Goal: Information Seeking & Learning: Learn about a topic

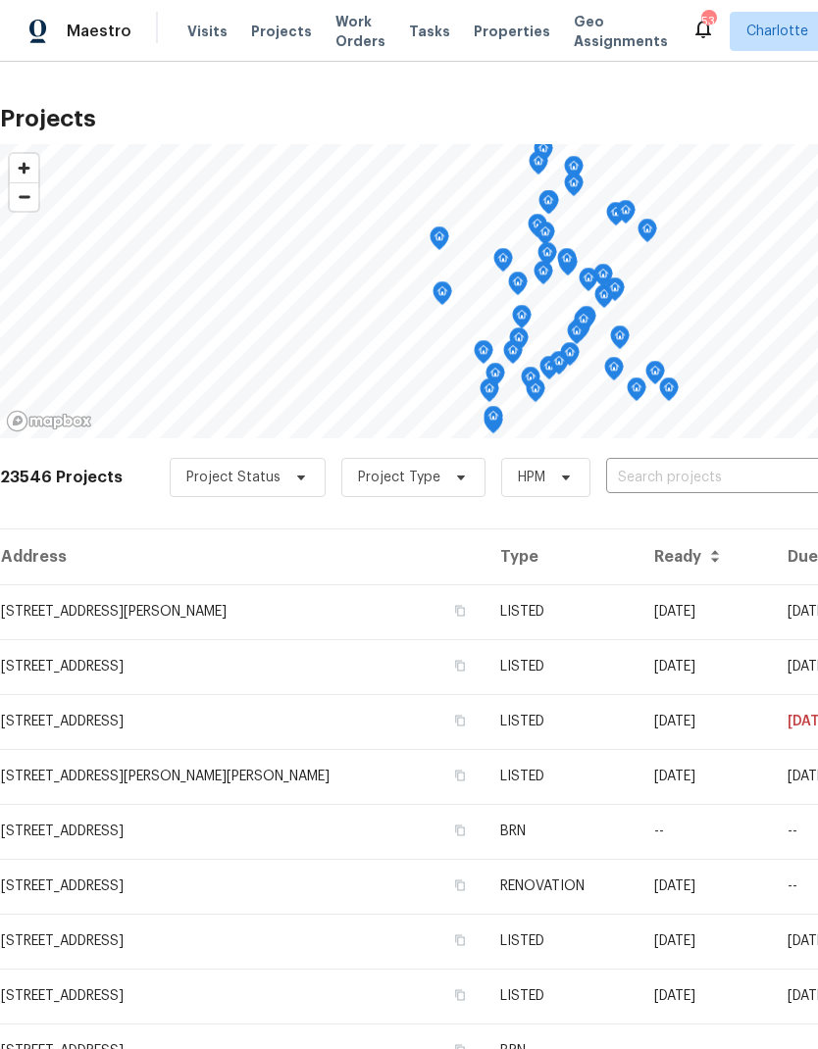
click at [700, 475] on input "text" at bounding box center [718, 478] width 225 height 30
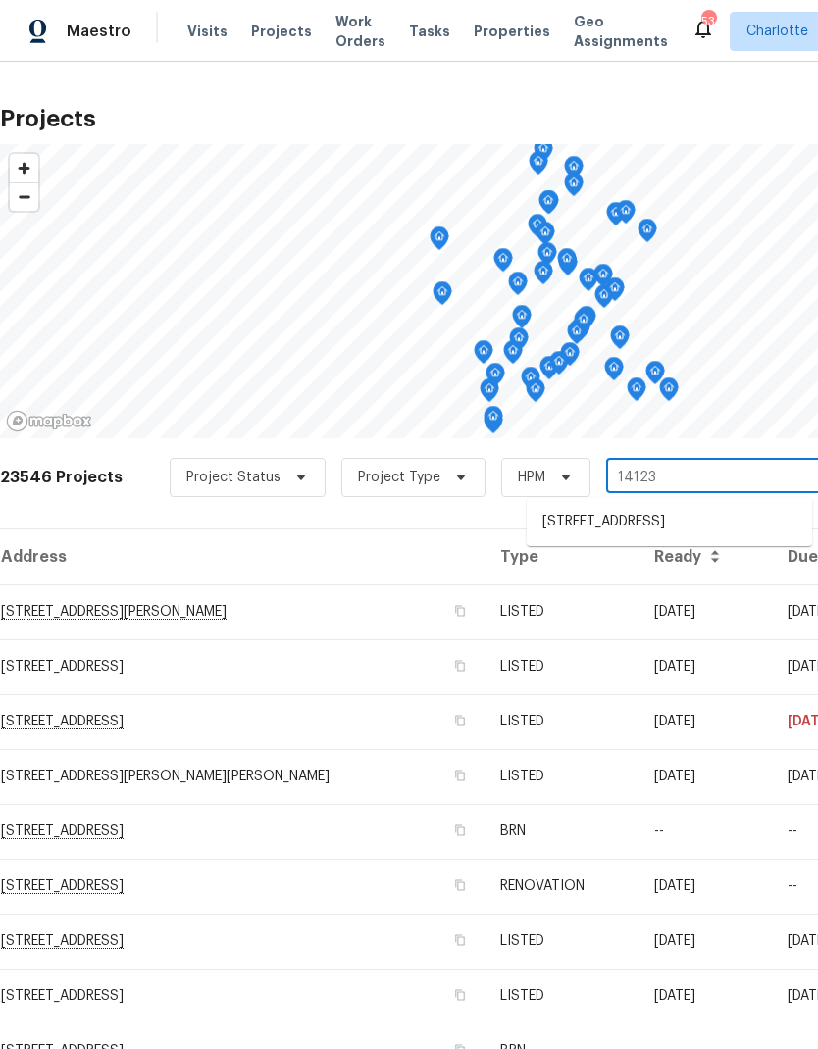
type input "14123 t"
click at [637, 527] on li "14123 Tranters Creek Ln, Charlotte, NC 28273" at bounding box center [668, 522] width 285 height 32
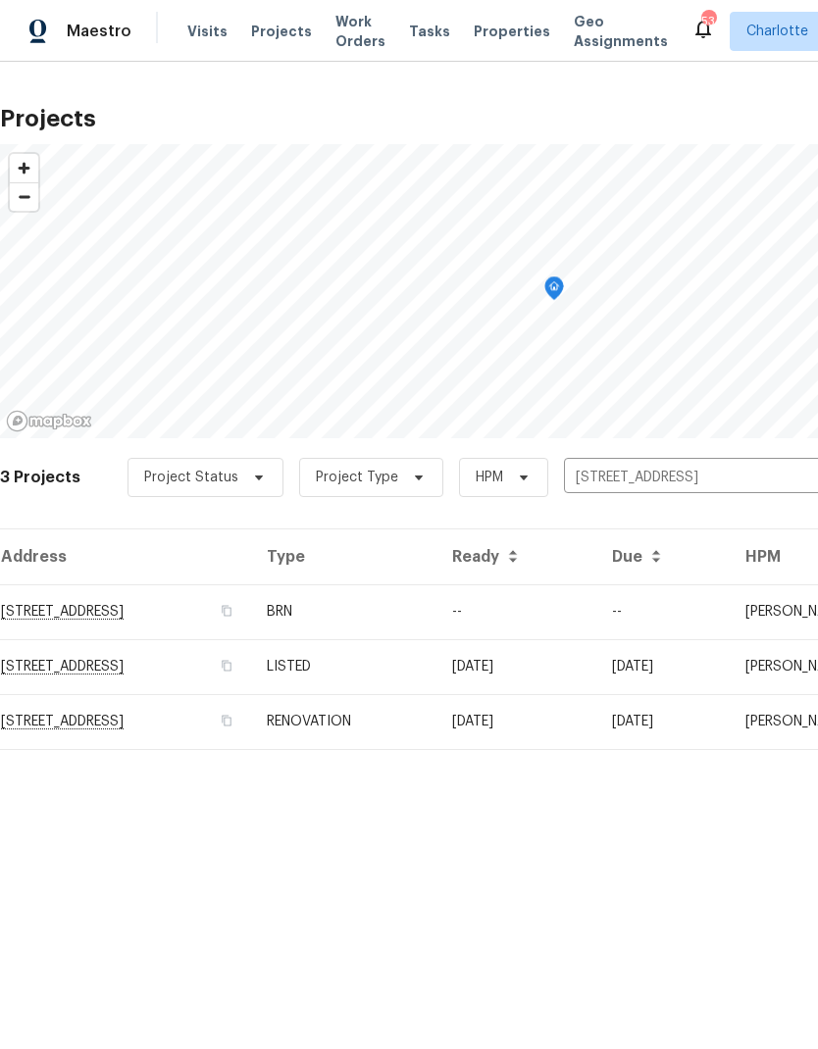
click at [251, 728] on td "14123 Tranters Creek Ln, Charlotte, NC 28273" at bounding box center [125, 721] width 251 height 55
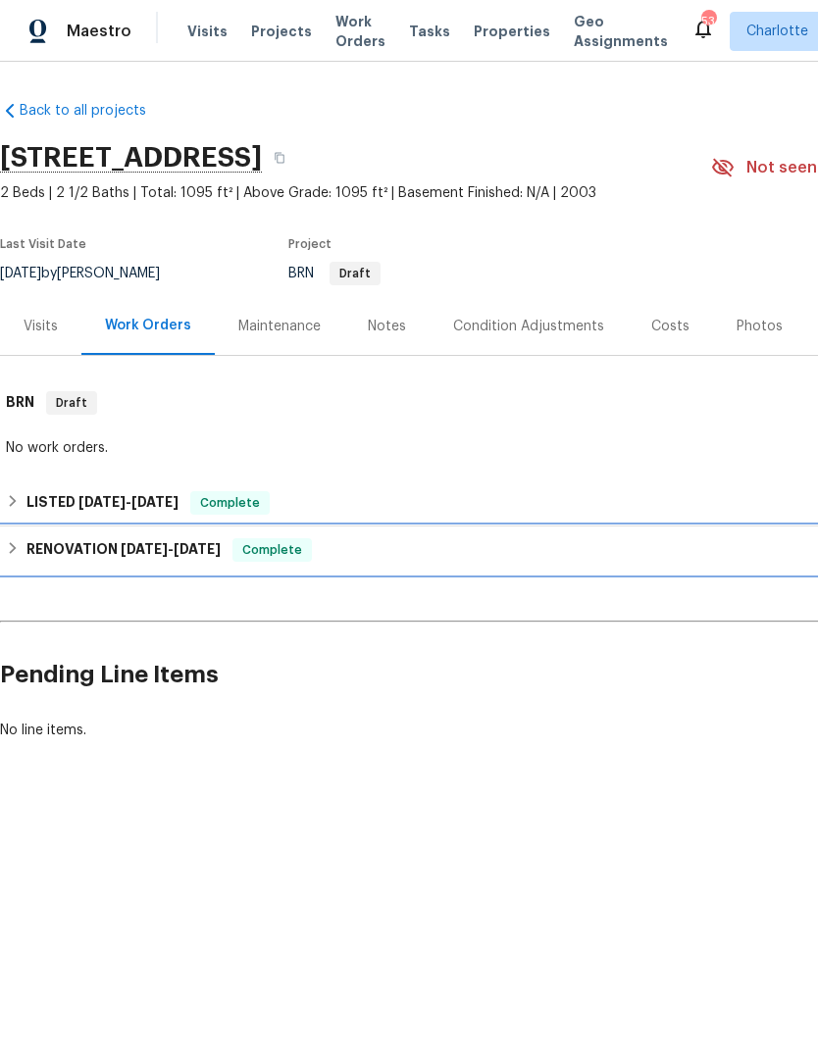
click at [27, 559] on h6 "RENOVATION 5/19/25 - 5/30/25" at bounding box center [123, 550] width 194 height 24
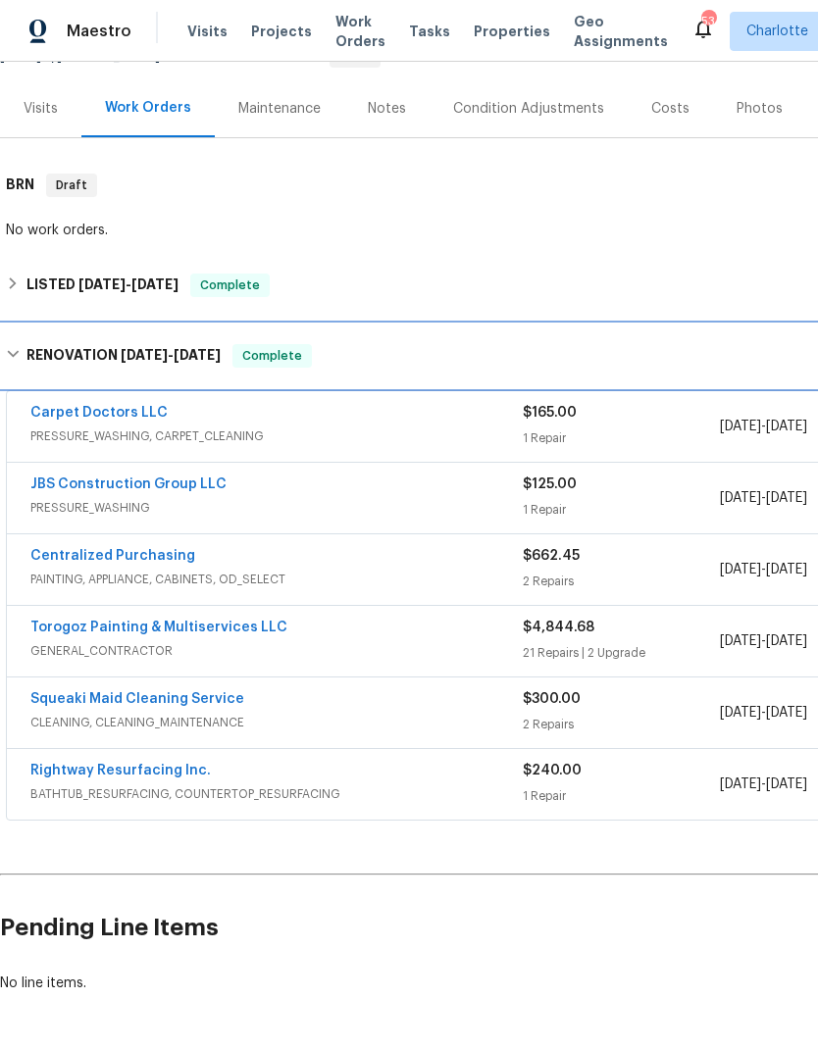
scroll to position [216, 0]
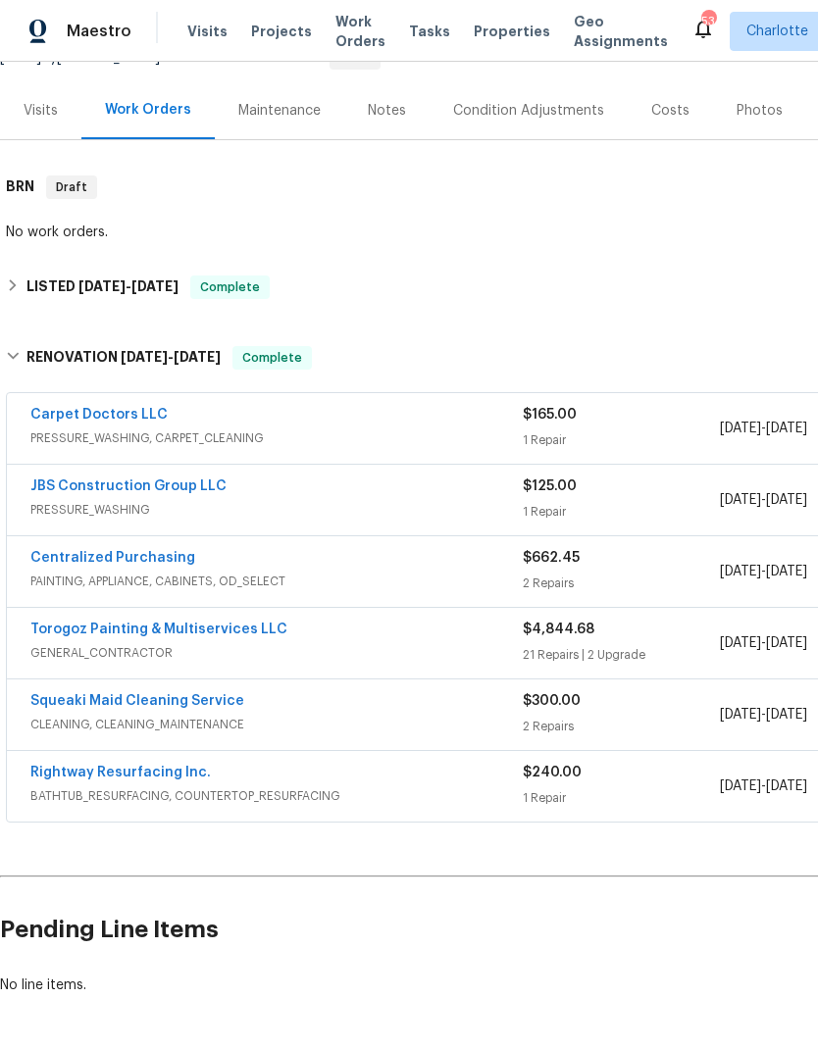
click at [93, 632] on link "Torogoz Painting & Multiservices LLC" at bounding box center [158, 630] width 257 height 14
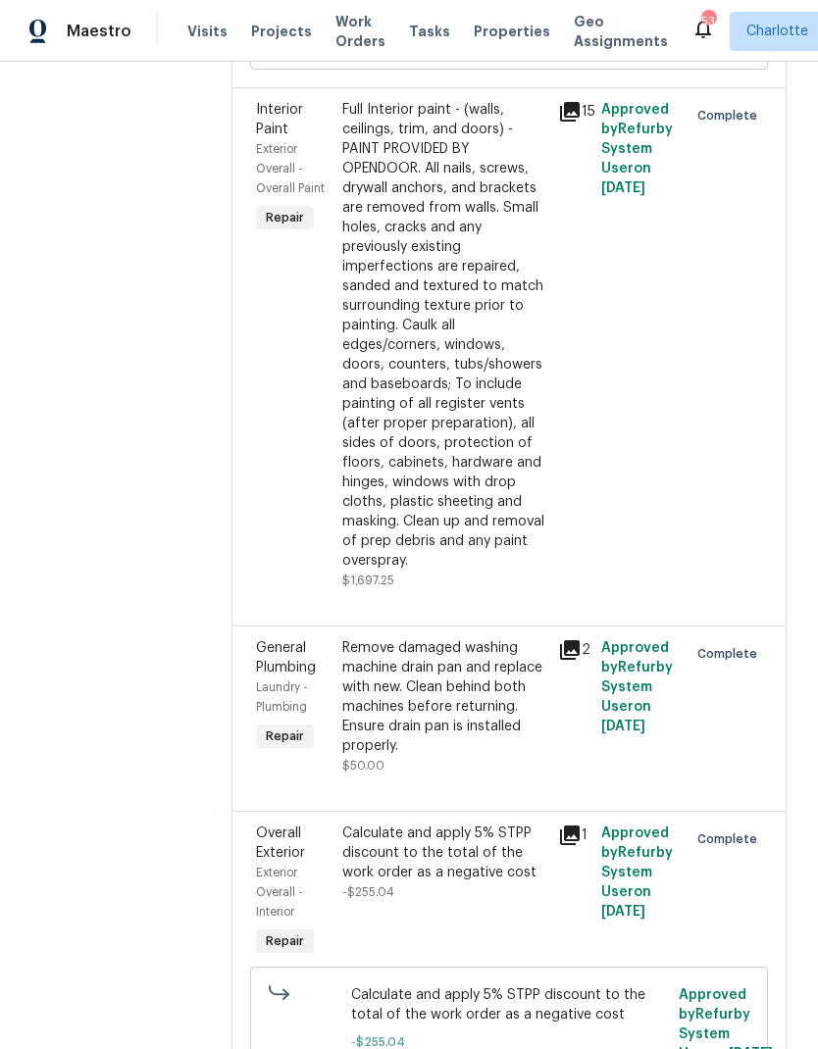
scroll to position [1851, 0]
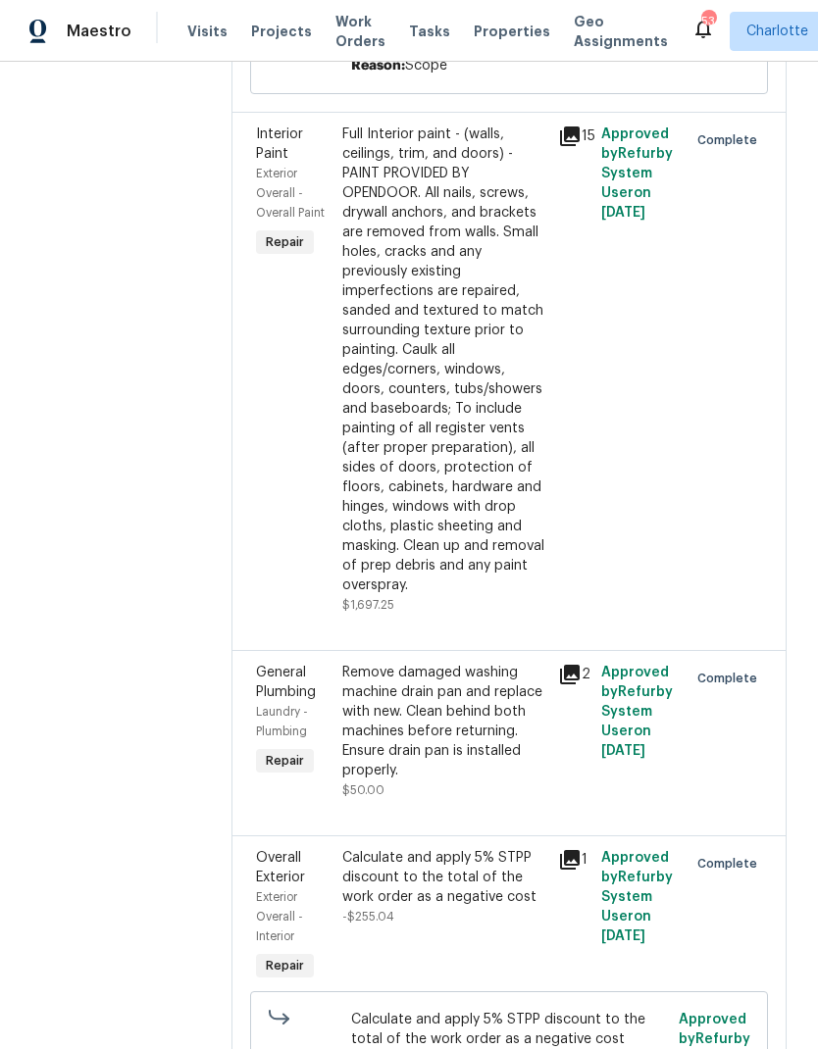
click at [546, 592] on div "Full Interior paint - (walls, ceilings, trim, and doors) - PAINT PROVIDED BY OP…" at bounding box center [444, 360] width 204 height 471
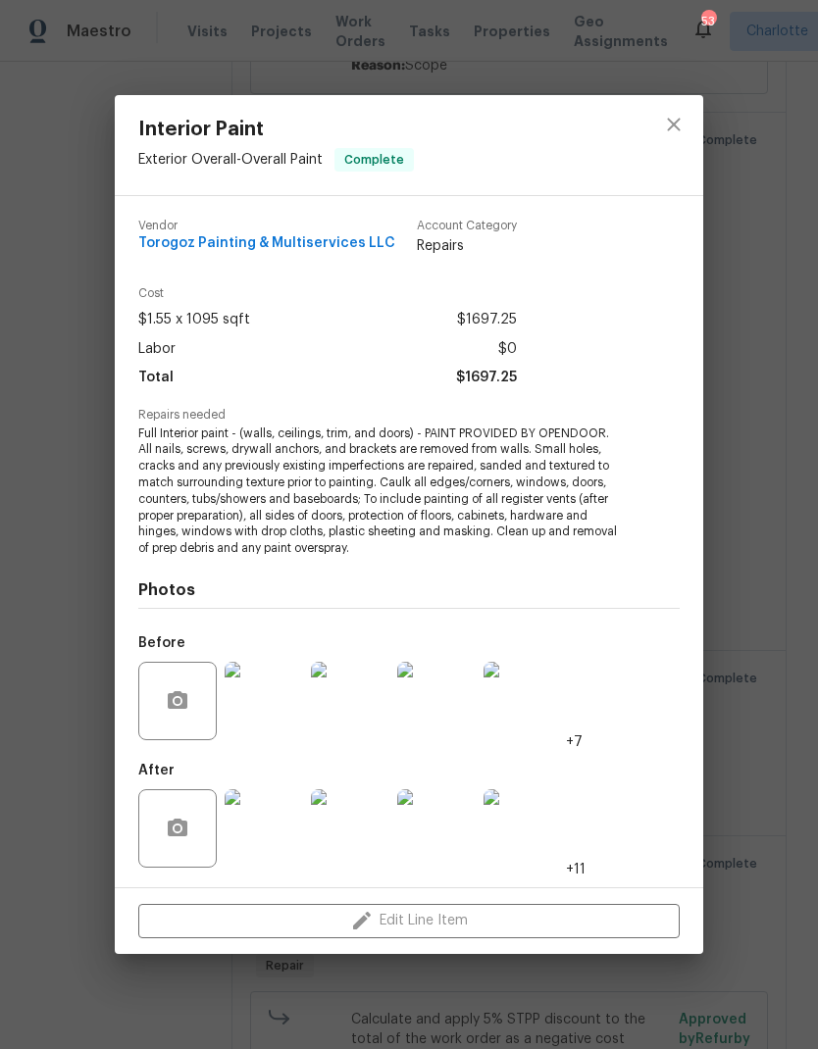
click at [251, 695] on img at bounding box center [264, 701] width 78 height 78
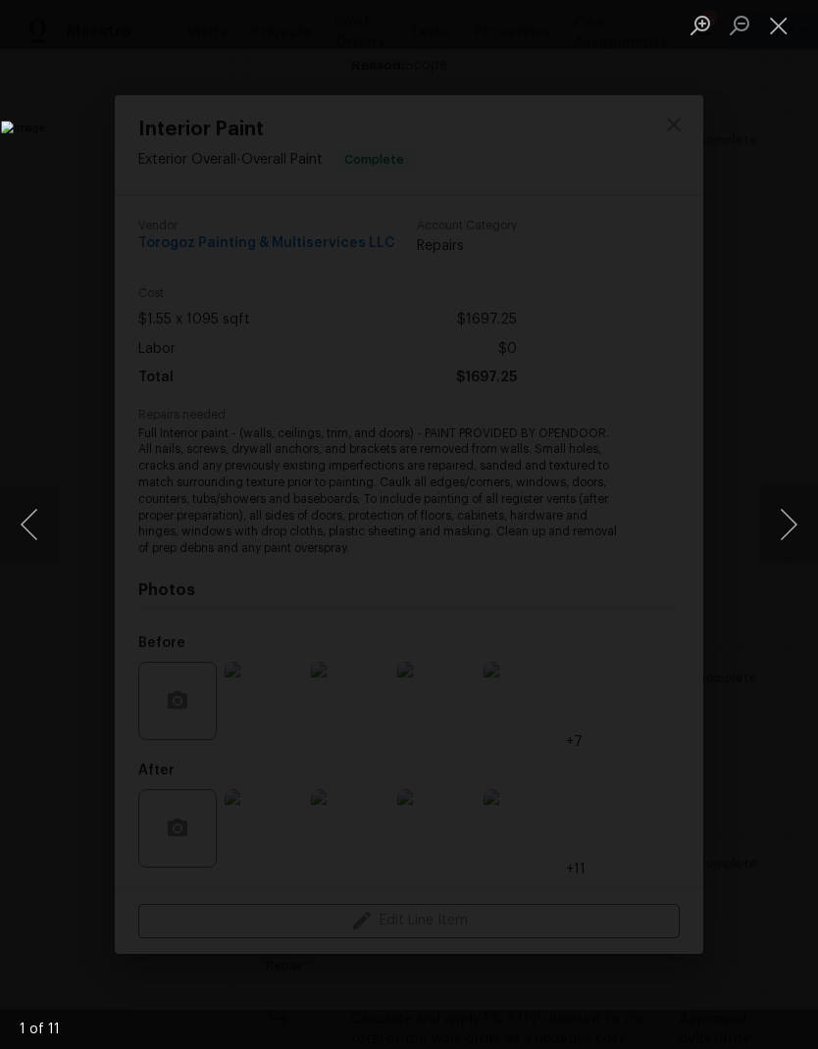
click at [795, 526] on button "Next image" at bounding box center [788, 524] width 59 height 78
click at [790, 527] on button "Next image" at bounding box center [788, 524] width 59 height 78
click at [791, 522] on button "Next image" at bounding box center [788, 524] width 59 height 78
click at [793, 518] on button "Next image" at bounding box center [788, 524] width 59 height 78
click at [789, 523] on button "Next image" at bounding box center [788, 524] width 59 height 78
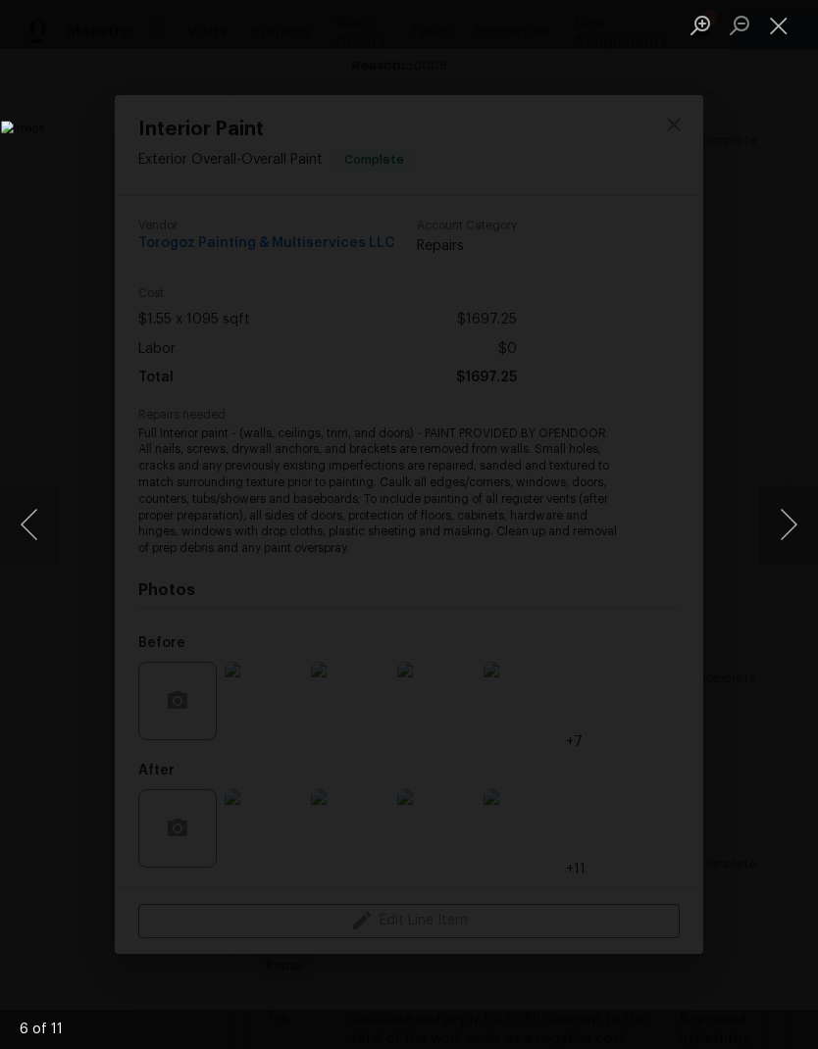
click at [786, 519] on button "Next image" at bounding box center [788, 524] width 59 height 78
click at [39, 535] on button "Previous image" at bounding box center [29, 524] width 59 height 78
click at [38, 535] on button "Previous image" at bounding box center [29, 524] width 59 height 78
click at [33, 524] on button "Previous image" at bounding box center [29, 524] width 59 height 78
click at [782, 522] on button "Next image" at bounding box center [788, 524] width 59 height 78
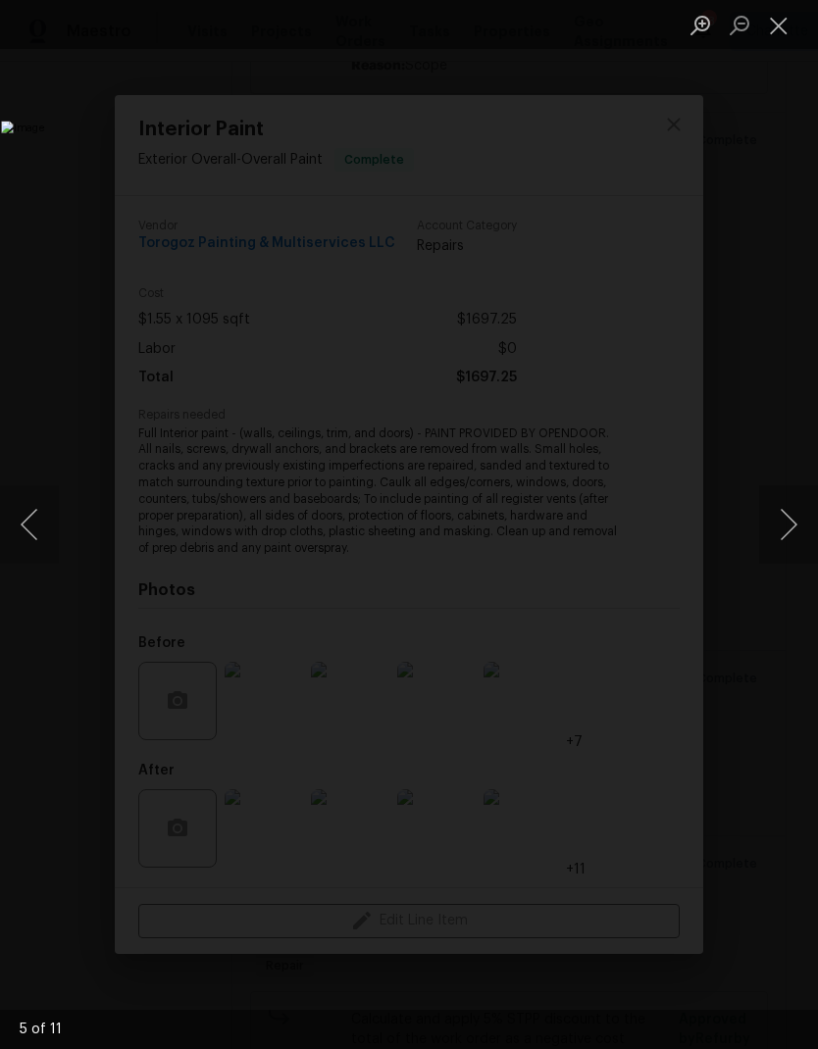
click at [783, 520] on button "Next image" at bounding box center [788, 524] width 59 height 78
click at [787, 520] on button "Next image" at bounding box center [788, 524] width 59 height 78
click at [782, 522] on button "Next image" at bounding box center [788, 524] width 59 height 78
click at [786, 524] on button "Next image" at bounding box center [788, 524] width 59 height 78
click at [778, 522] on button "Next image" at bounding box center [788, 524] width 59 height 78
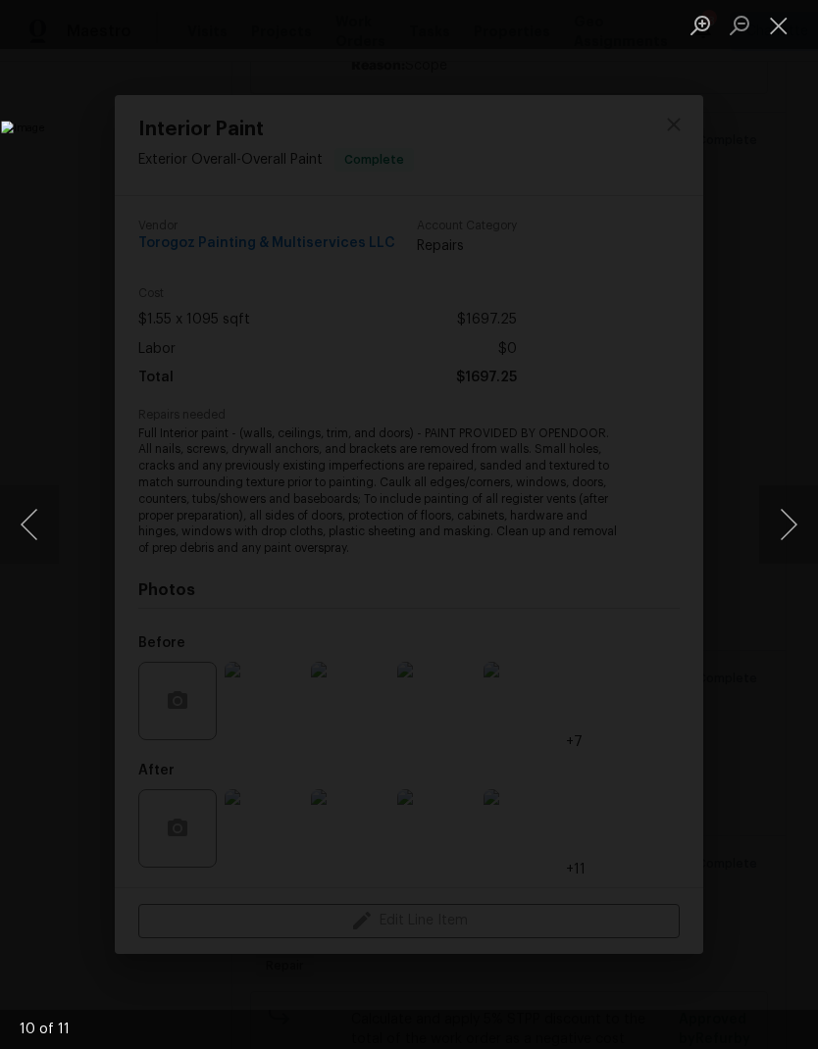
click at [781, 523] on button "Next image" at bounding box center [788, 524] width 59 height 78
click at [778, 527] on button "Next image" at bounding box center [788, 524] width 59 height 78
click at [782, 525] on button "Next image" at bounding box center [788, 524] width 59 height 78
click at [773, 529] on button "Next image" at bounding box center [788, 524] width 59 height 78
click at [783, 524] on button "Next image" at bounding box center [788, 524] width 59 height 78
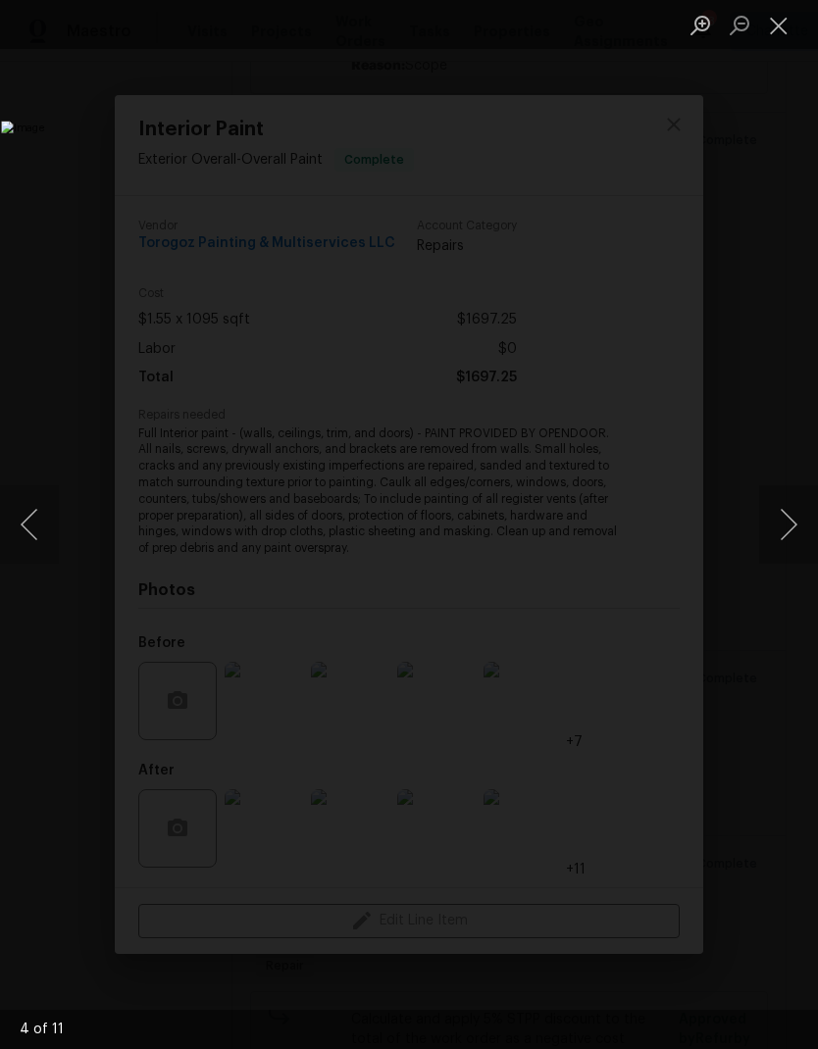
click at [783, 524] on button "Next image" at bounding box center [788, 524] width 59 height 78
click at [779, 526] on button "Next image" at bounding box center [788, 524] width 59 height 78
click at [776, 528] on button "Next image" at bounding box center [788, 524] width 59 height 78
click at [776, 527] on button "Next image" at bounding box center [788, 524] width 59 height 78
click at [779, 528] on button "Next image" at bounding box center [788, 524] width 59 height 78
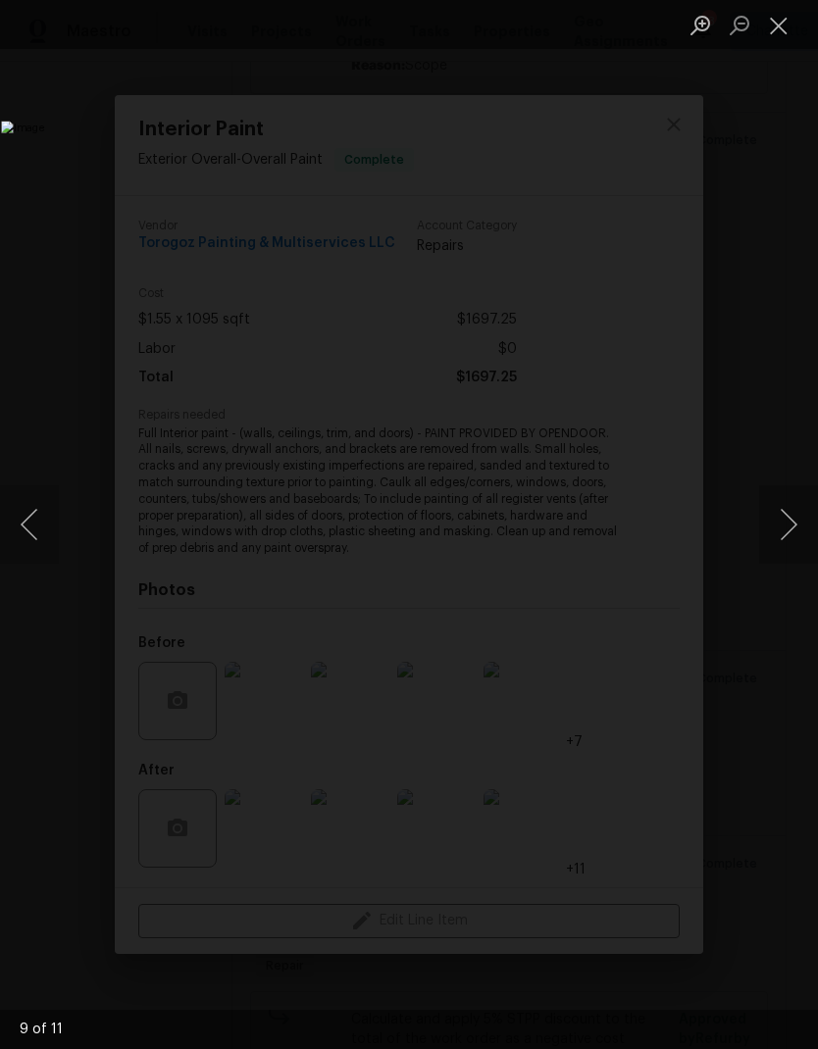
click at [774, 530] on button "Next image" at bounding box center [788, 524] width 59 height 78
click at [777, 527] on button "Next image" at bounding box center [788, 524] width 59 height 78
click at [776, 526] on button "Next image" at bounding box center [788, 524] width 59 height 78
click at [784, 524] on button "Next image" at bounding box center [788, 524] width 59 height 78
click at [769, 35] on button "Close lightbox" at bounding box center [778, 25] width 39 height 34
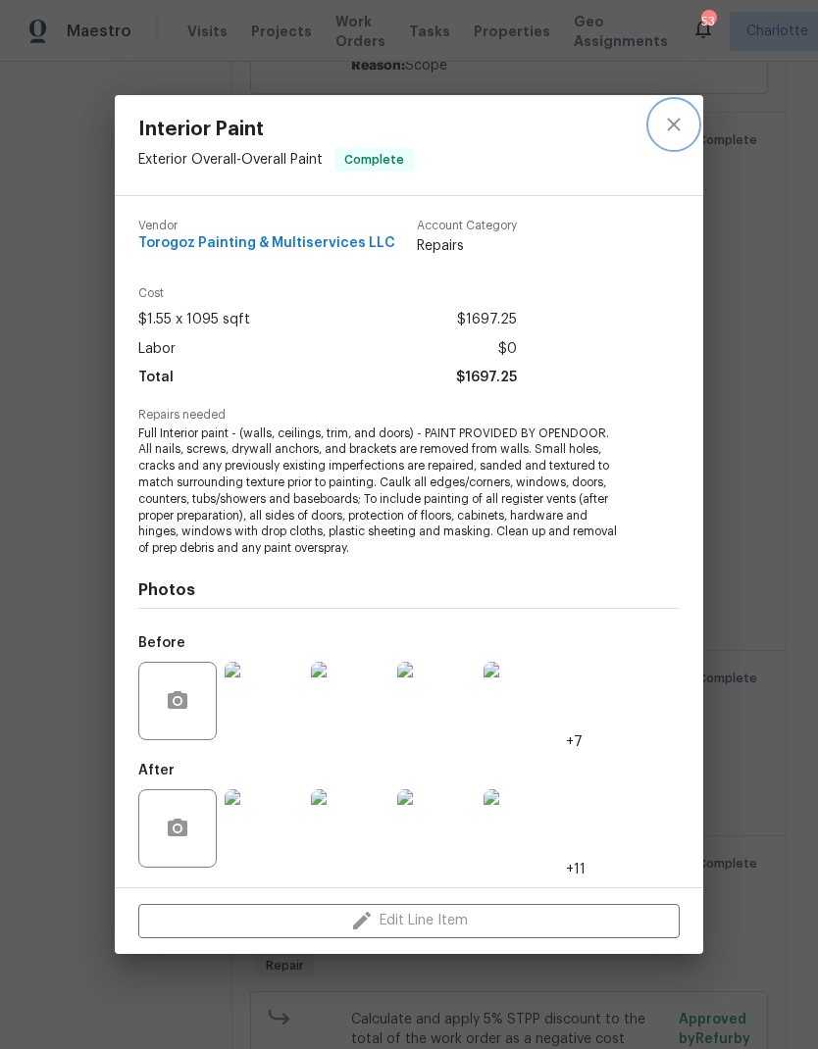
click at [684, 135] on icon "close" at bounding box center [674, 125] width 24 height 24
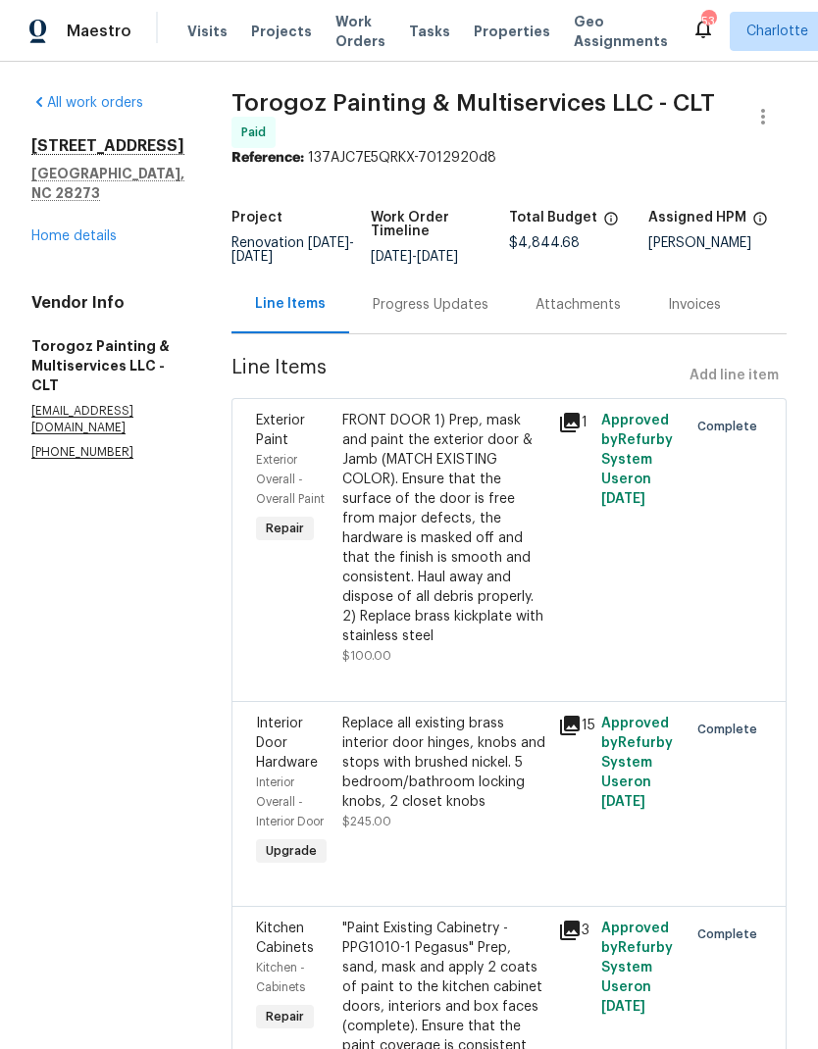
scroll to position [0, 0]
click at [102, 25] on span "Maestro" at bounding box center [99, 32] width 65 height 20
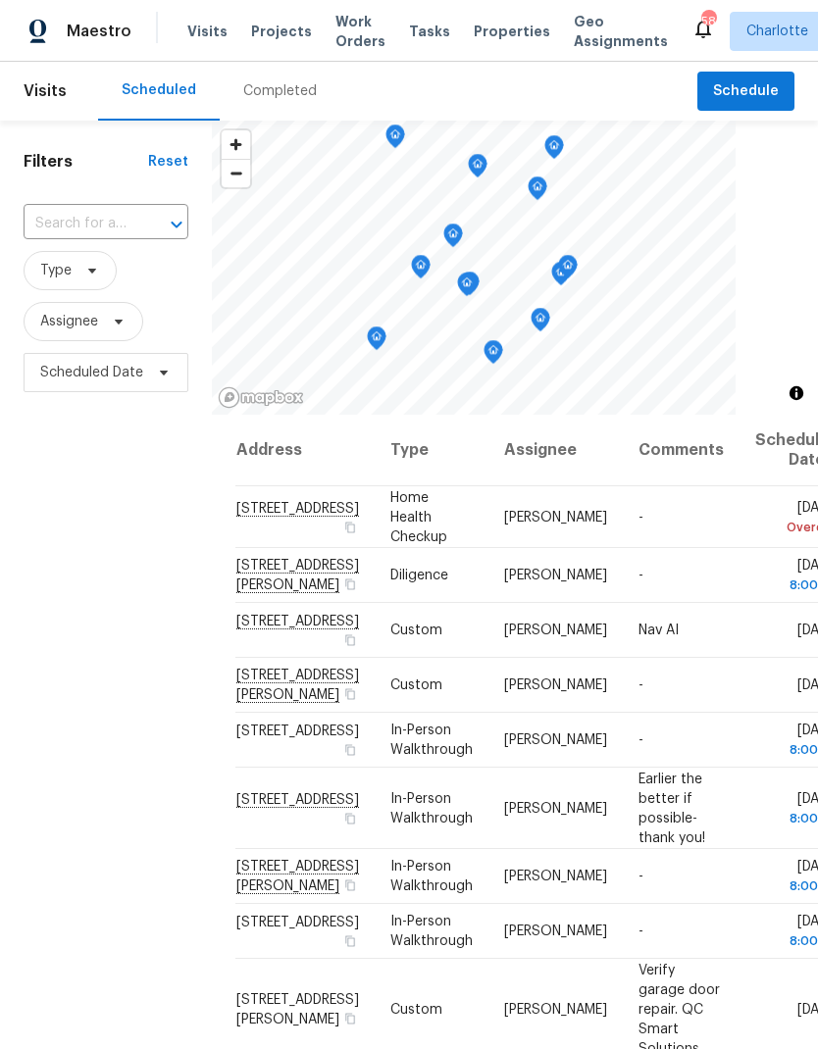
click at [342, 24] on span "Work Orders" at bounding box center [360, 31] width 50 height 39
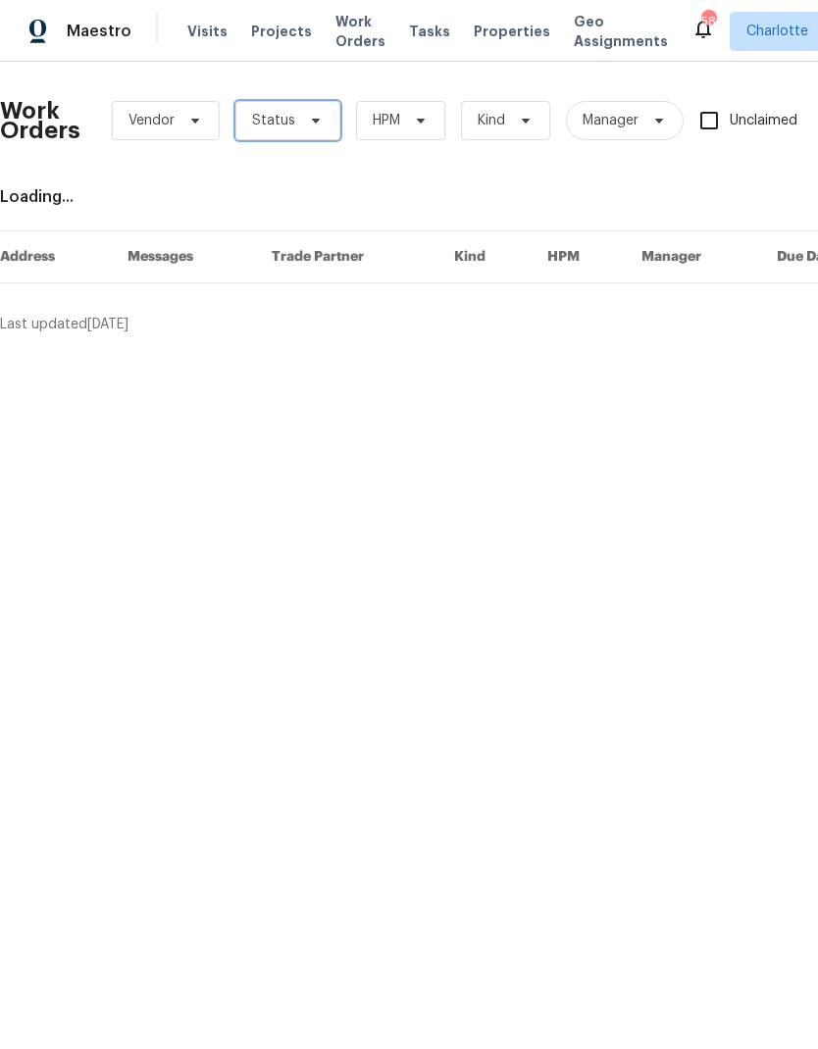
click at [299, 132] on span "Status" at bounding box center [287, 120] width 105 height 39
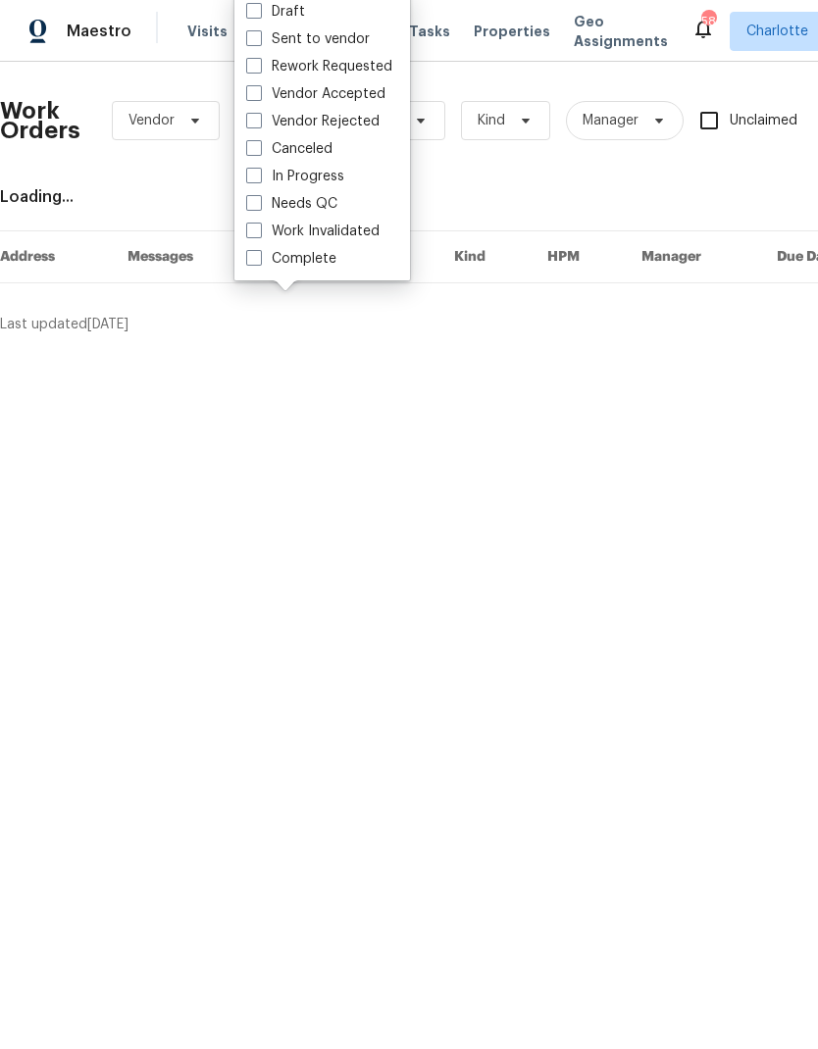
click at [324, 211] on label "Needs QC" at bounding box center [291, 204] width 91 height 20
click at [259, 207] on input "Needs QC" at bounding box center [252, 200] width 13 height 13
checkbox input "true"
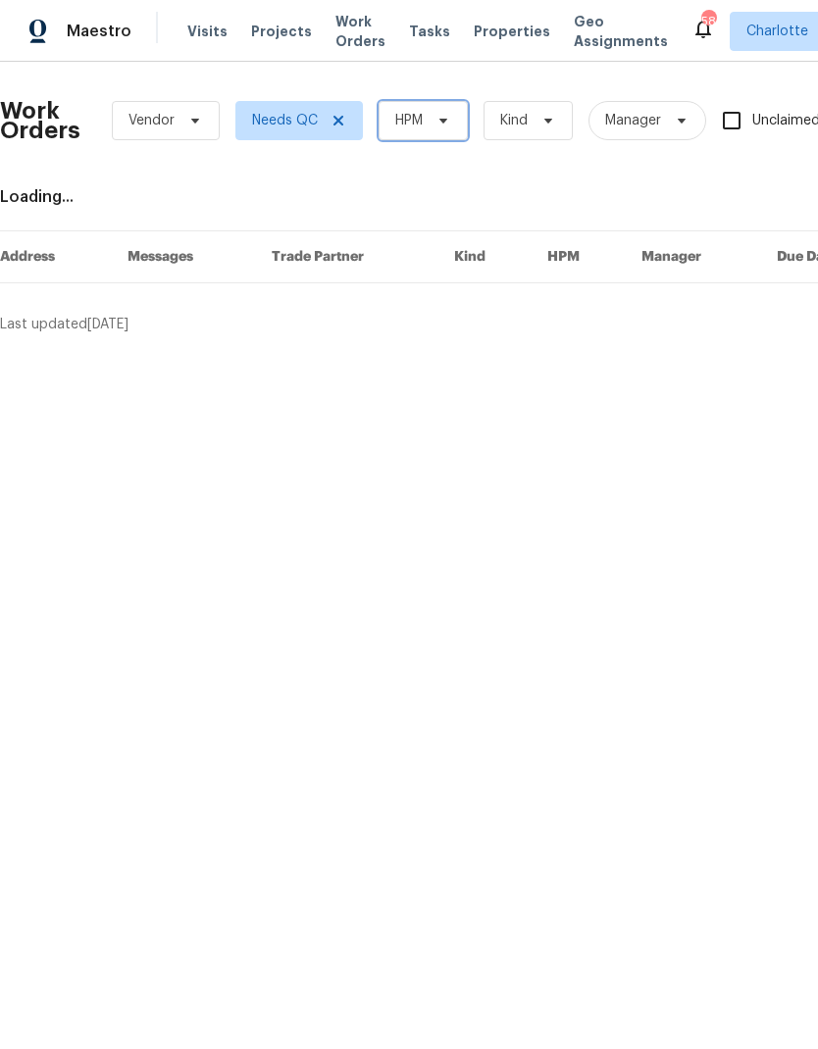
click at [432, 124] on span at bounding box center [440, 121] width 22 height 16
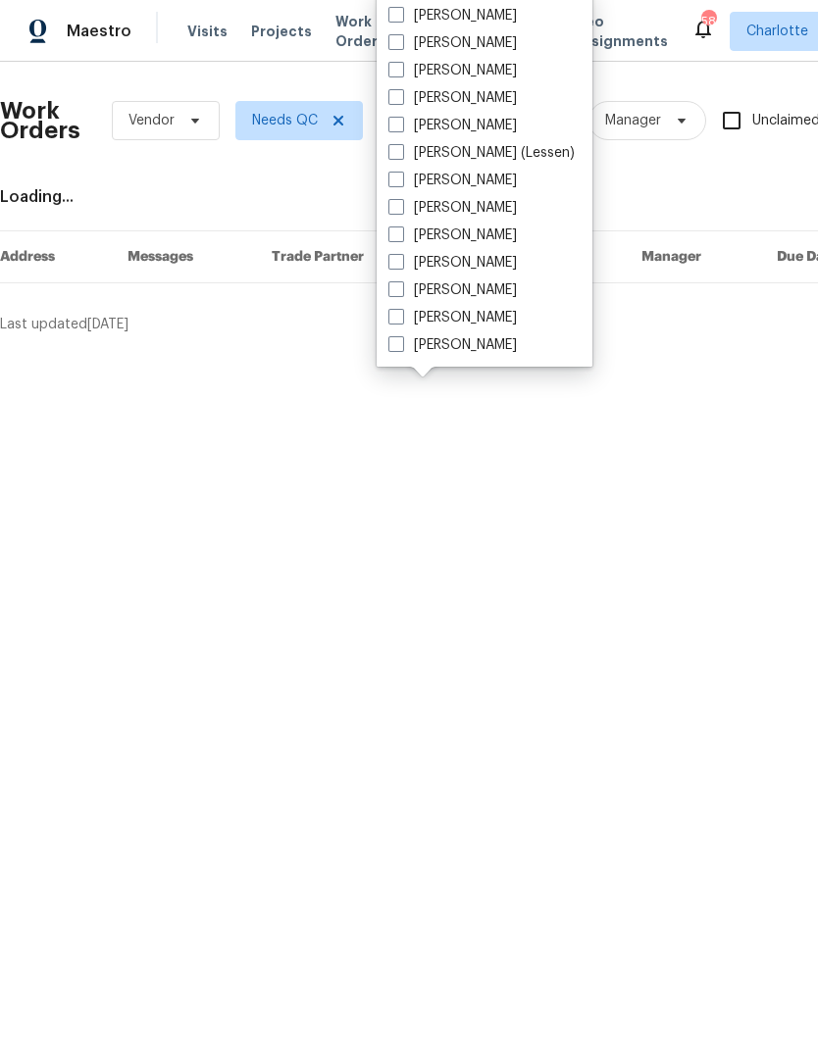
scroll to position [243, 0]
click at [473, 342] on label "[PERSON_NAME]" at bounding box center [452, 345] width 128 height 20
click at [401, 342] on input "[PERSON_NAME]" at bounding box center [394, 341] width 13 height 13
checkbox input "true"
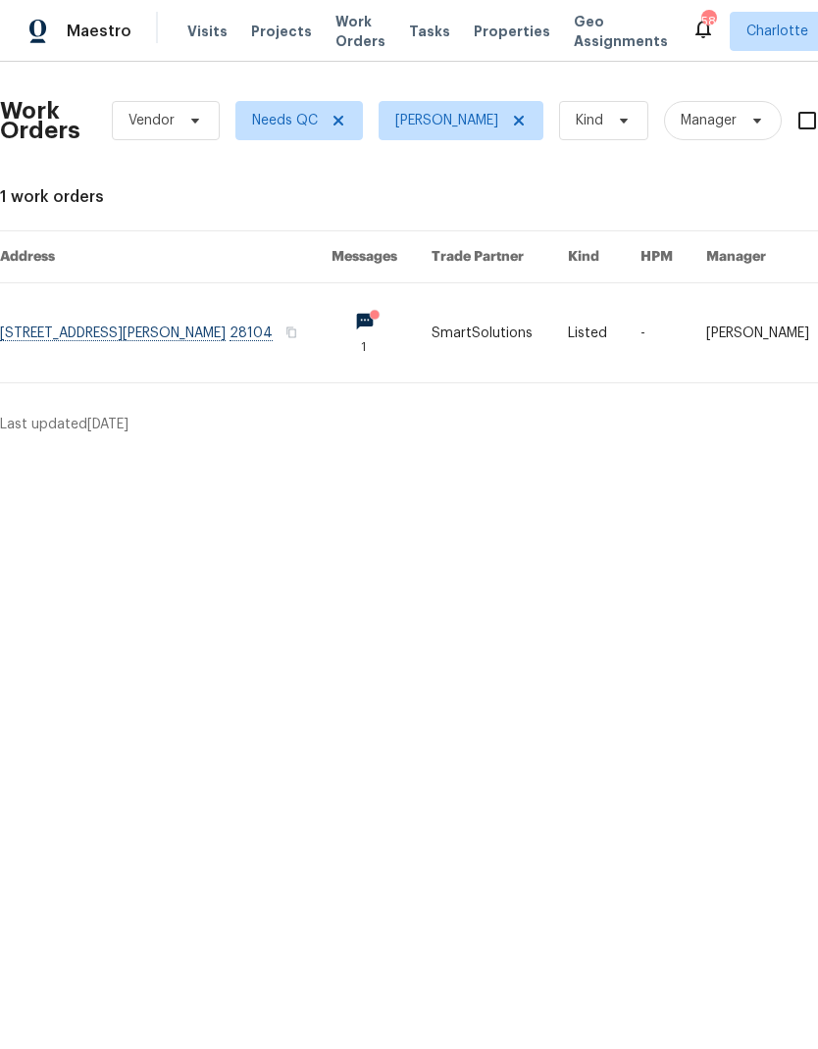
click at [93, 337] on link at bounding box center [165, 332] width 331 height 99
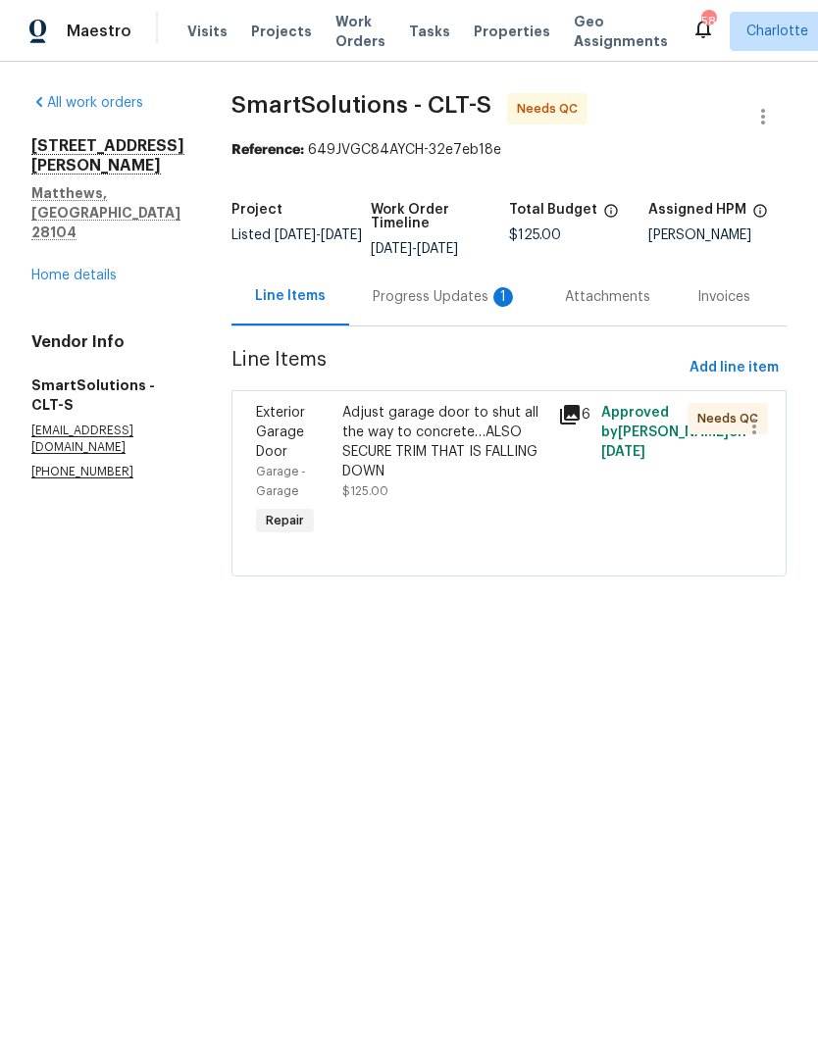
click at [483, 292] on div "Progress Updates 1" at bounding box center [445, 297] width 145 height 20
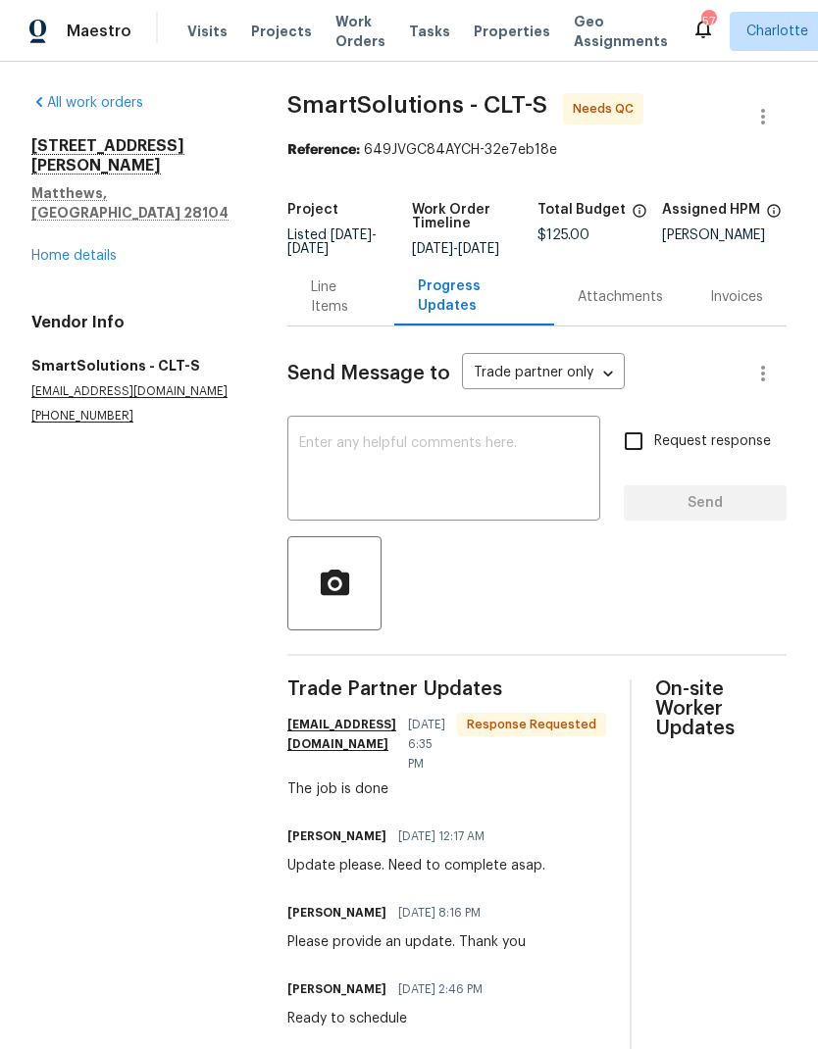
click at [480, 447] on div "x ​" at bounding box center [443, 471] width 313 height 100
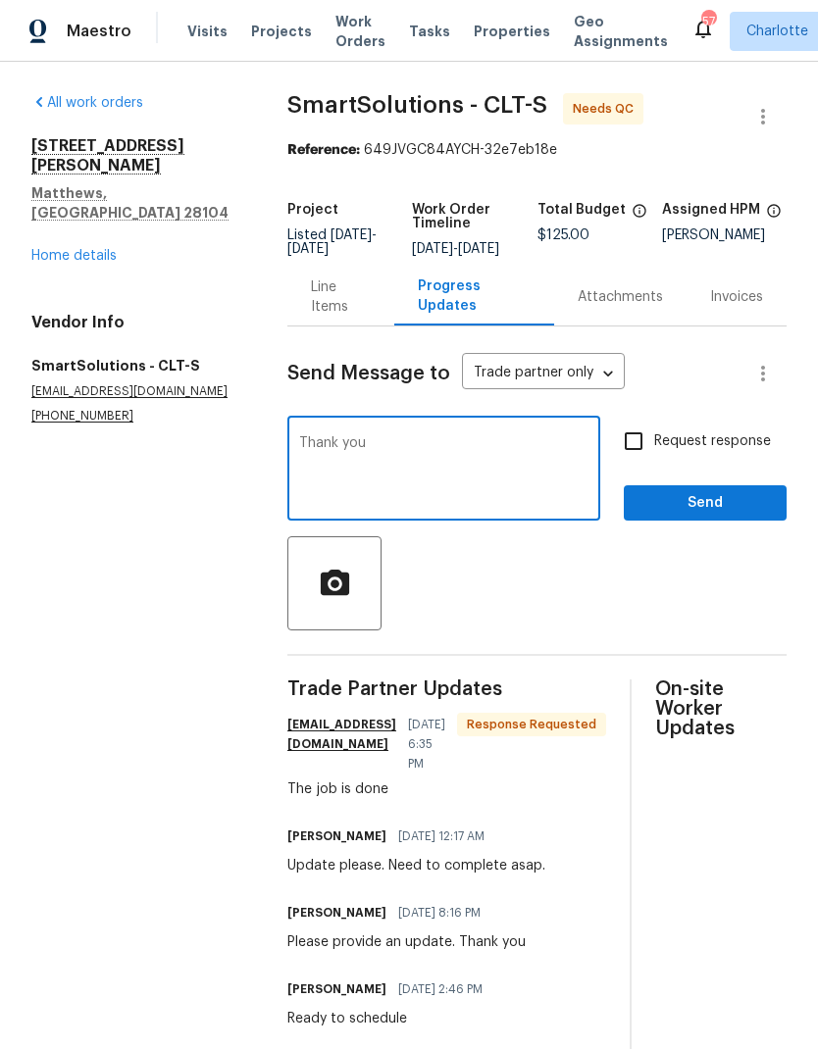
type textarea "Thank"
type textarea "Thank you. I’ll swing by and QC tomorrow."
click at [640, 462] on input "Request response" at bounding box center [633, 441] width 41 height 41
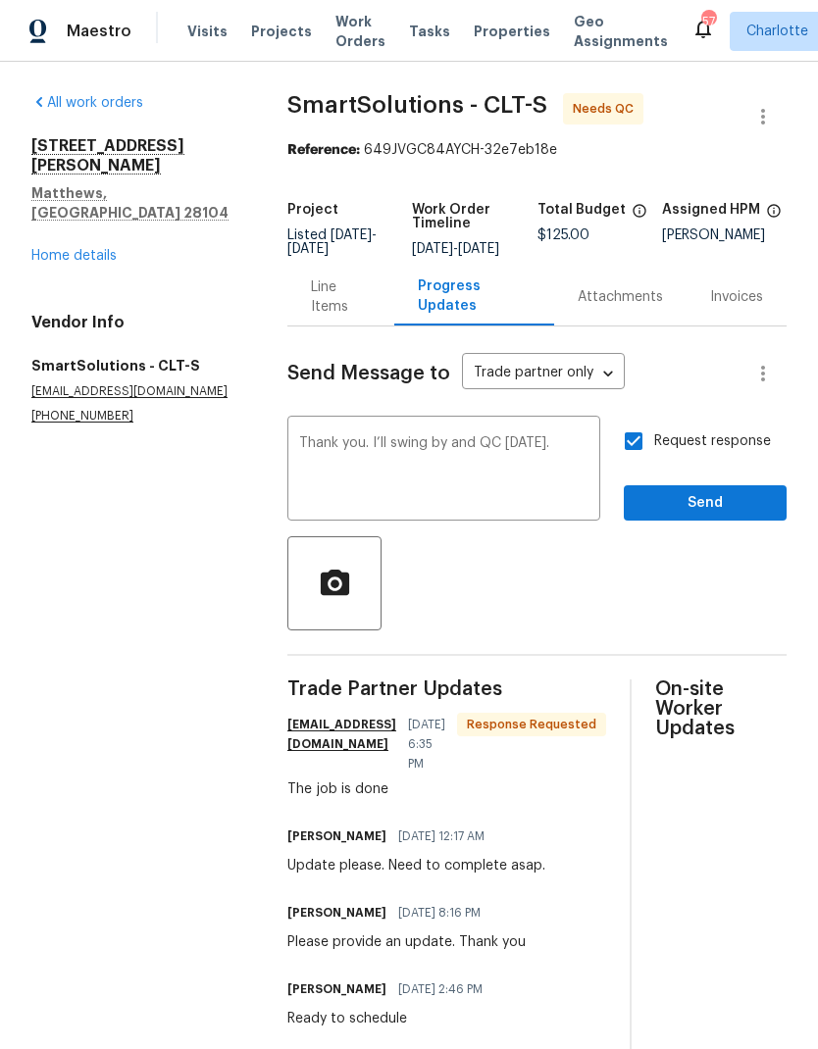
click at [637, 458] on input "Request response" at bounding box center [633, 441] width 41 height 41
checkbox input "false"
click at [702, 515] on span "Send" at bounding box center [704, 503] width 131 height 25
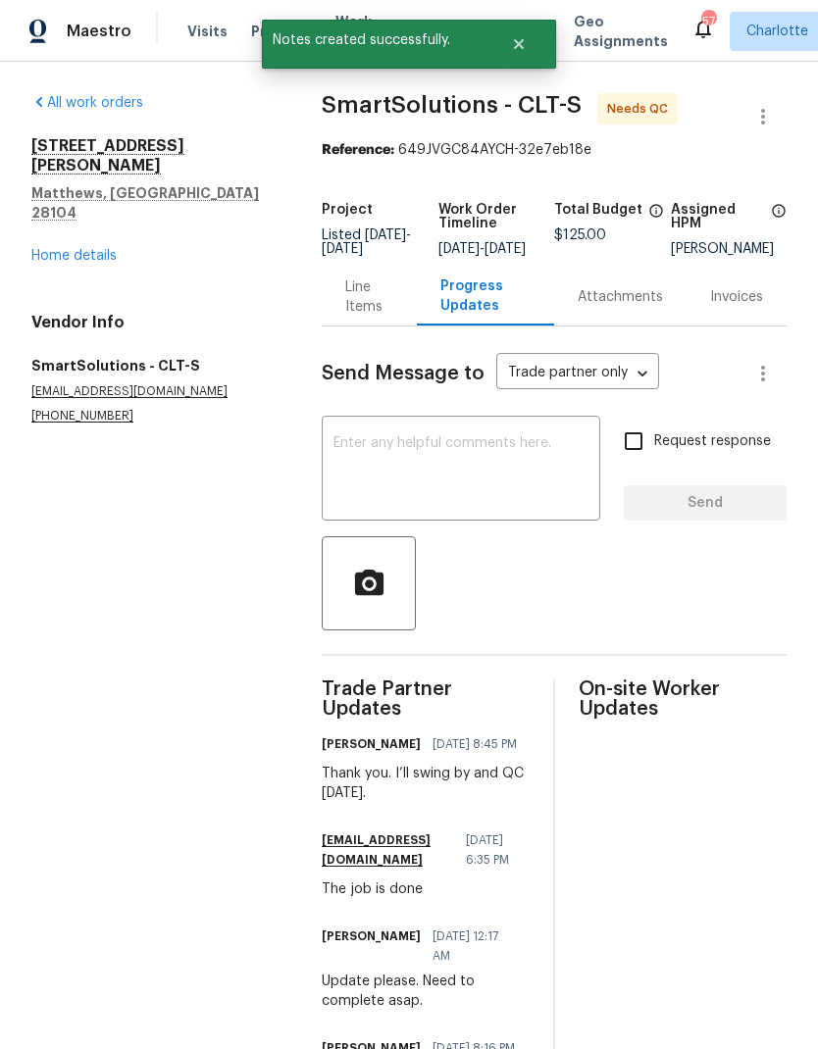
click at [77, 27] on span "Maestro" at bounding box center [99, 32] width 65 height 20
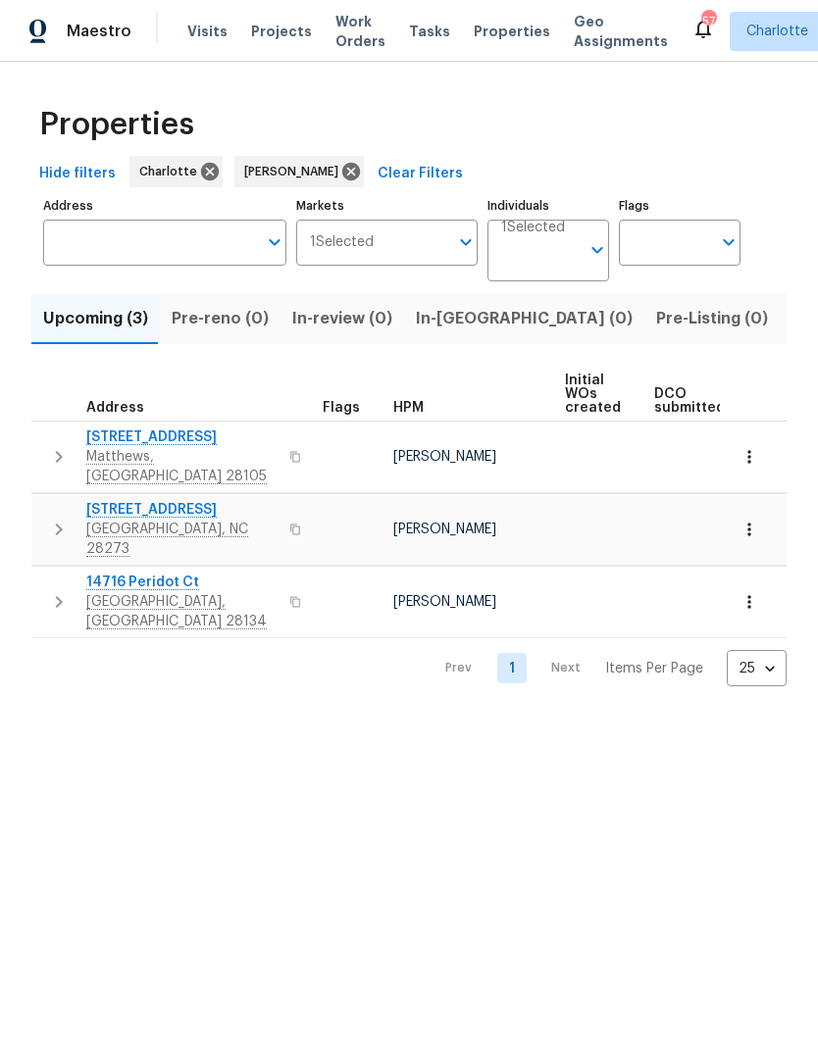
click at [791, 332] on span "Listed (22)" at bounding box center [832, 318] width 83 height 27
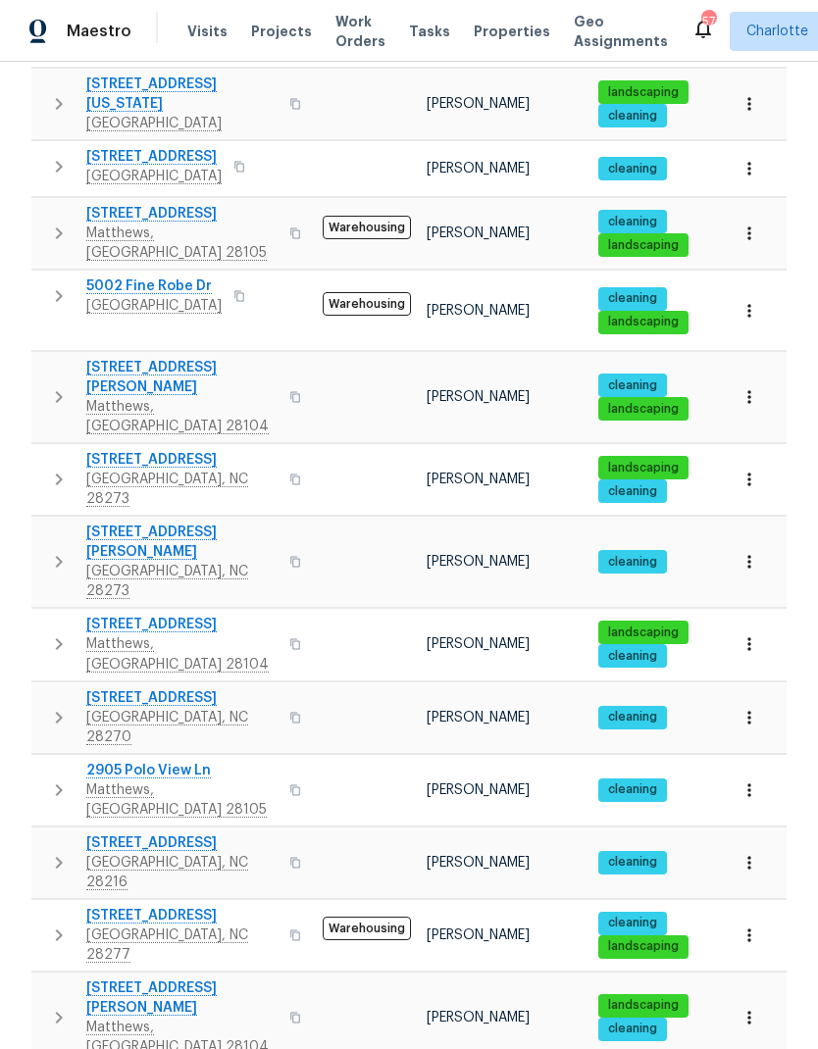
scroll to position [723, 0]
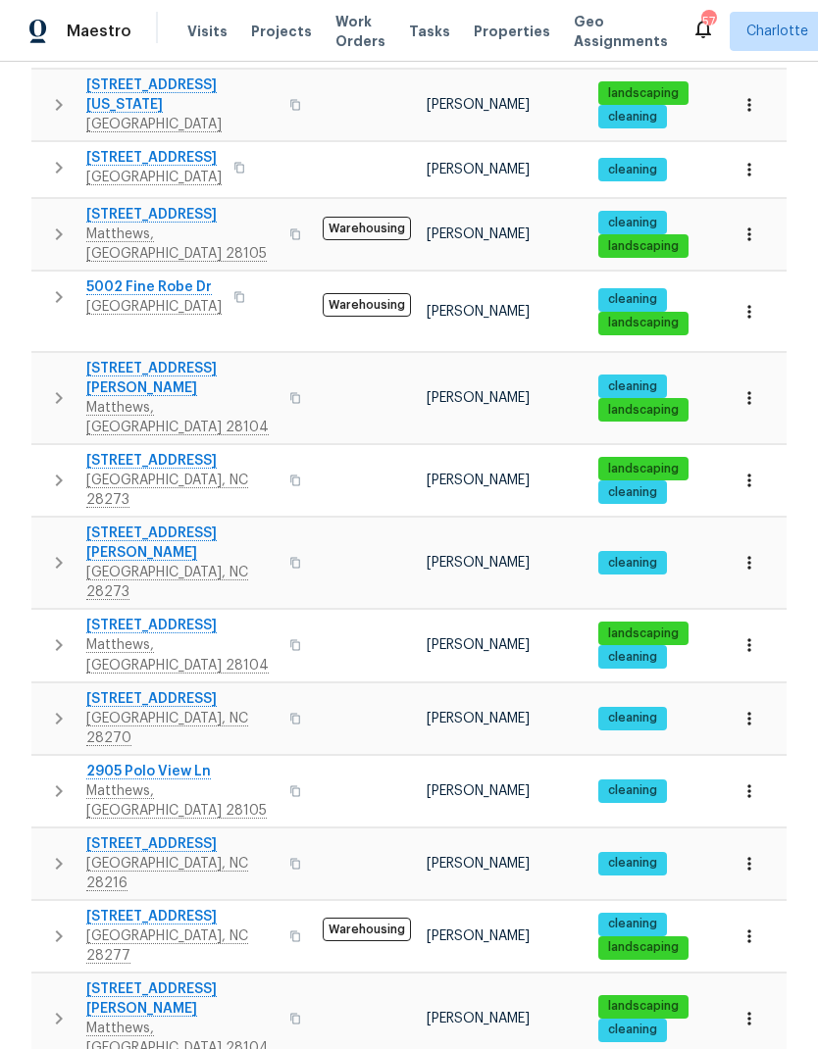
click at [754, 781] on icon "button" at bounding box center [749, 791] width 20 height 20
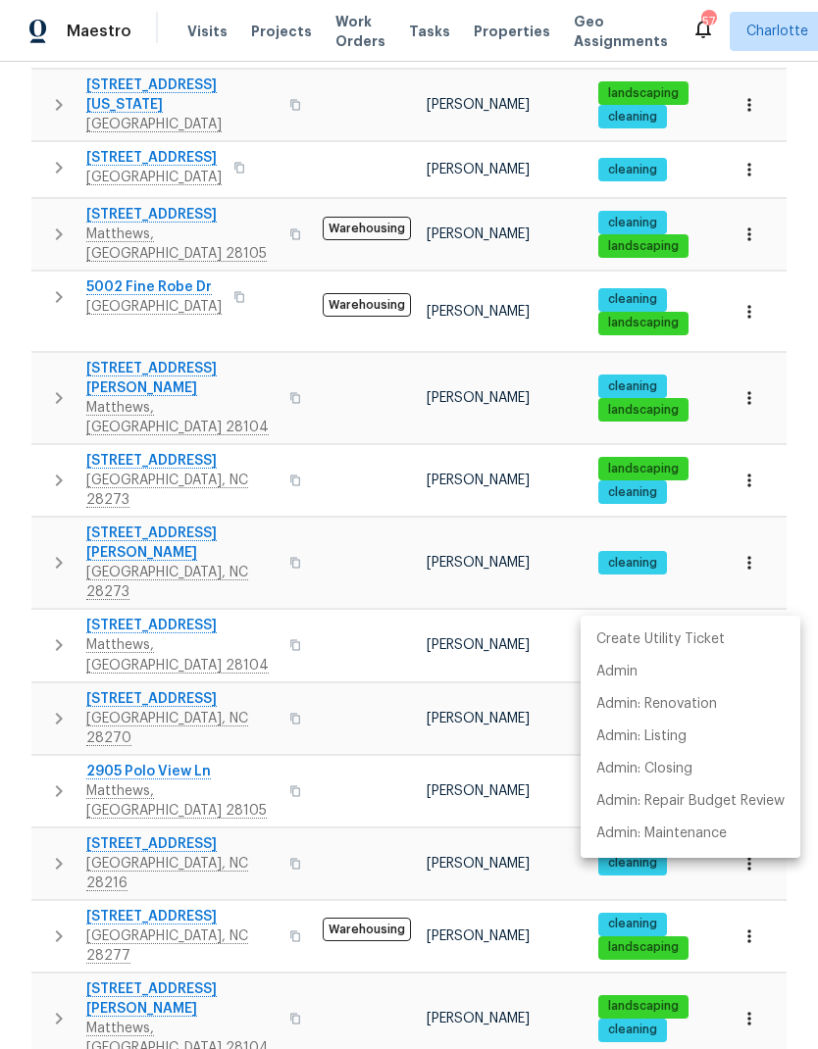
click at [52, 587] on div at bounding box center [409, 524] width 818 height 1049
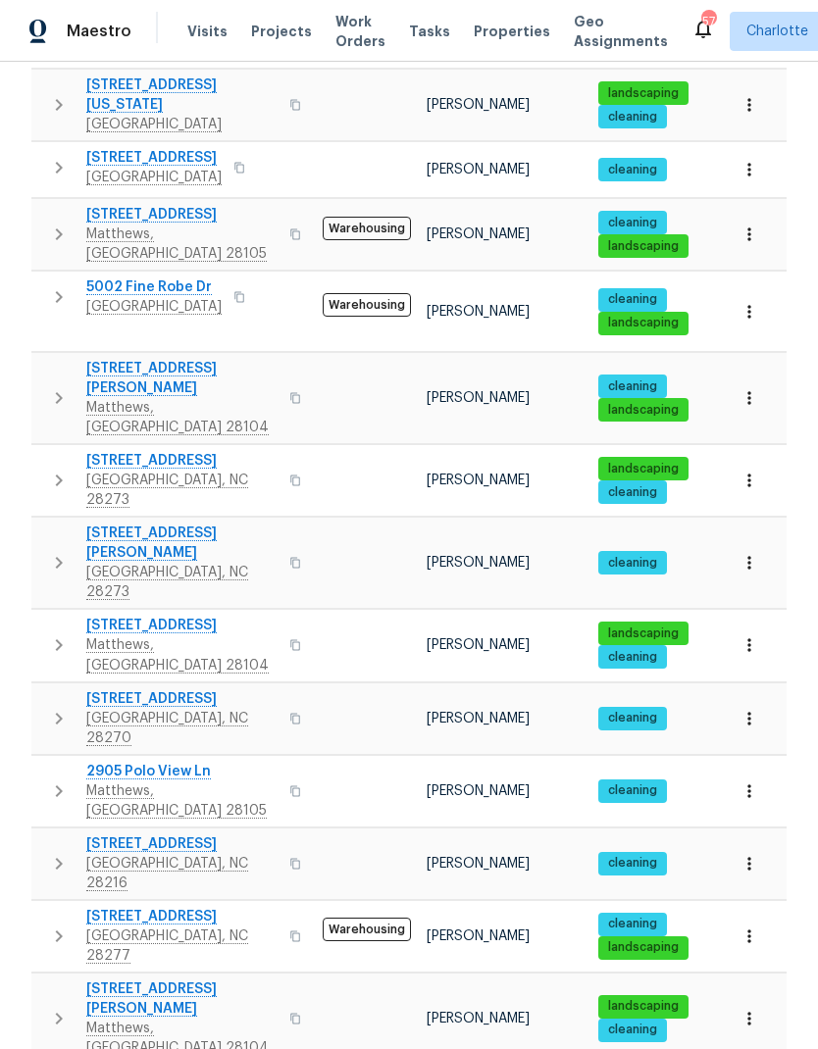
click at [58, 779] on icon "button" at bounding box center [59, 791] width 24 height 24
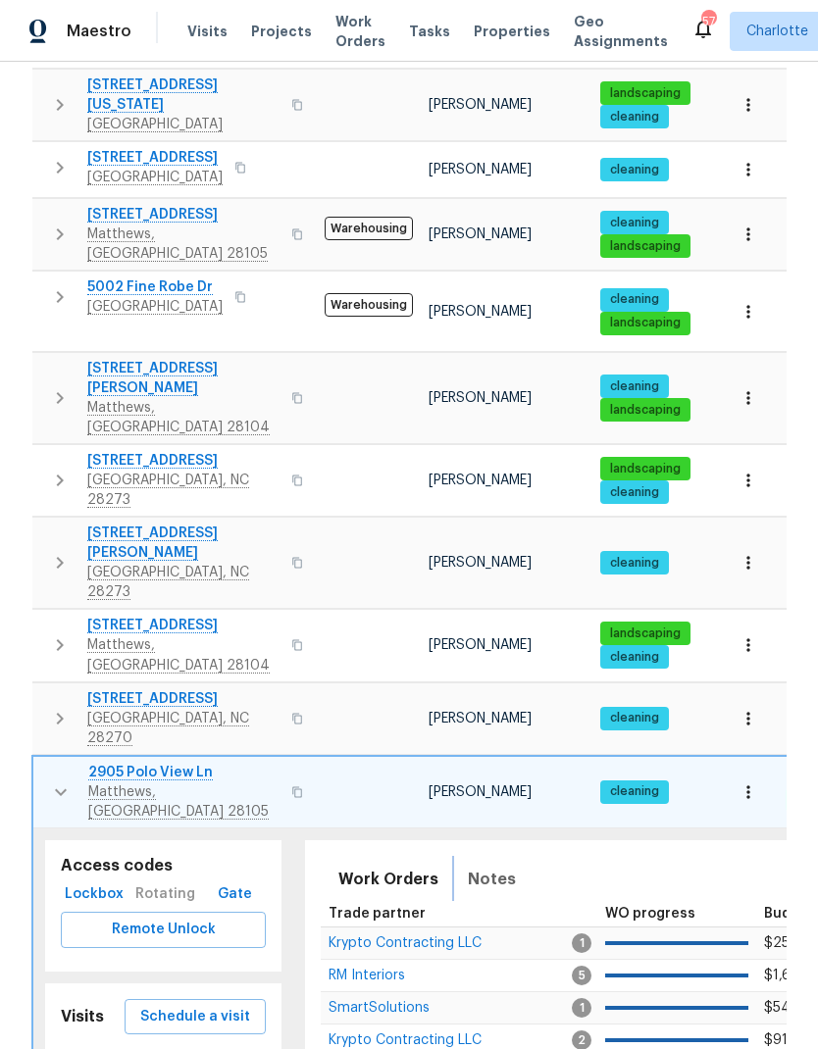
click at [502, 866] on span "Notes" at bounding box center [492, 879] width 48 height 27
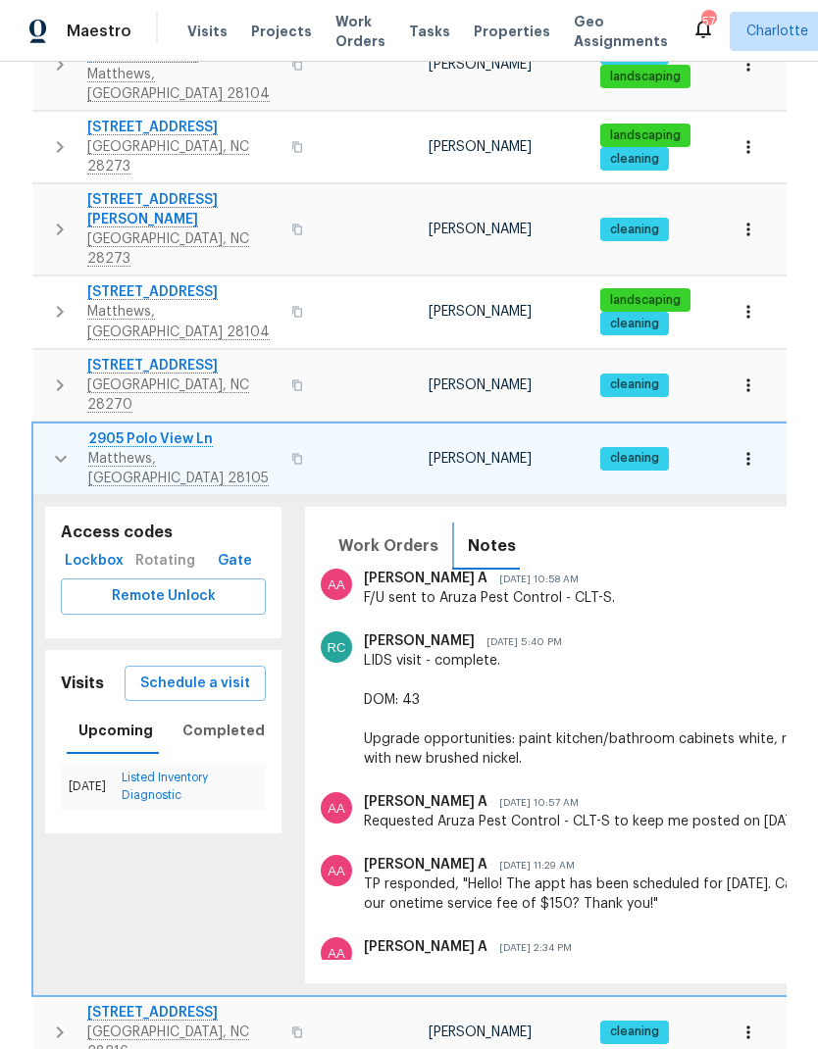
scroll to position [0, 0]
click at [52, 447] on icon "button" at bounding box center [61, 459] width 24 height 24
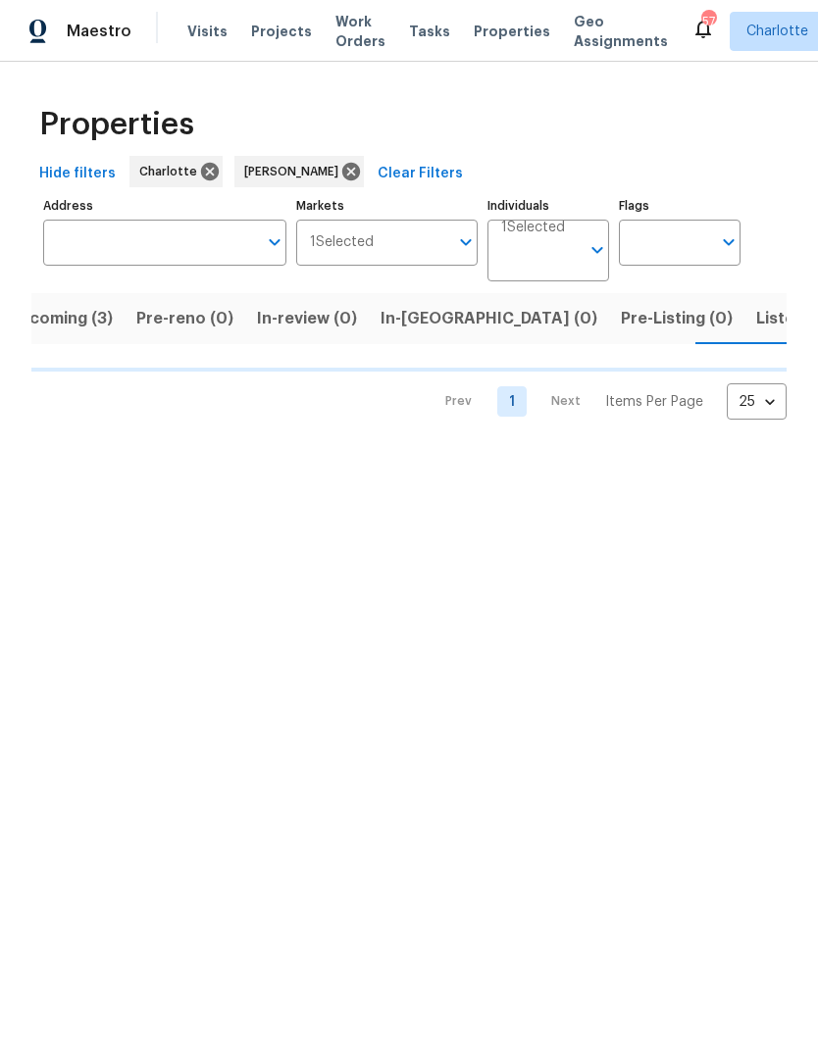
scroll to position [0, 40]
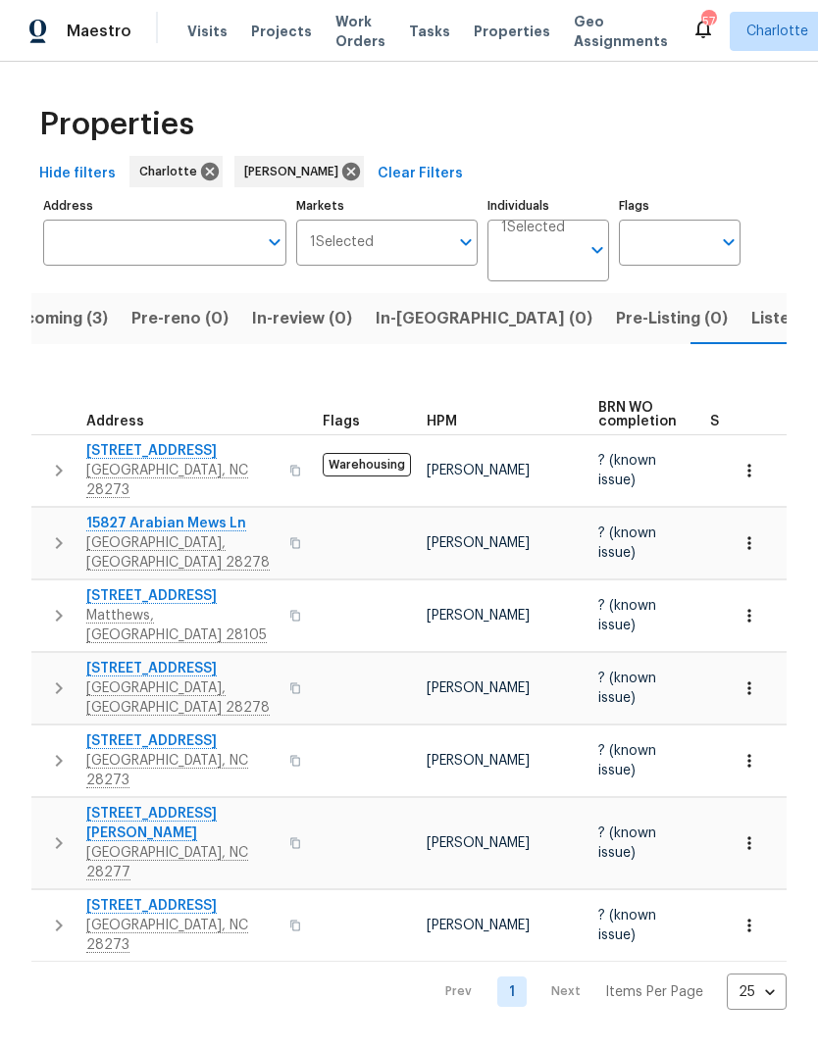
click at [404, 315] on span "In-reno (0)" at bounding box center [483, 318] width 217 height 27
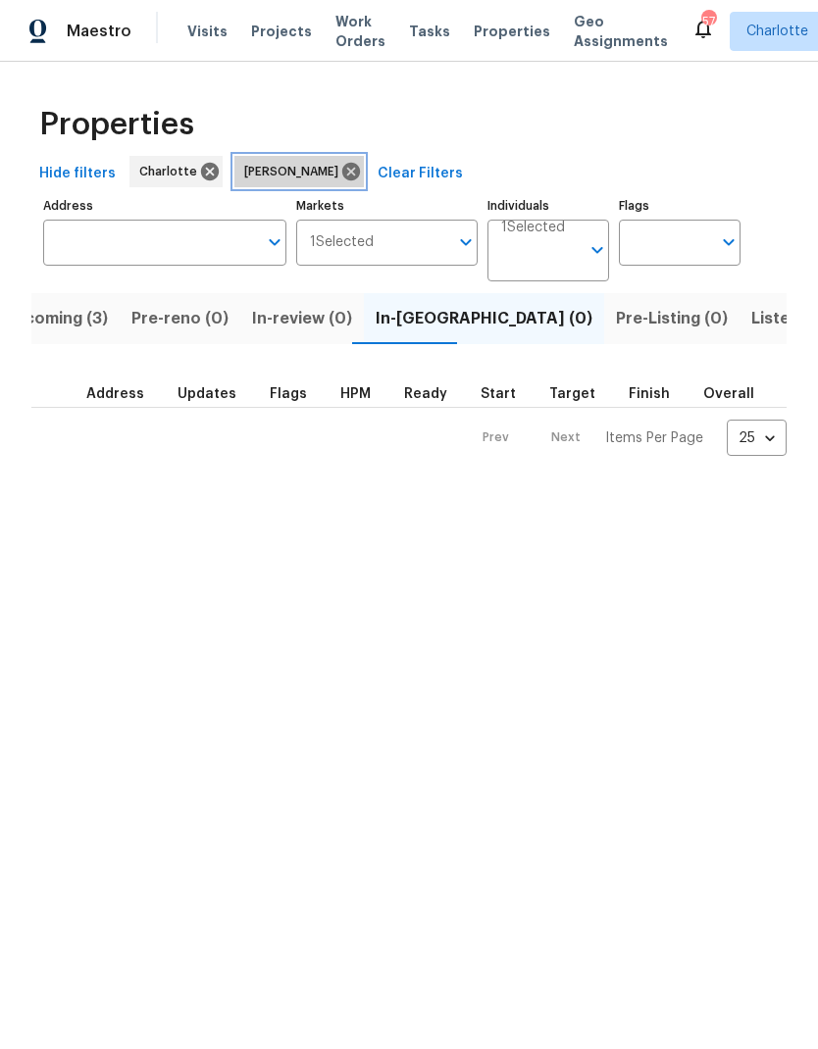
click at [342, 173] on icon at bounding box center [351, 172] width 18 height 18
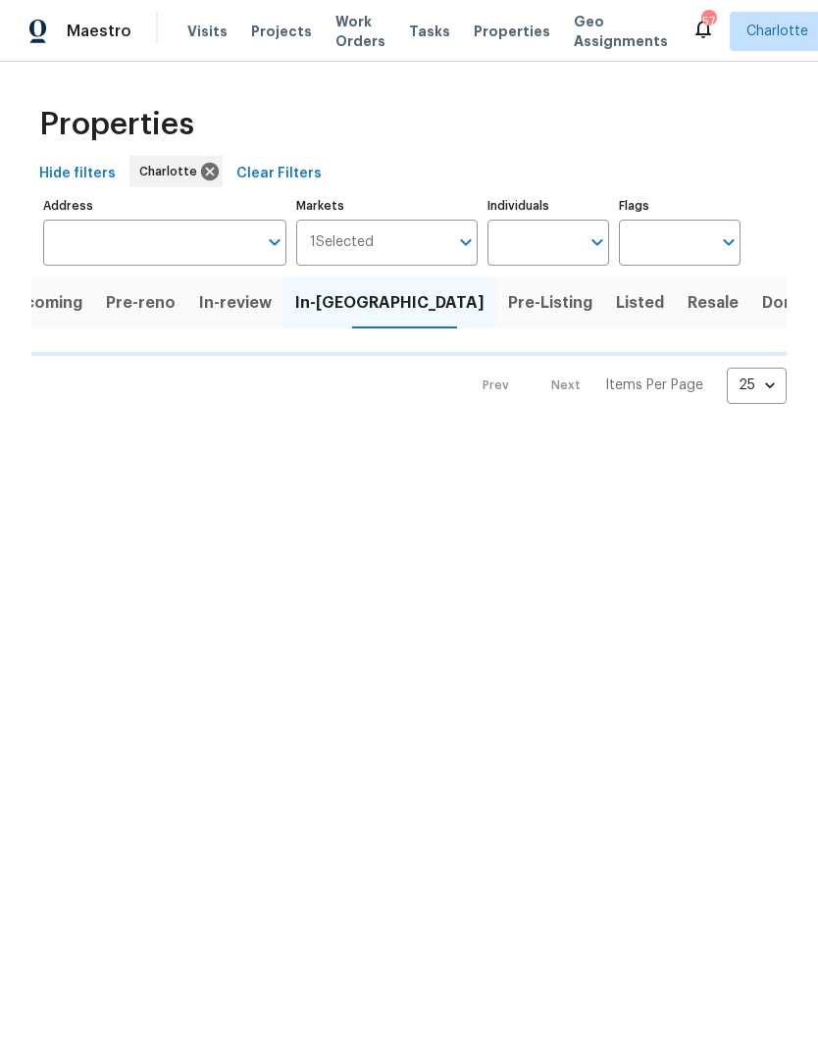
scroll to position [0, 18]
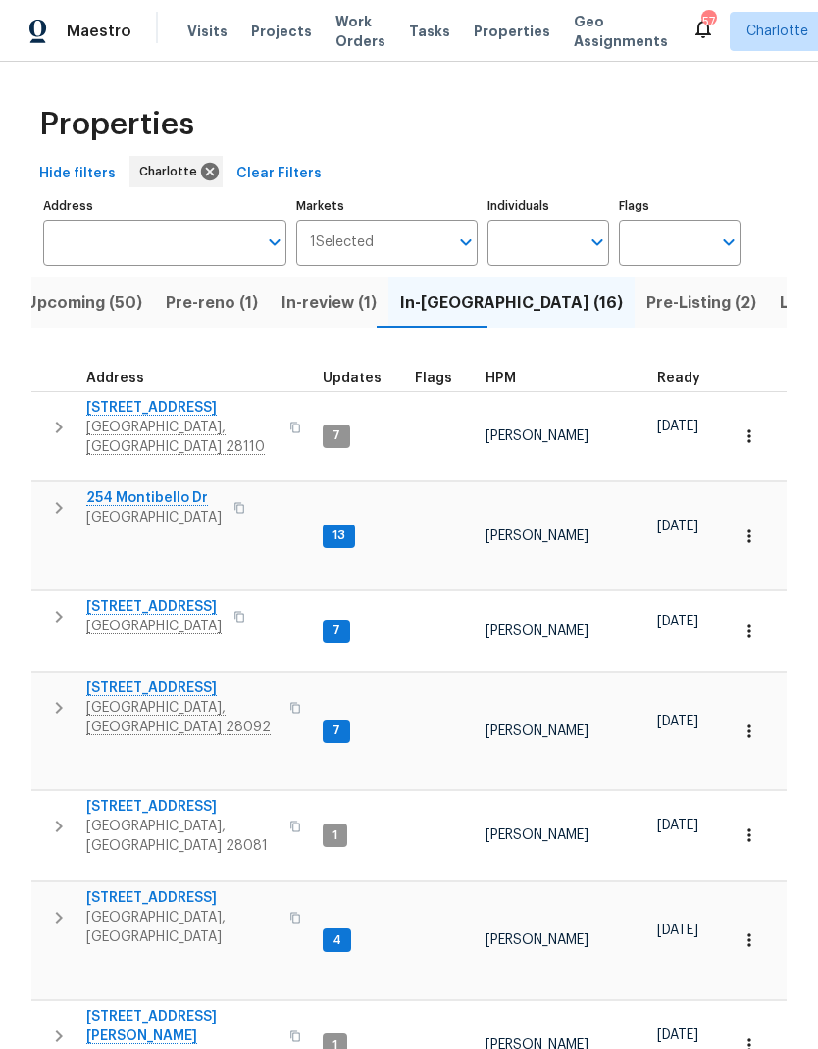
click at [553, 253] on input "Individuals" at bounding box center [533, 243] width 92 height 46
type input "ryan"
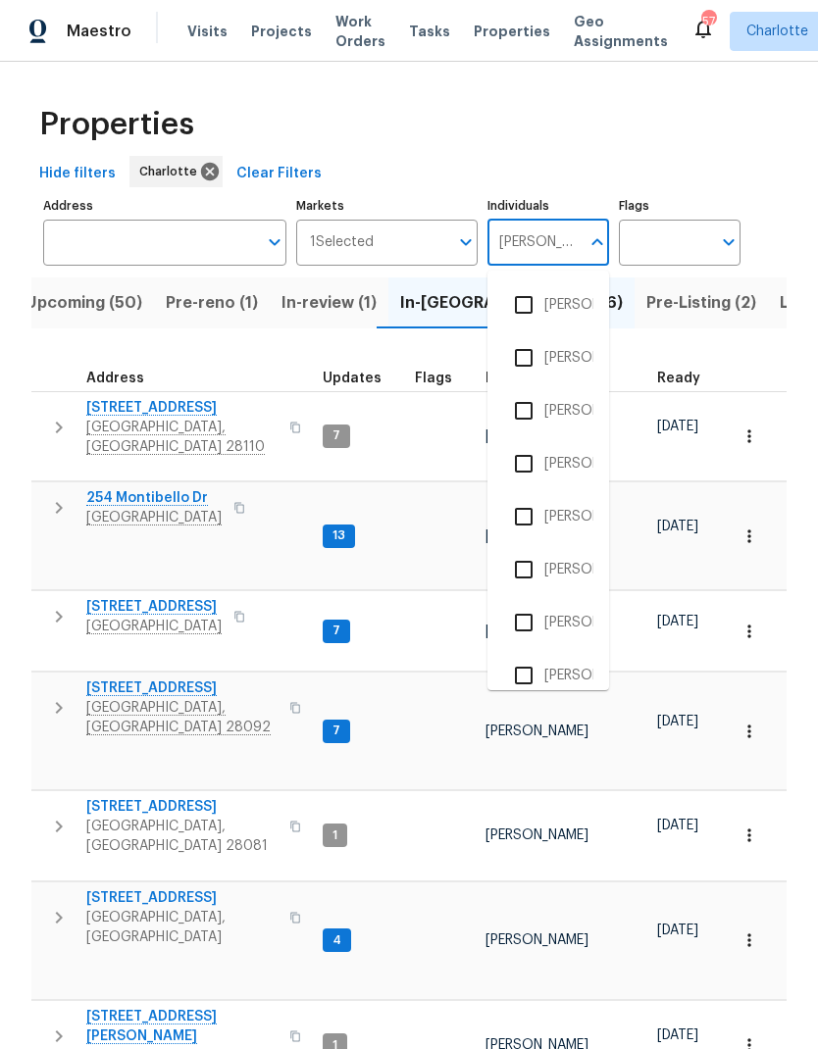
click at [527, 468] on input "checkbox" at bounding box center [523, 463] width 41 height 41
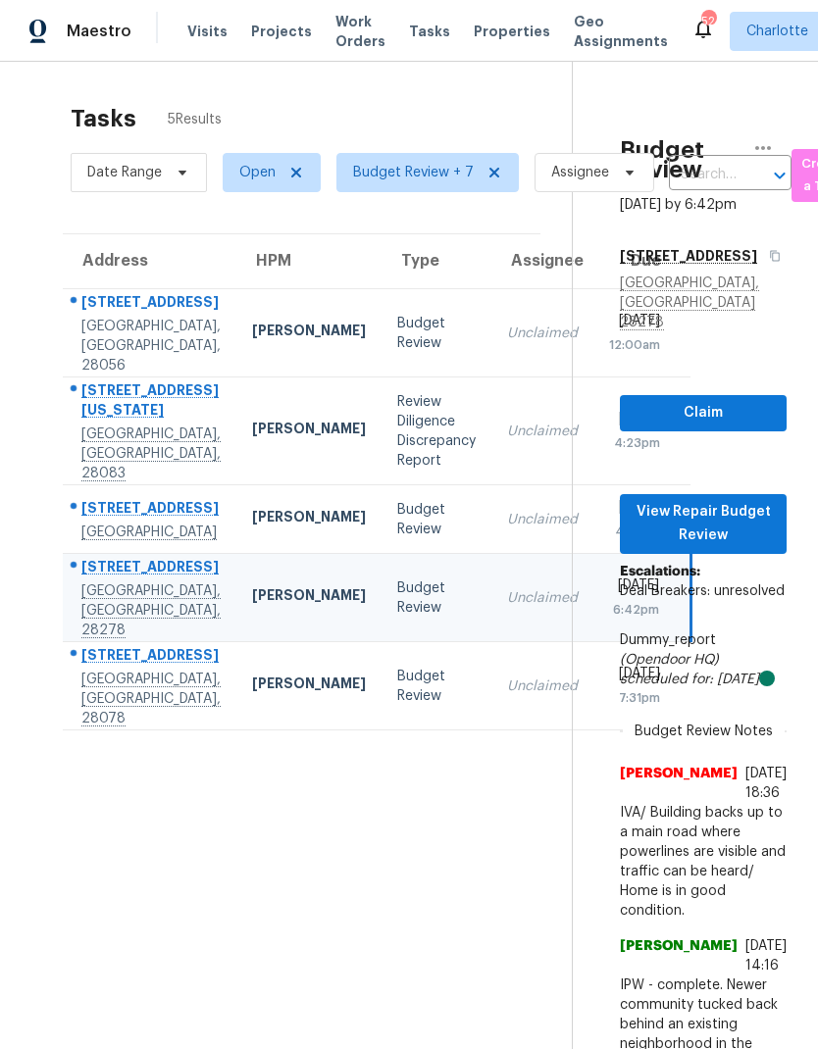
click at [466, 923] on section "Tasks 5 Results Date Range Open Budget Review + 7 Assignee ​ Create a Task Addr…" at bounding box center [301, 794] width 540 height 1402
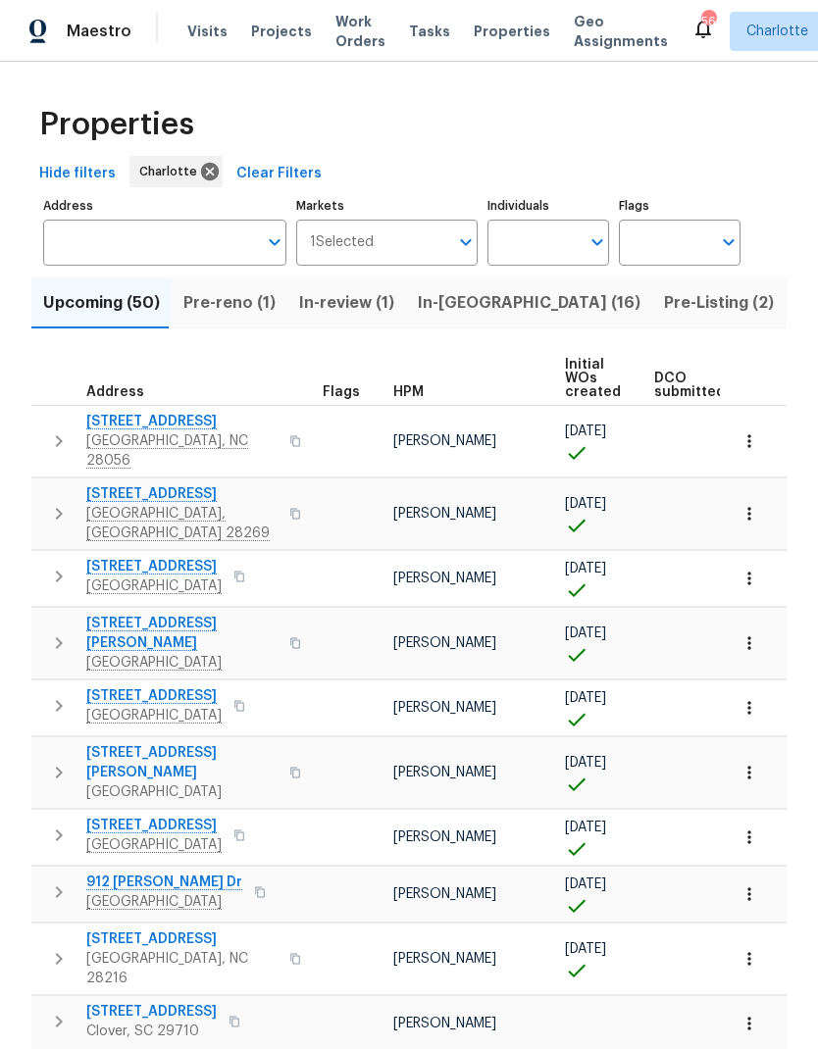
click at [446, 252] on input "Markets" at bounding box center [411, 243] width 75 height 46
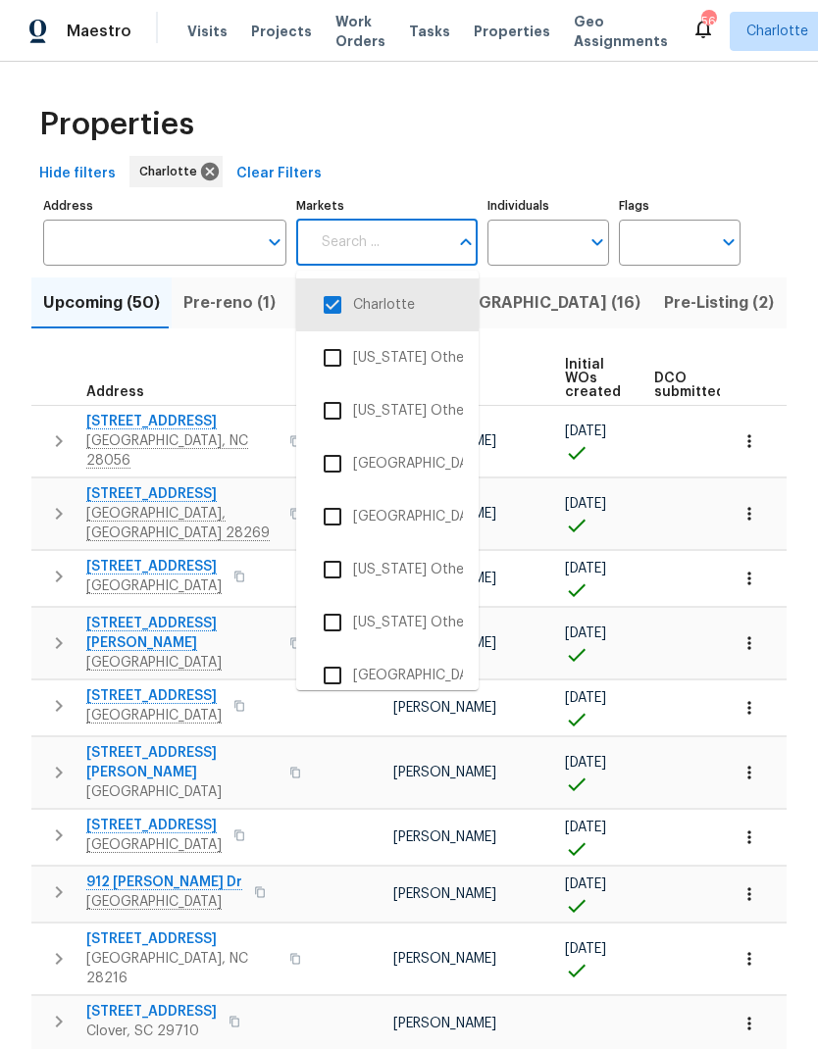
click at [535, 151] on div "Properties" at bounding box center [408, 124] width 755 height 63
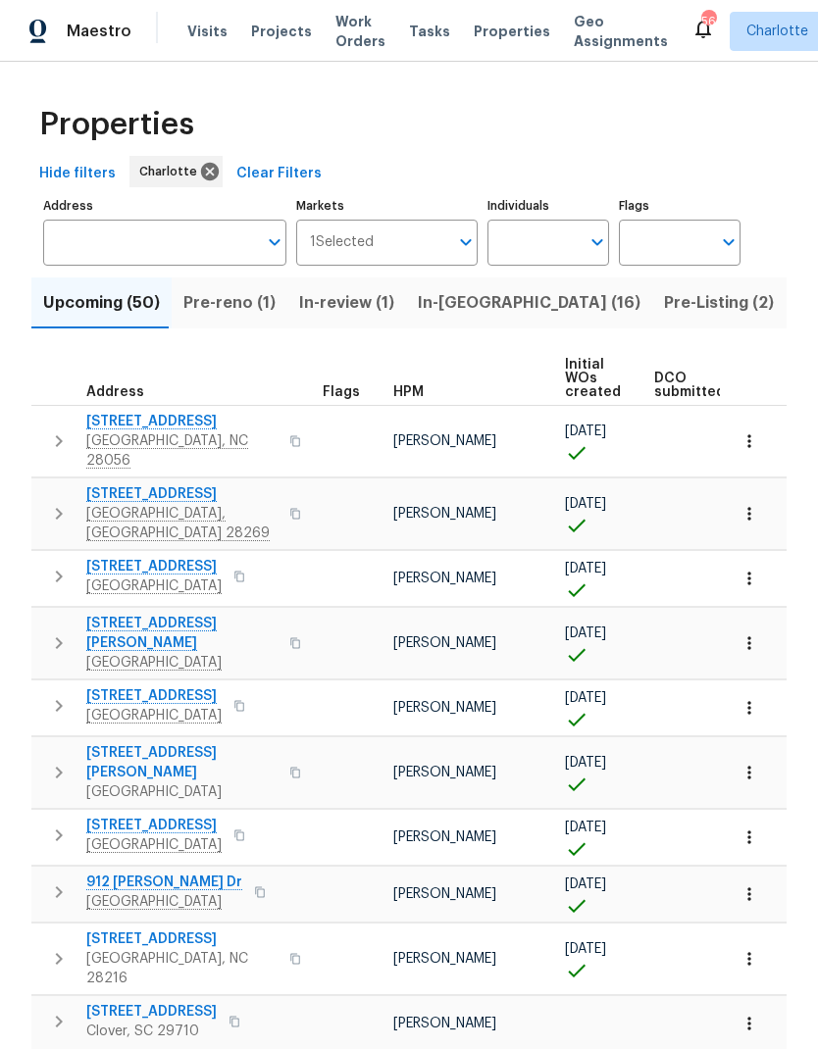
click at [548, 245] on input "Individuals" at bounding box center [533, 243] width 92 height 46
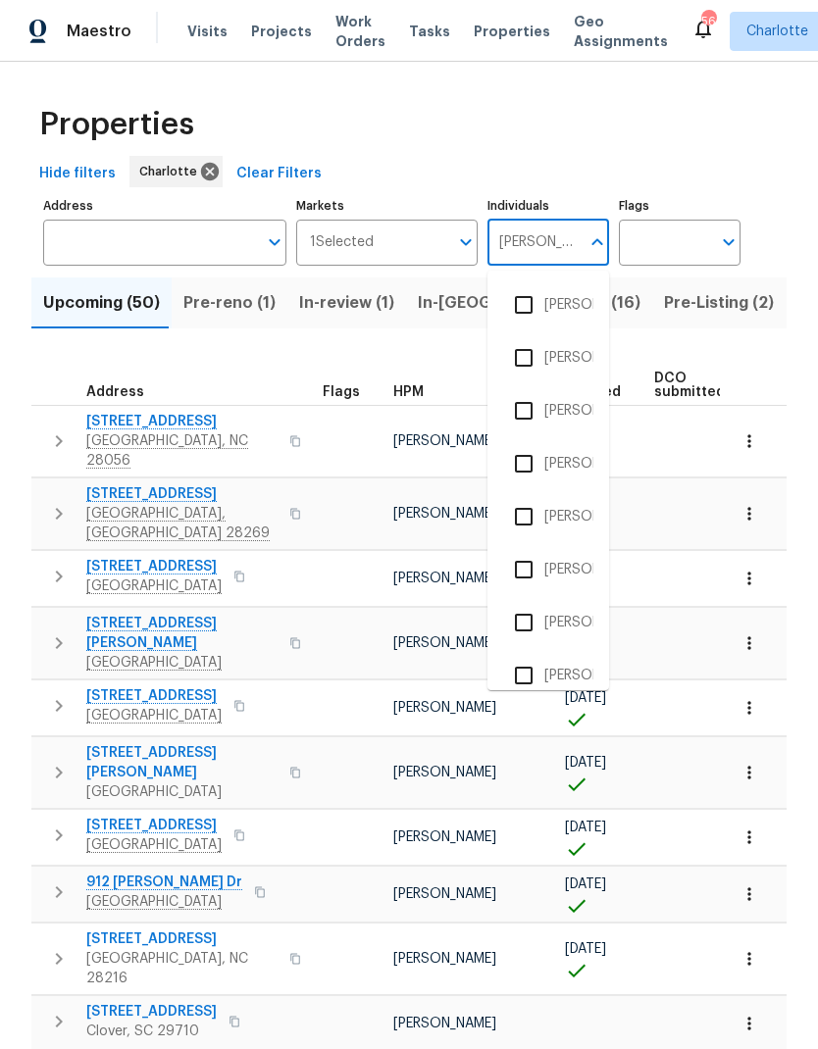
type input "Matthew"
click at [530, 311] on input "checkbox" at bounding box center [523, 304] width 41 height 41
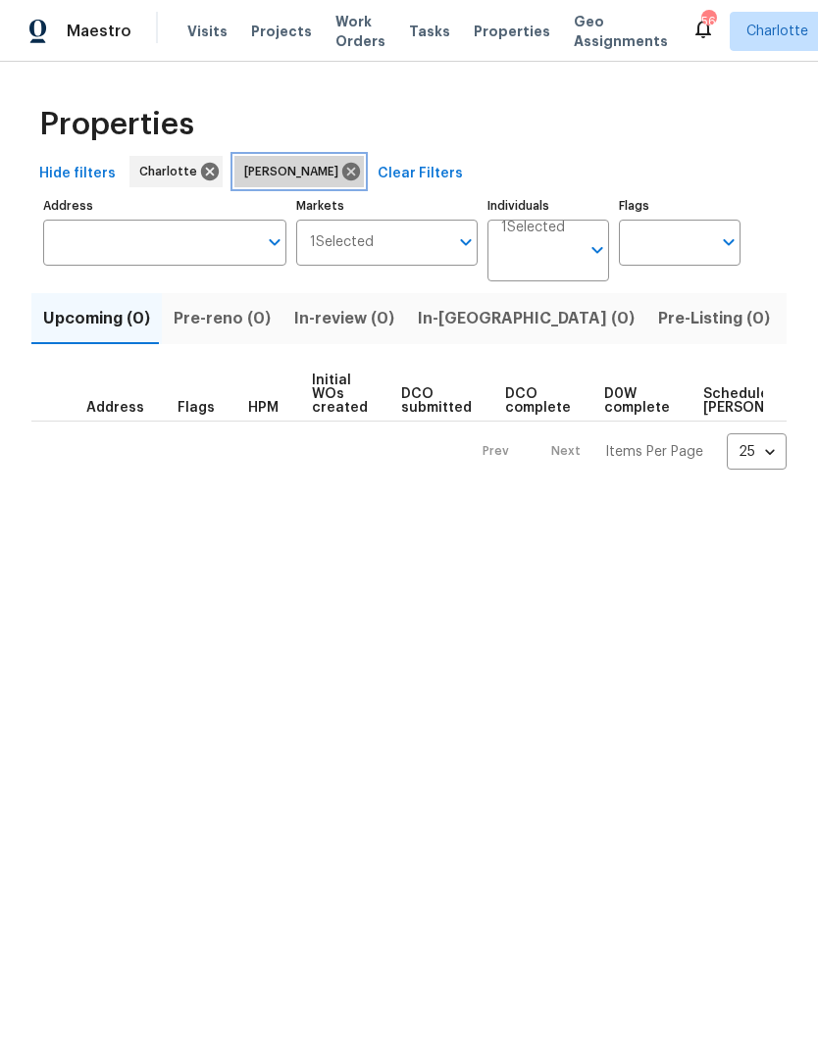
click at [360, 178] on icon at bounding box center [351, 172] width 18 height 18
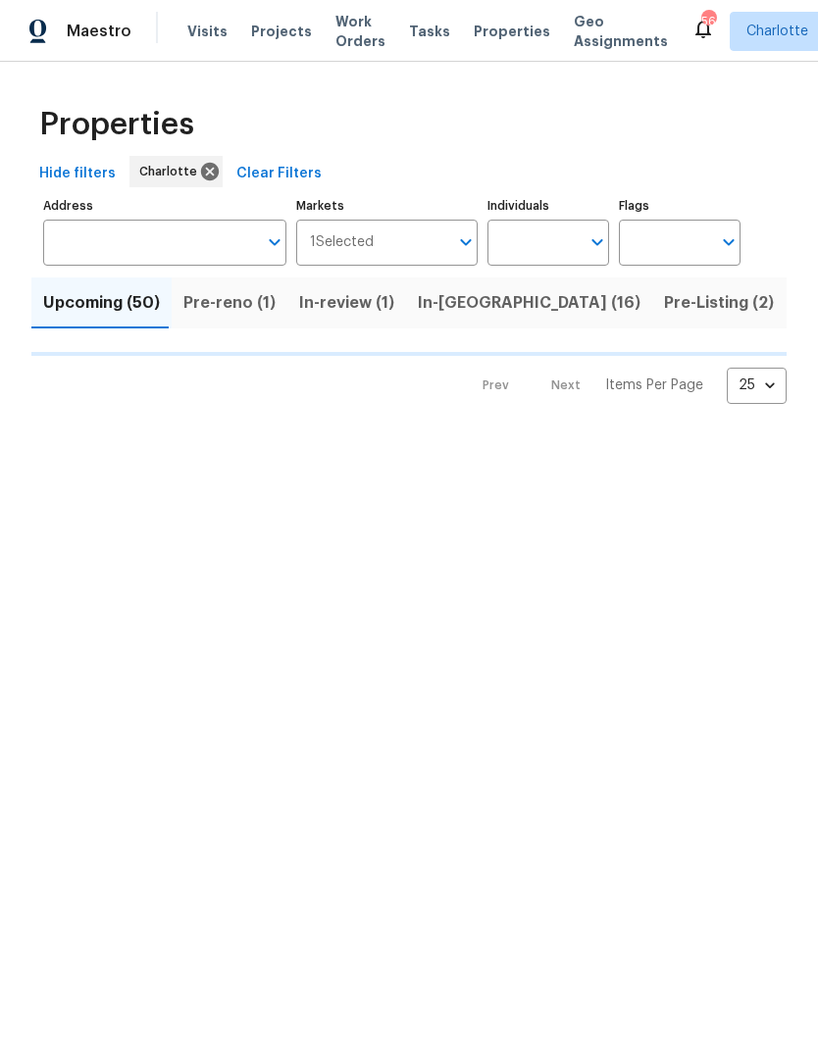
click at [559, 265] on input "Individuals" at bounding box center [533, 243] width 92 height 46
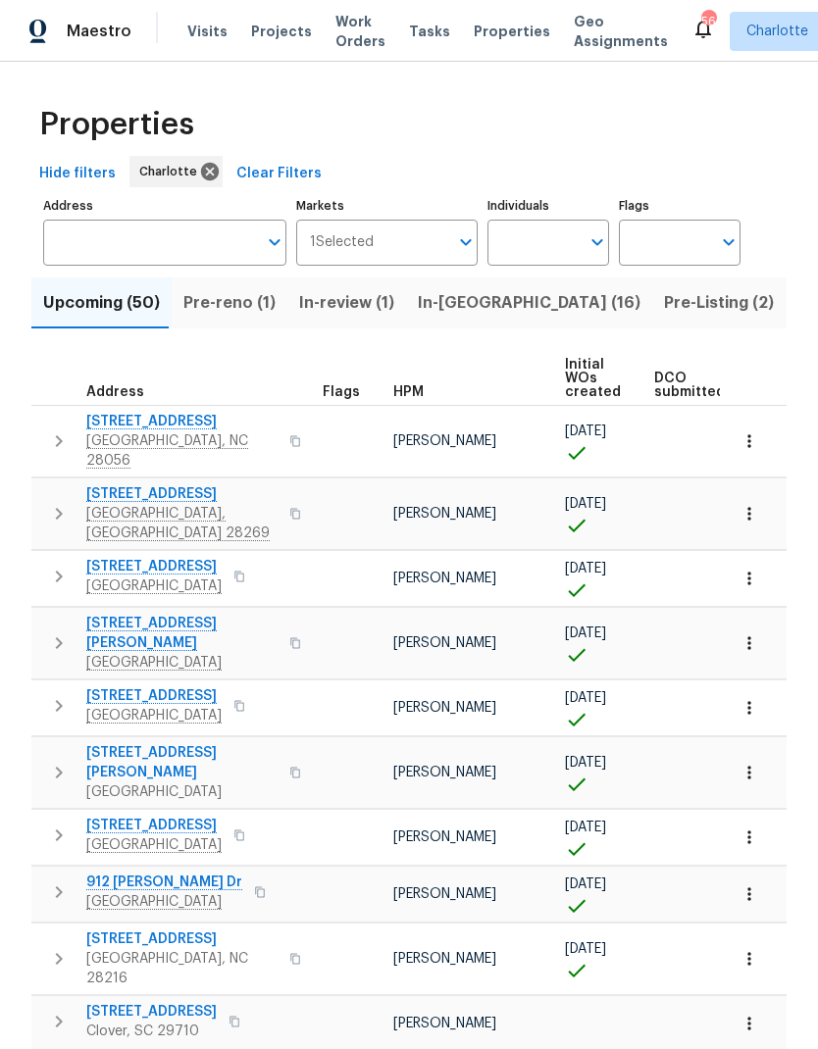
click at [531, 260] on input "Individuals" at bounding box center [533, 243] width 92 height 46
type input "matthew"
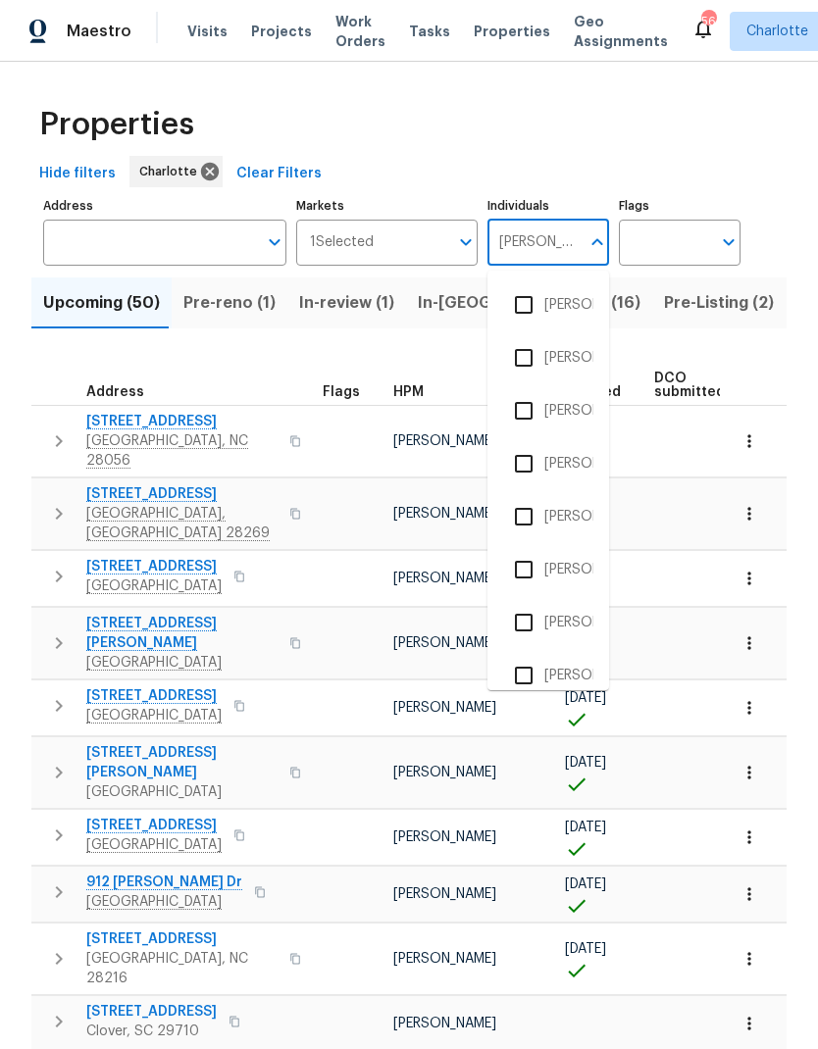
click at [514, 360] on input "checkbox" at bounding box center [523, 357] width 41 height 41
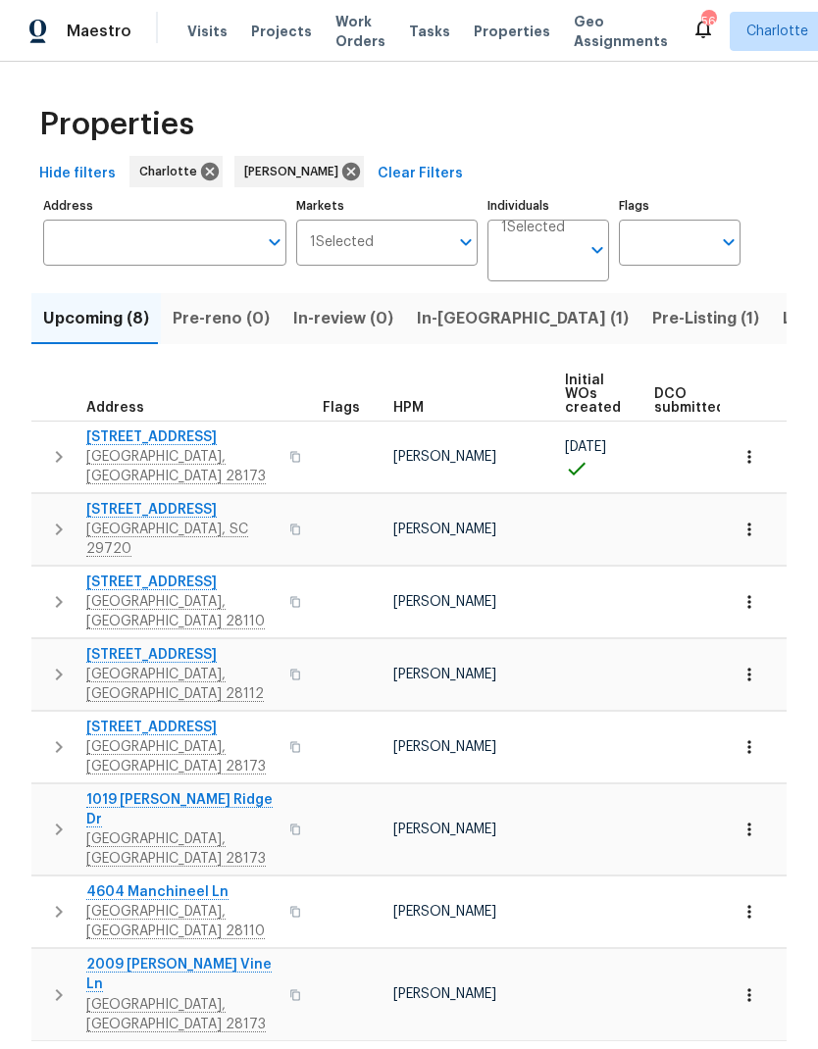
click at [458, 324] on span "In-reno (1)" at bounding box center [523, 318] width 212 height 27
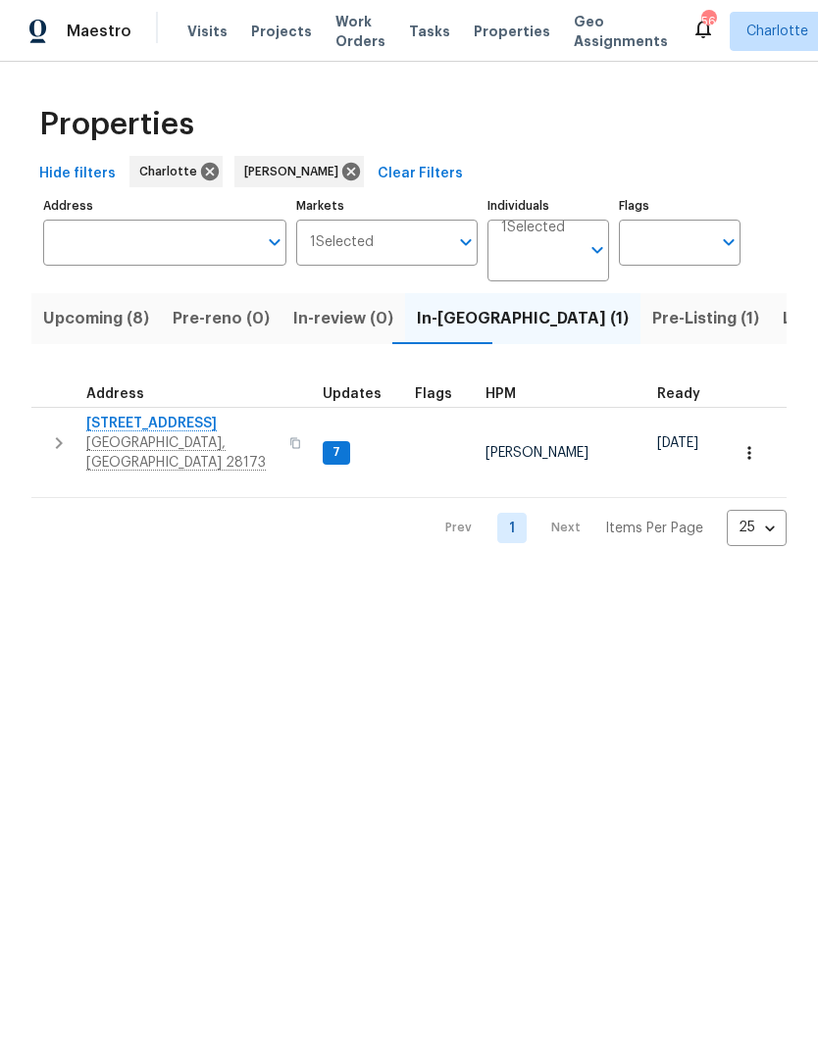
click at [652, 321] on span "Pre-Listing (1)" at bounding box center [705, 318] width 107 height 27
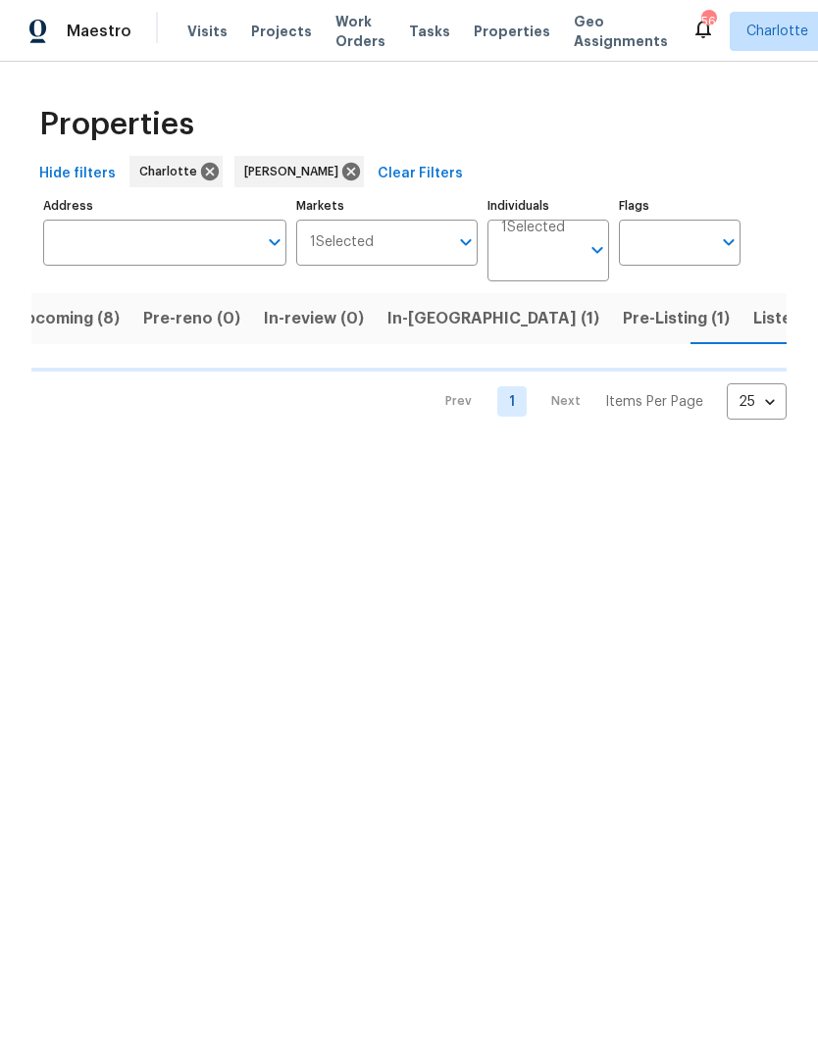
scroll to position [0, 29]
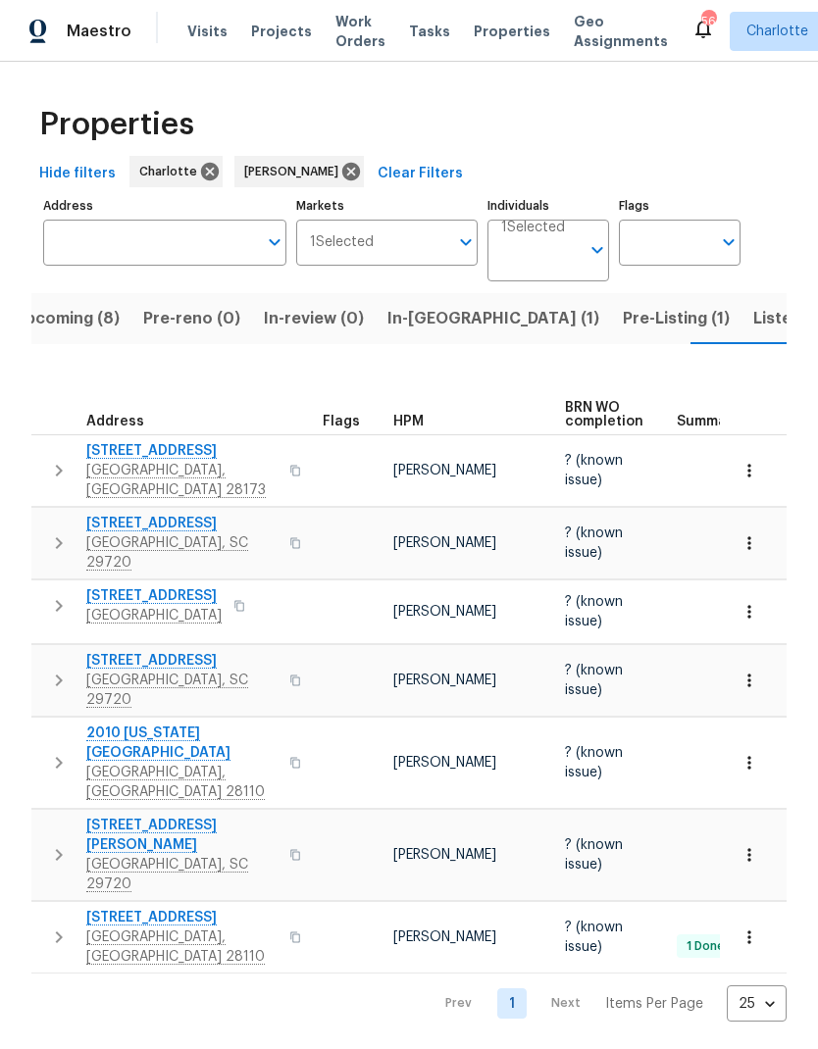
click at [65, 328] on span "Upcoming (8)" at bounding box center [67, 318] width 106 height 27
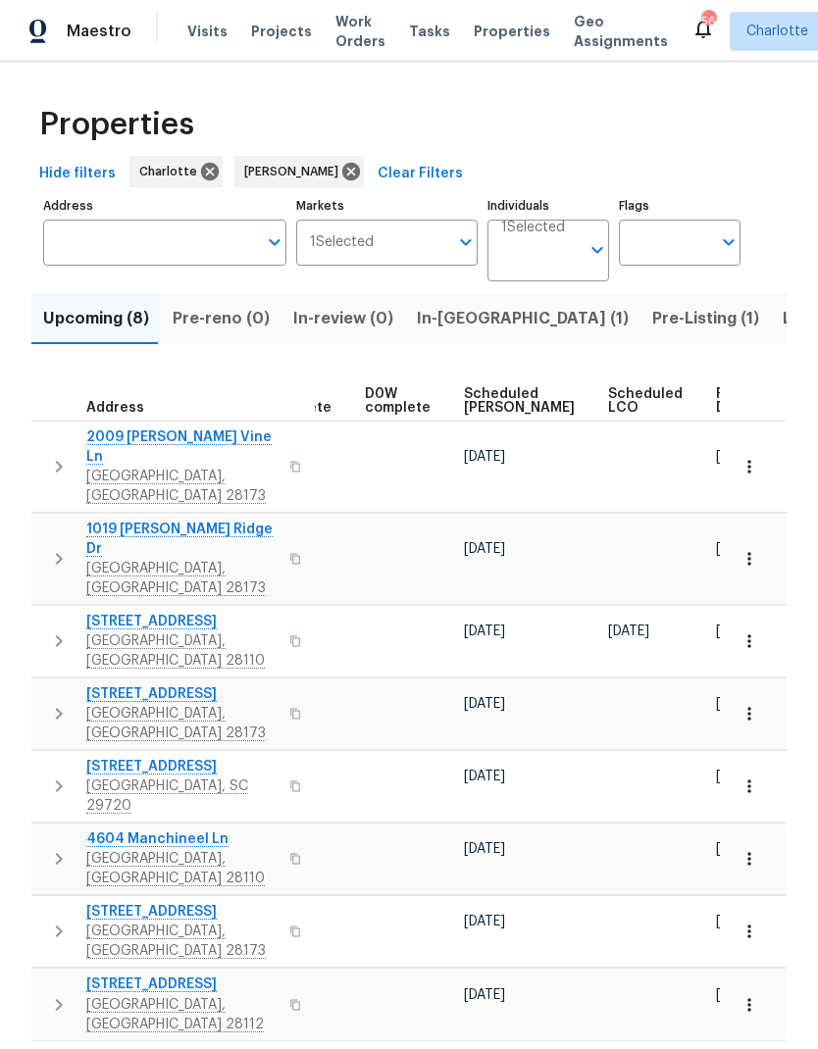
scroll to position [0, 491]
click at [717, 404] on span "Ready Date" at bounding box center [738, 400] width 43 height 27
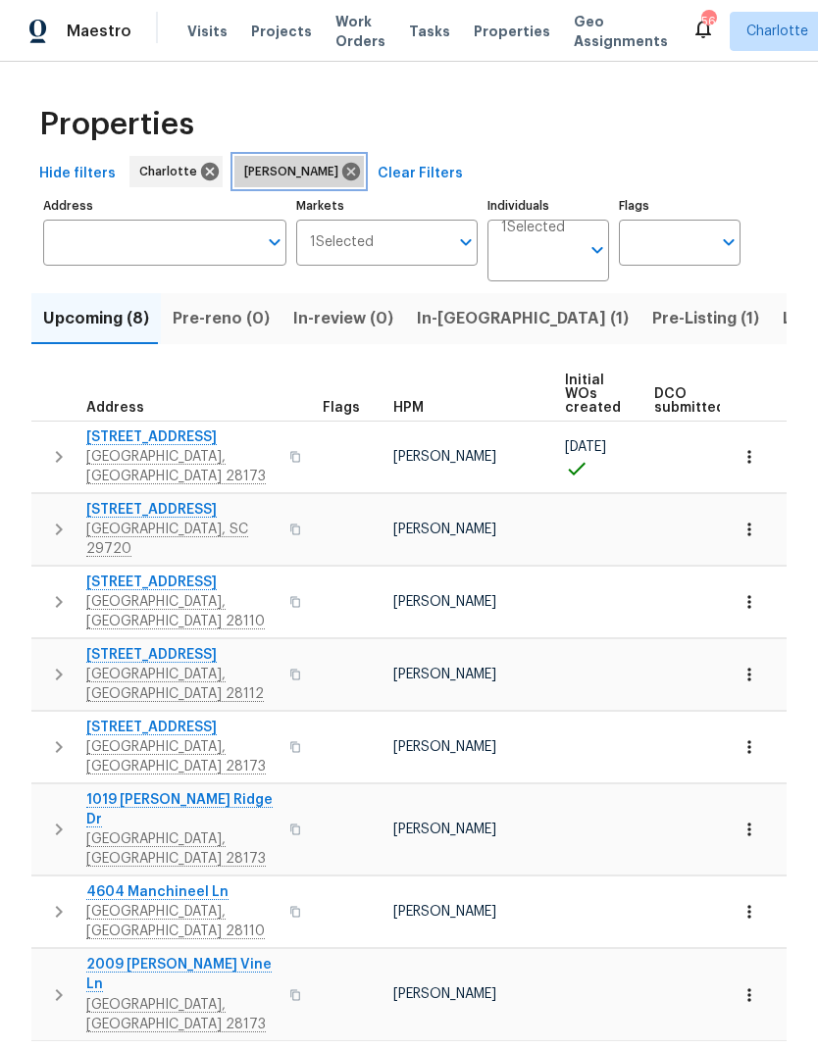
click at [351, 173] on icon at bounding box center [351, 172] width 18 height 18
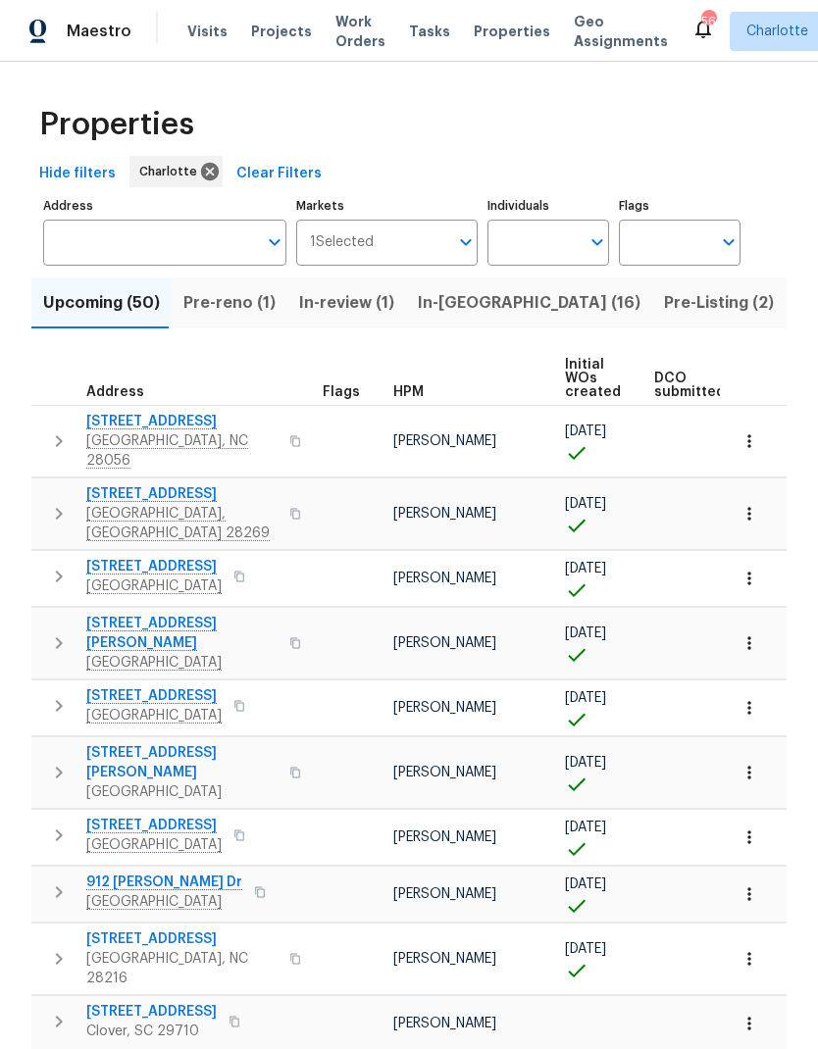
click at [540, 249] on input "Individuals" at bounding box center [533, 243] width 92 height 46
type input "Jason"
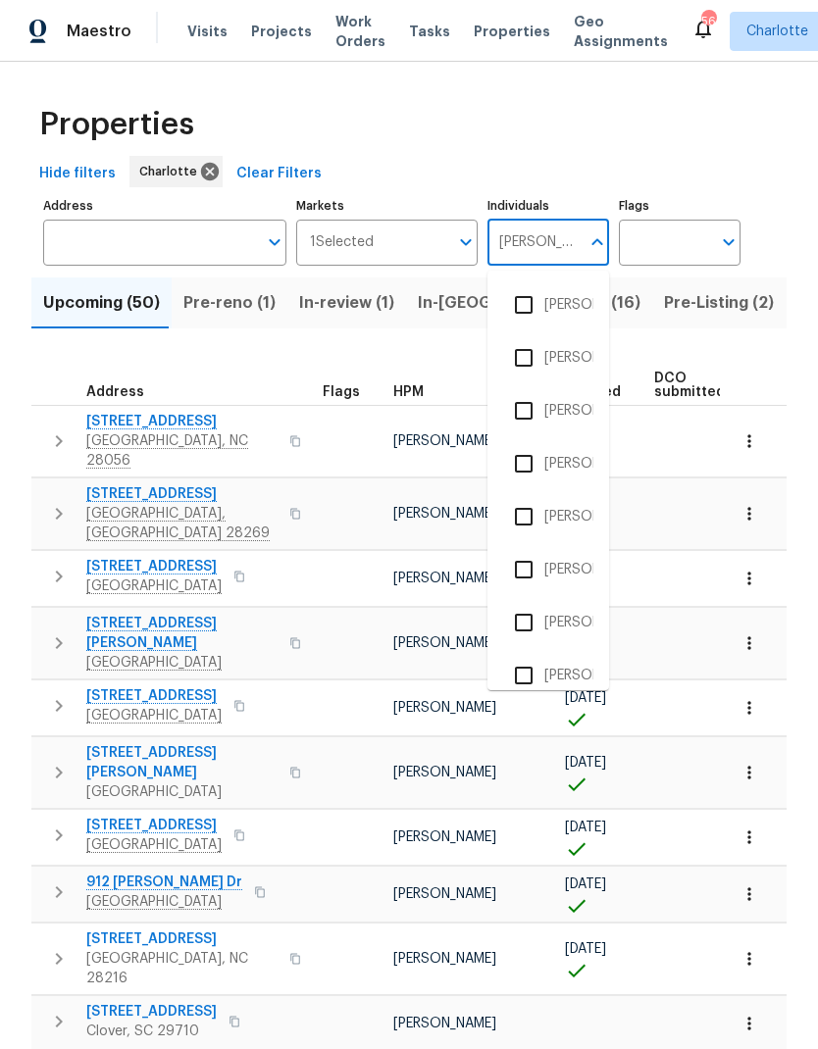
click at [521, 369] on input "checkbox" at bounding box center [523, 357] width 41 height 41
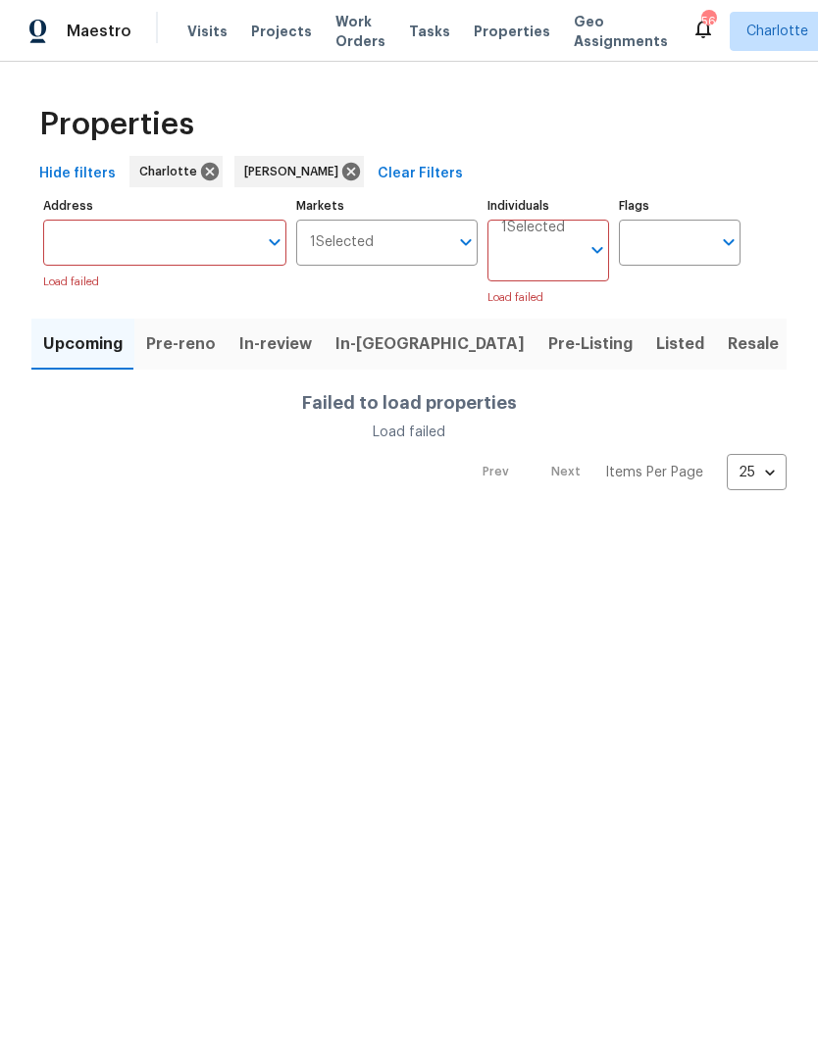
click at [647, 133] on div "Properties" at bounding box center [408, 124] width 755 height 63
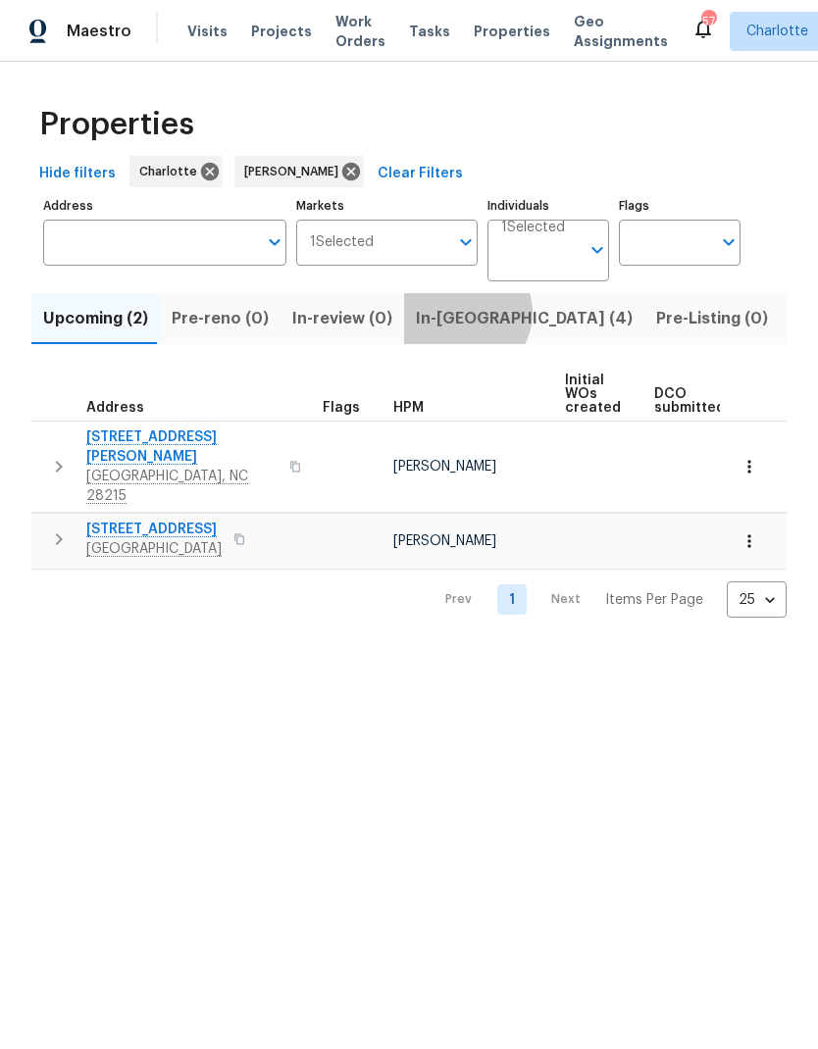
click at [453, 315] on span "In-[GEOGRAPHIC_DATA] (4)" at bounding box center [524, 318] width 217 height 27
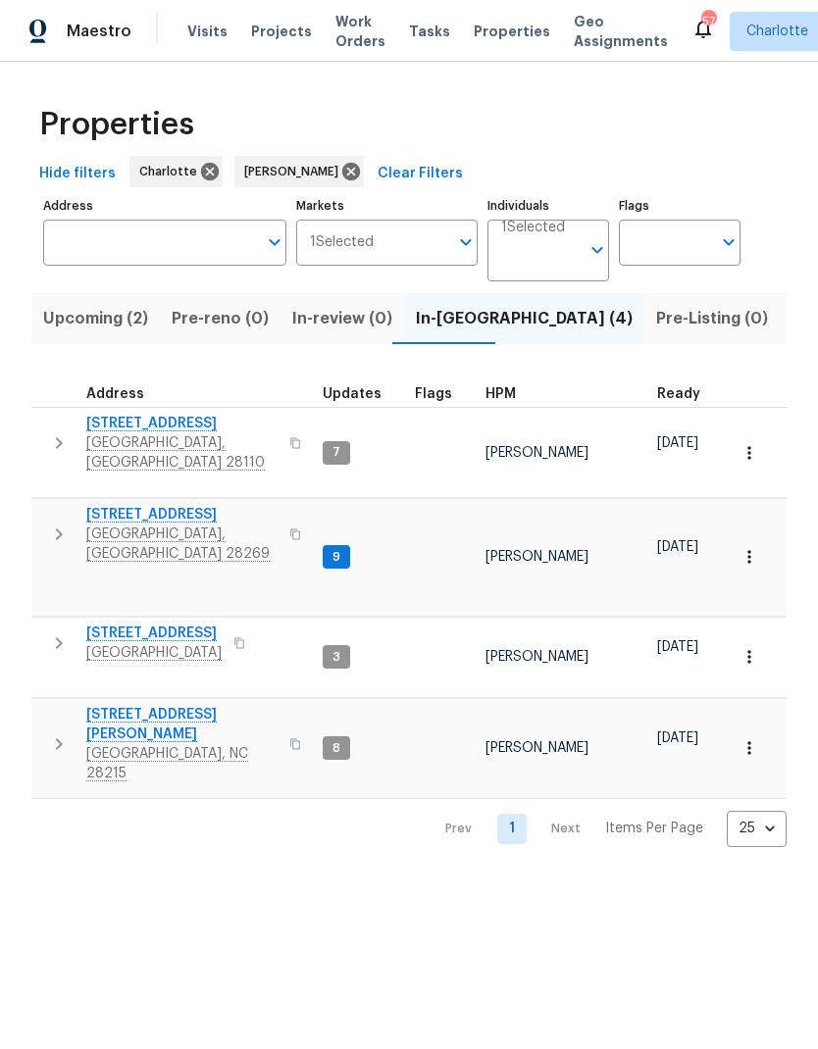
click at [63, 308] on span "Upcoming (2)" at bounding box center [95, 318] width 105 height 27
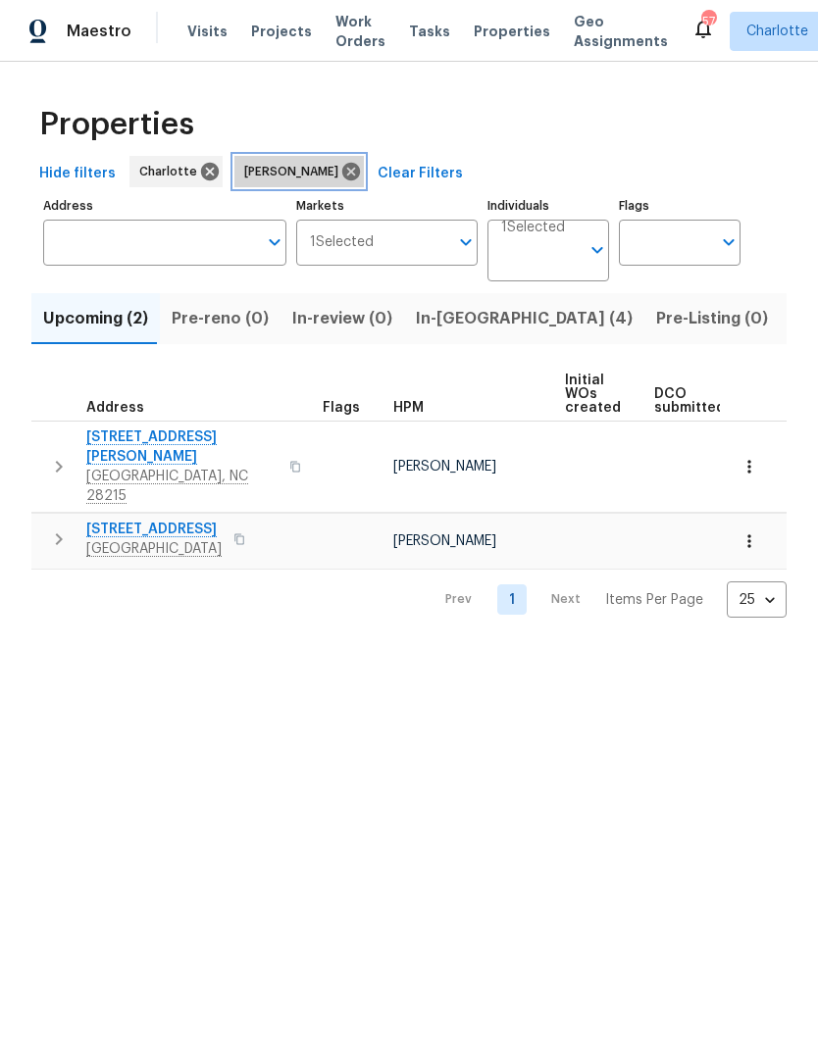
click at [342, 172] on icon at bounding box center [351, 172] width 18 height 18
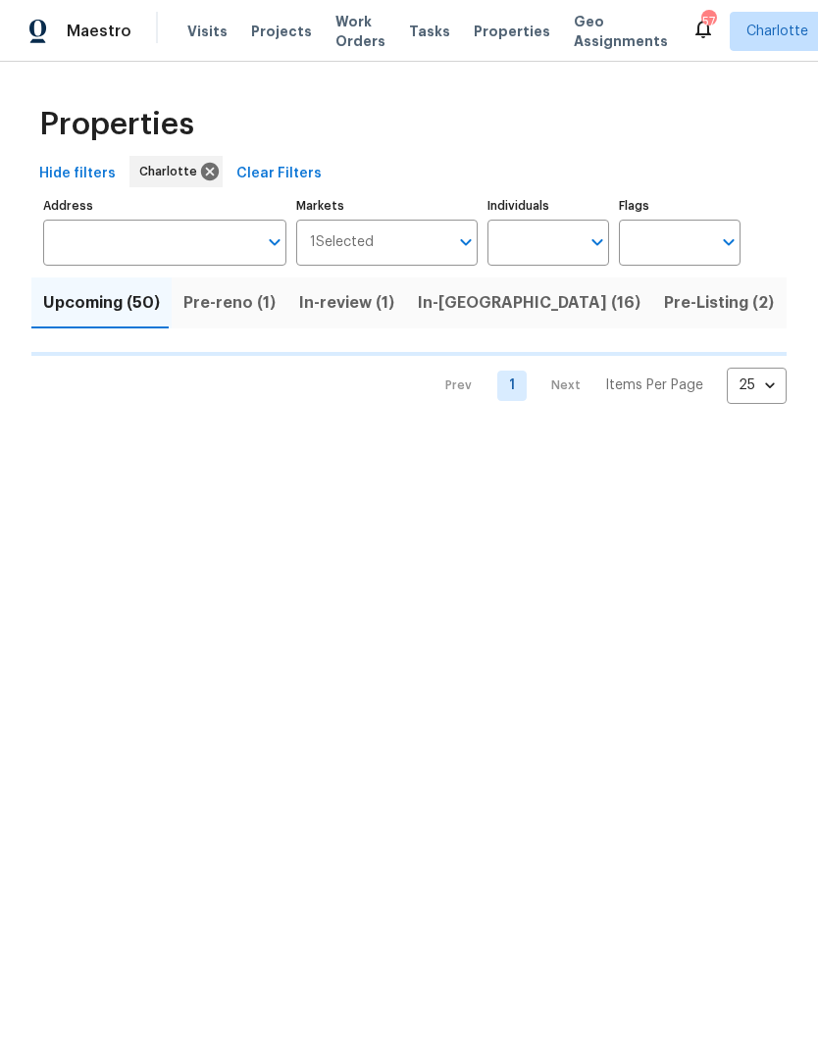
click at [575, 245] on input "Individuals" at bounding box center [533, 243] width 92 height 46
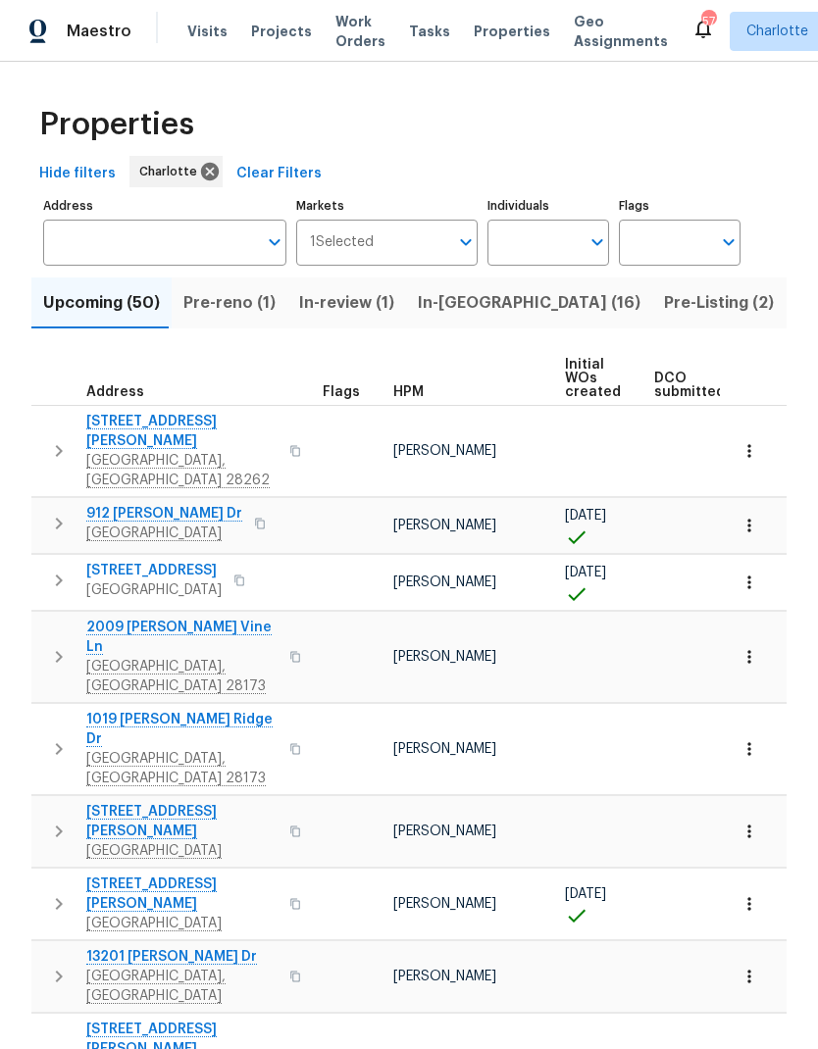
click at [544, 244] on input "Individuals" at bounding box center [533, 243] width 92 height 46
type input "greg"
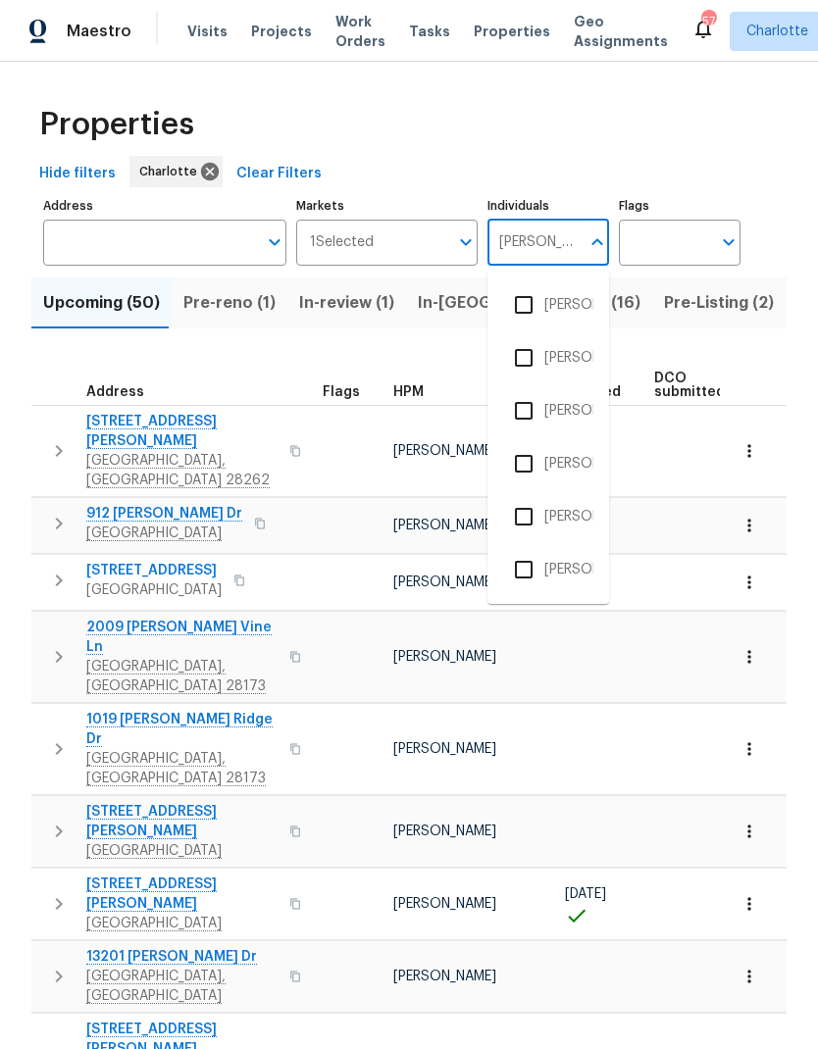
click at [522, 465] on input "checkbox" at bounding box center [523, 463] width 41 height 41
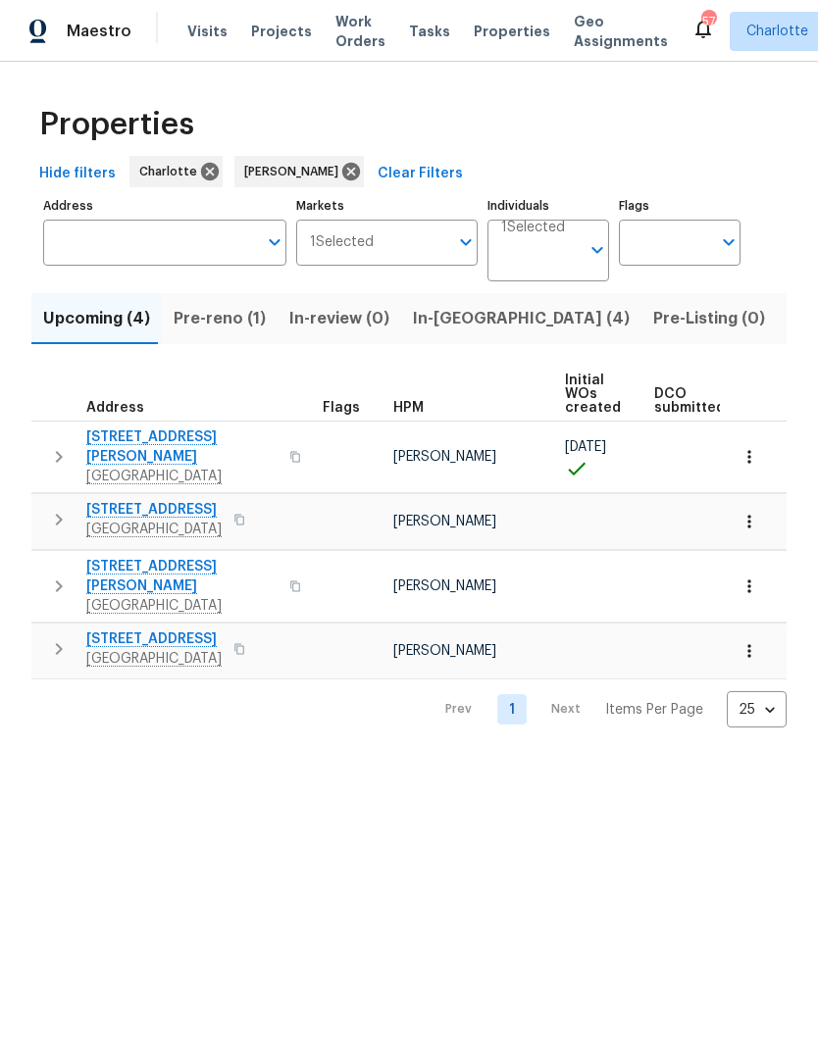
click at [471, 311] on span "In-reno (4)" at bounding box center [521, 318] width 217 height 27
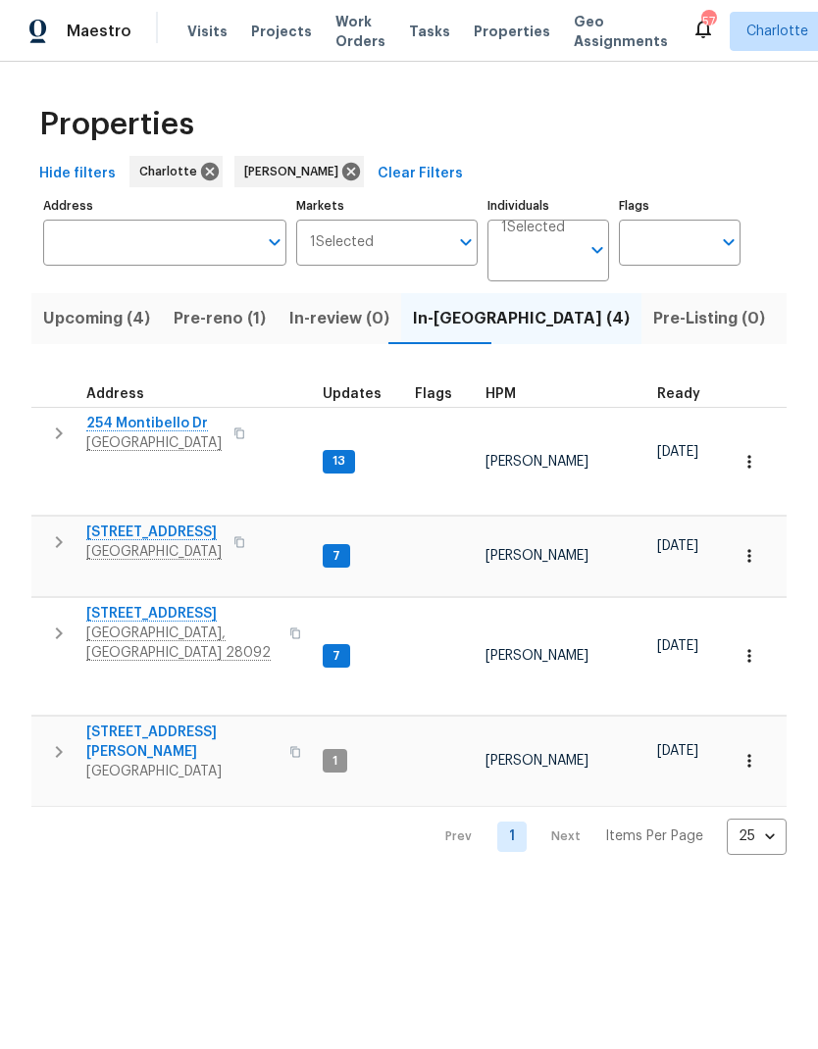
click at [94, 338] on button "Upcoming (4)" at bounding box center [96, 318] width 130 height 51
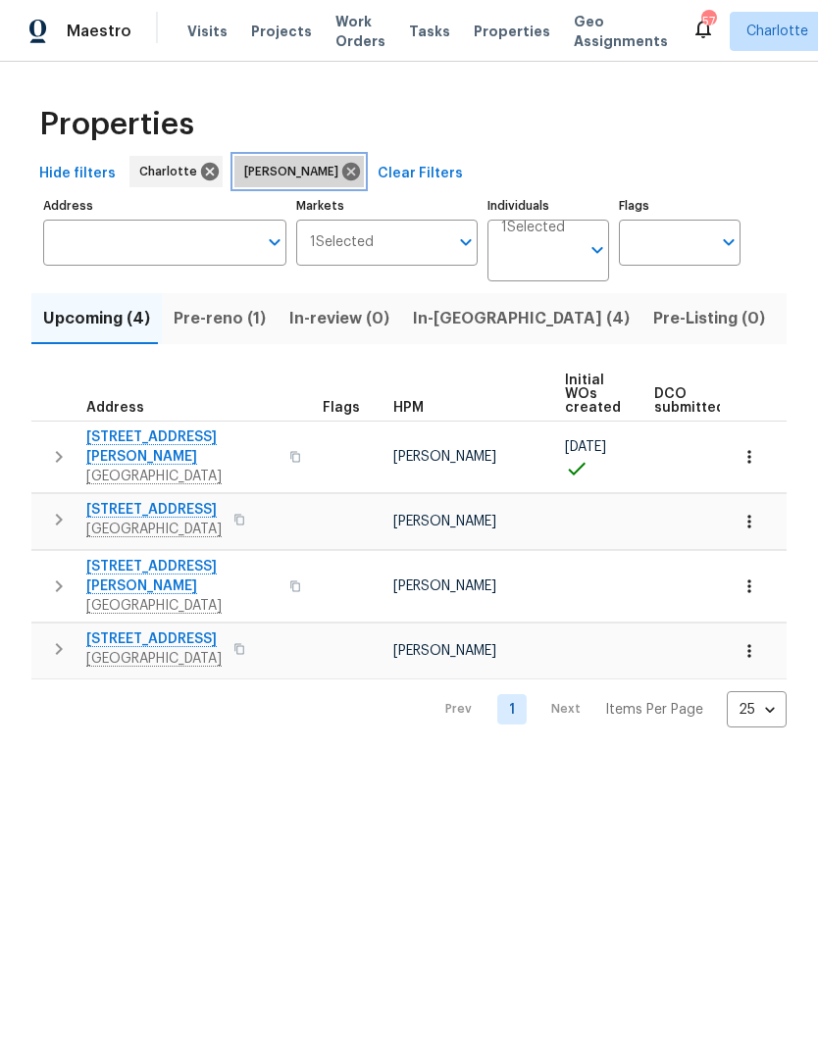
click at [342, 169] on icon at bounding box center [351, 172] width 18 height 18
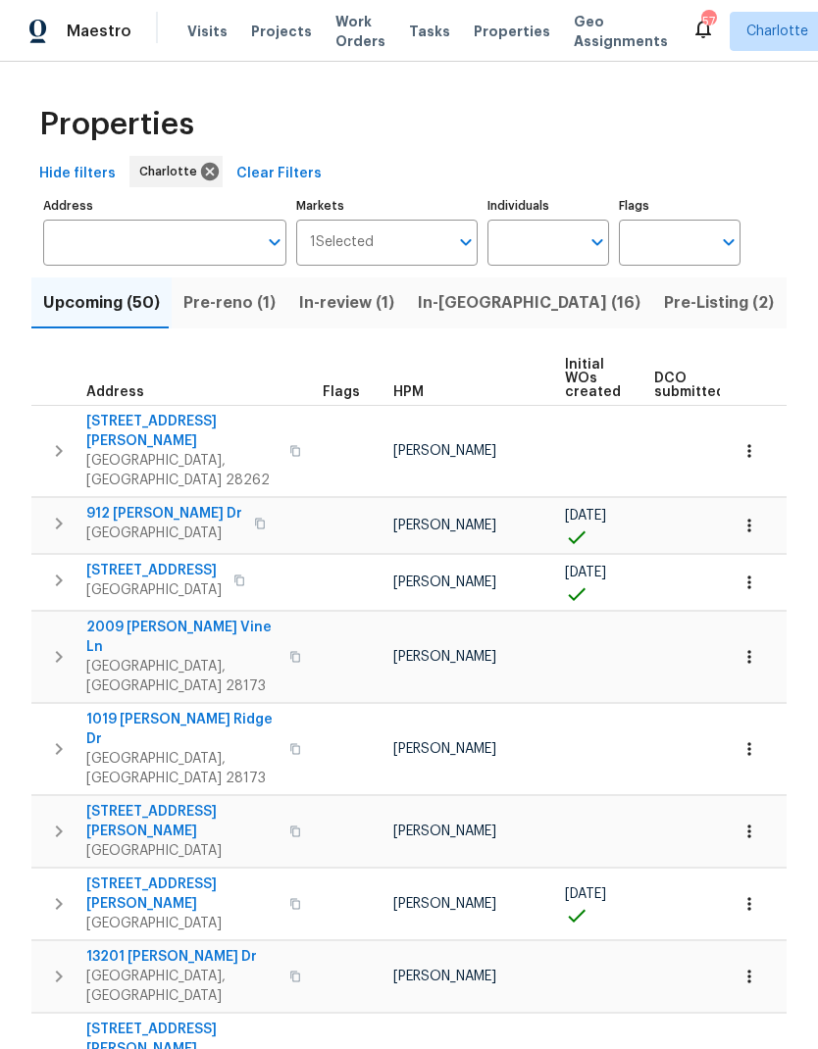
click at [537, 253] on input "Individuals" at bounding box center [533, 243] width 92 height 46
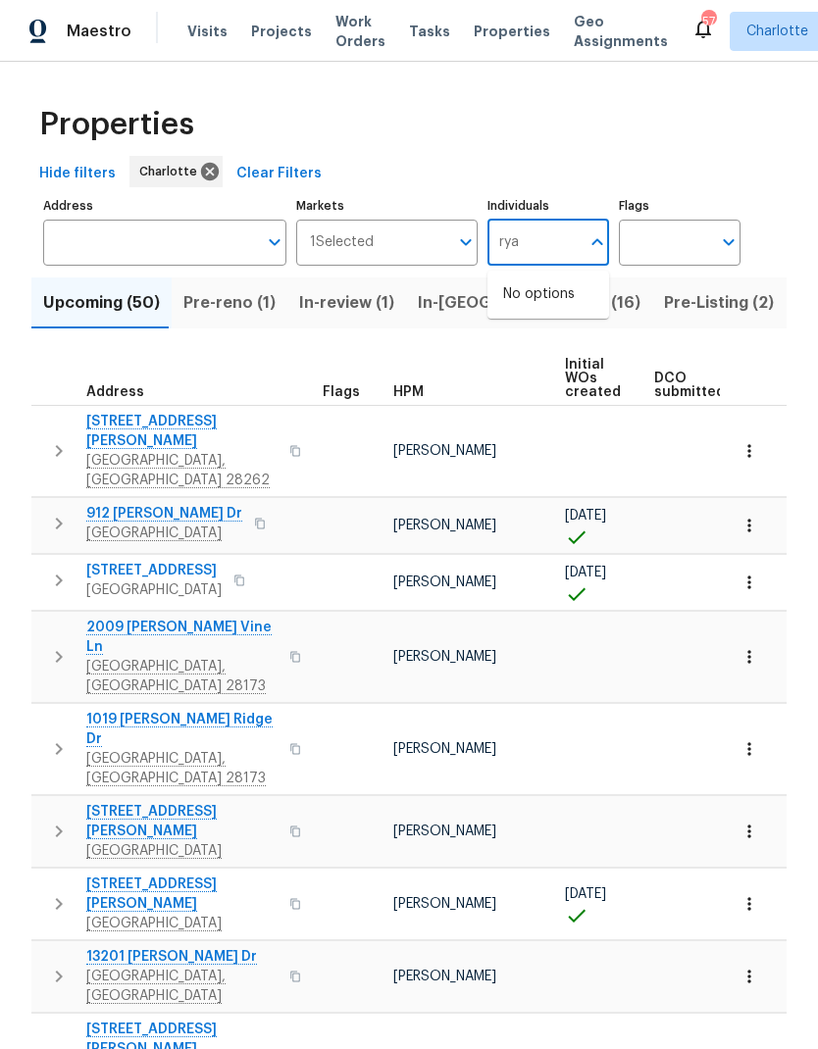
type input "ryan"
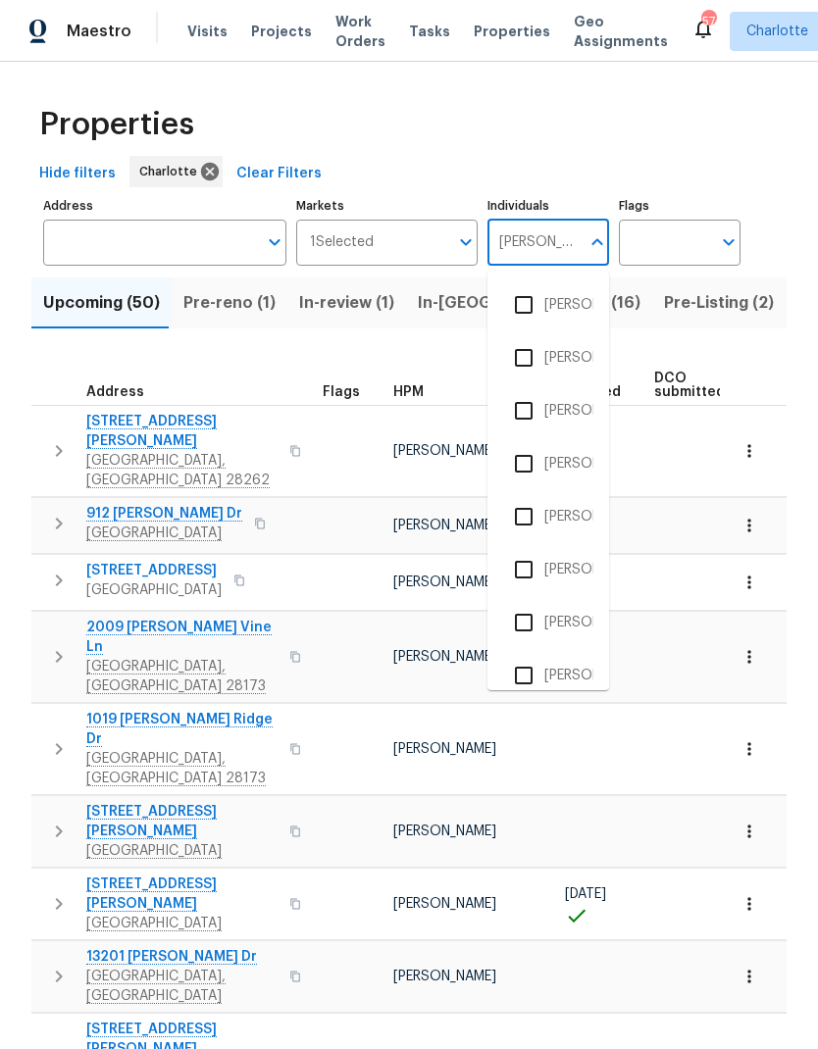
click at [516, 360] on input "checkbox" at bounding box center [523, 357] width 41 height 41
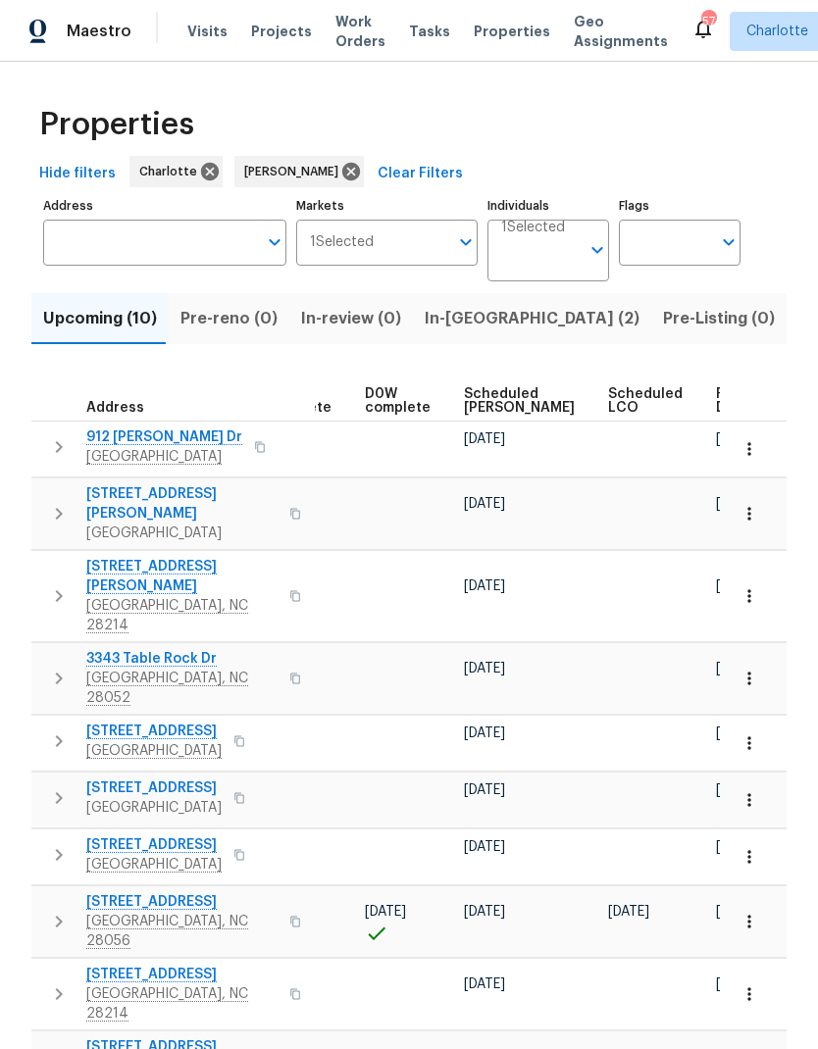
scroll to position [0, 491]
click at [717, 387] on span "Ready Date" at bounding box center [738, 400] width 43 height 27
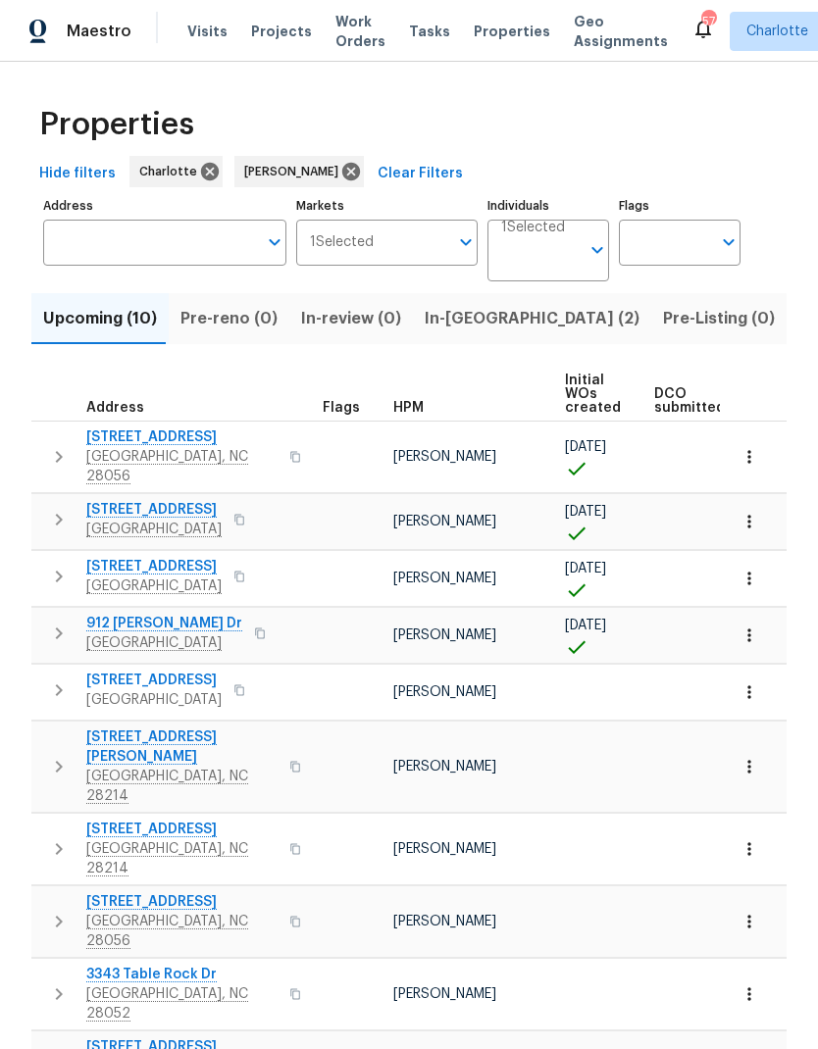
click at [404, 258] on input "Markets" at bounding box center [411, 243] width 75 height 46
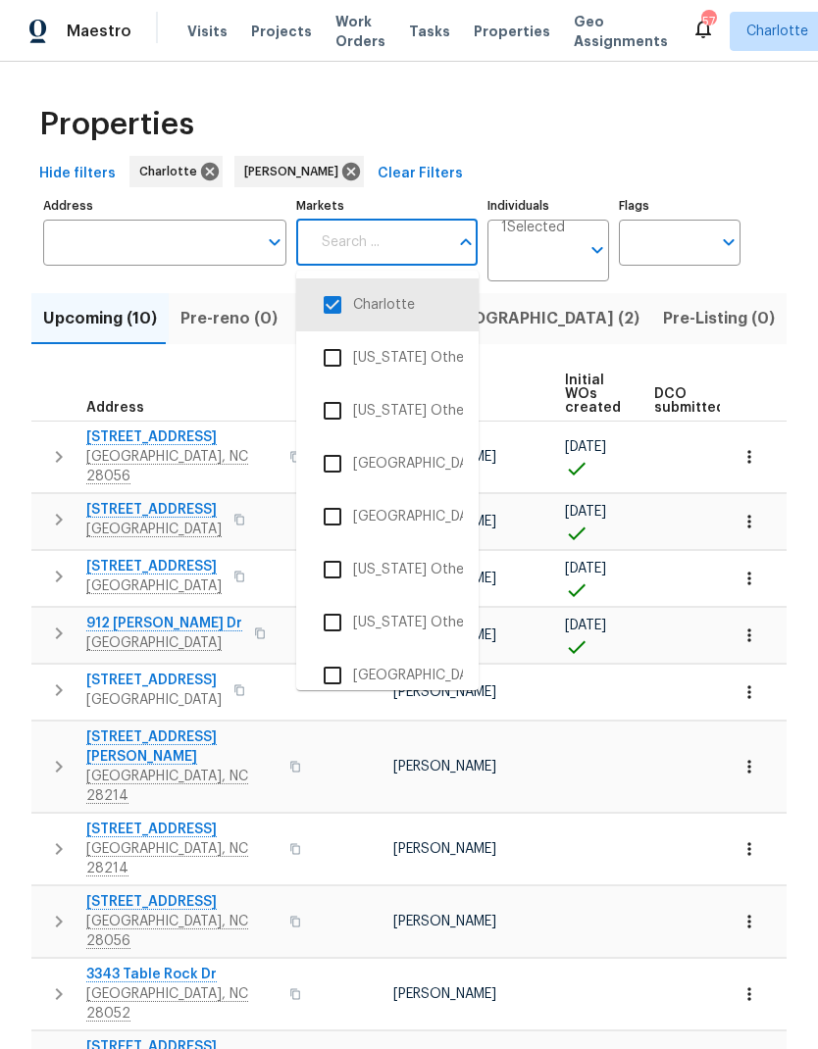
click at [552, 260] on input "Individuals" at bounding box center [540, 258] width 78 height 46
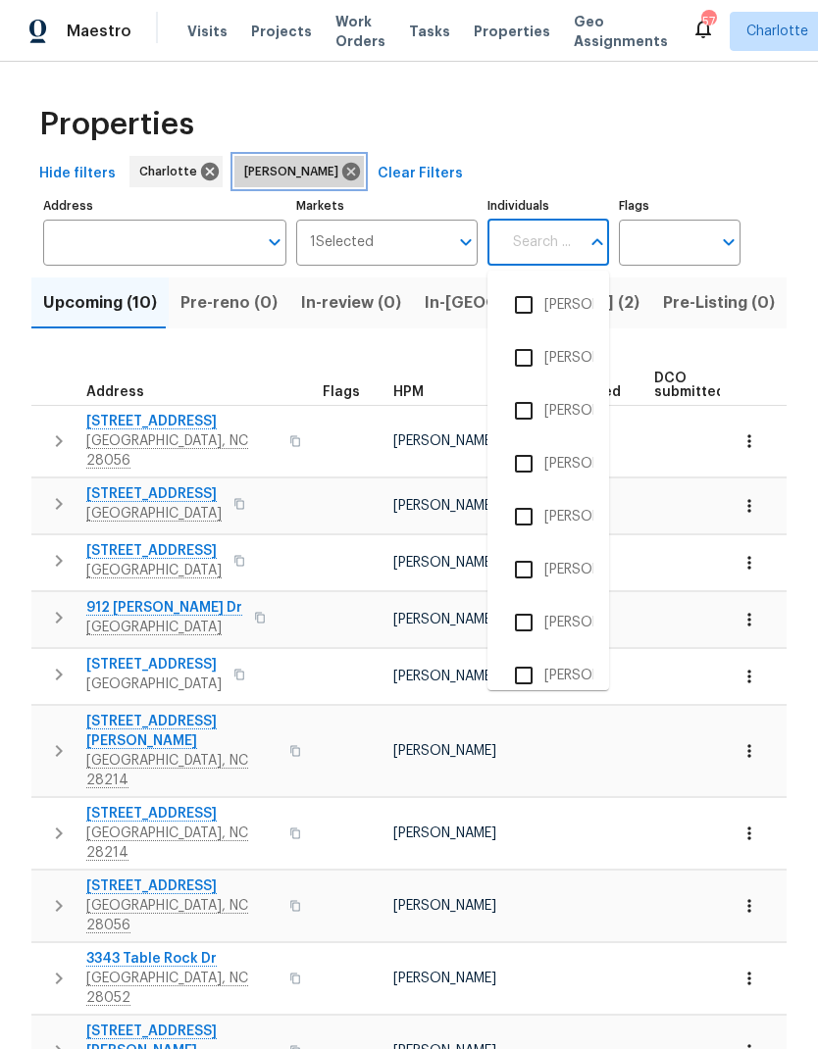
click at [342, 167] on icon at bounding box center [351, 172] width 18 height 18
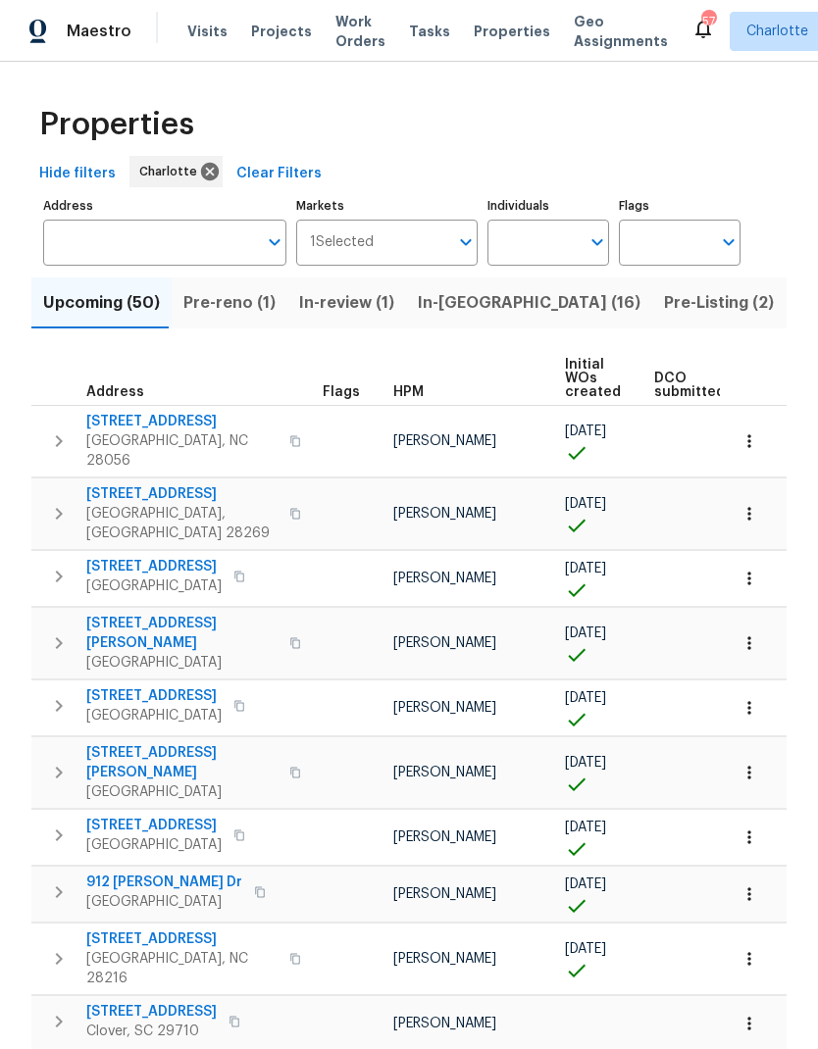
click at [549, 250] on input "text" at bounding box center [533, 243] width 92 height 46
click at [532, 245] on input "Individuals" at bounding box center [533, 243] width 92 height 46
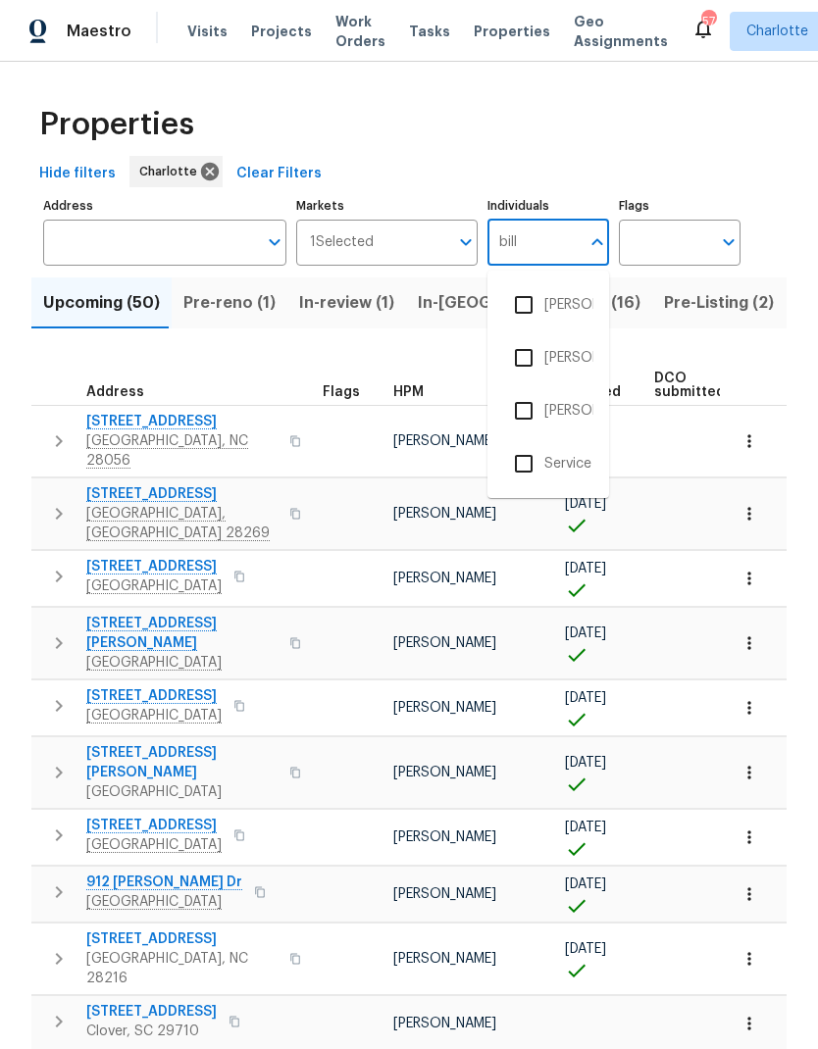
type input "billy"
click at [519, 416] on input "checkbox" at bounding box center [523, 410] width 41 height 41
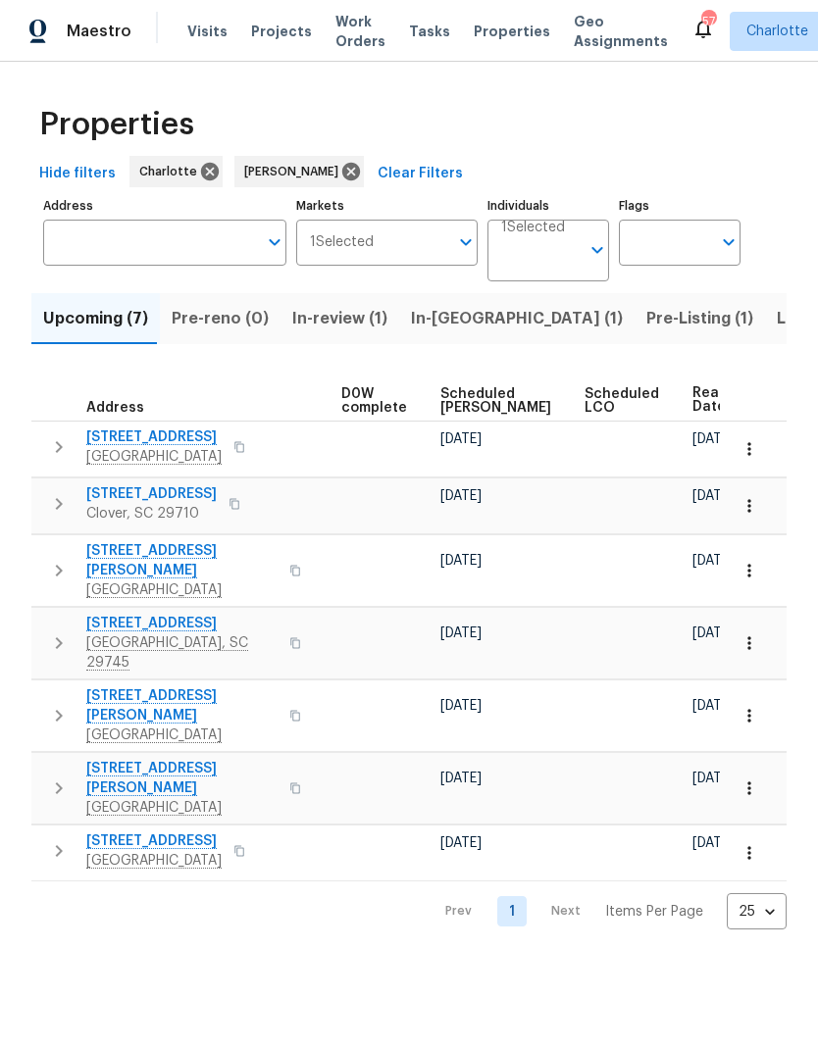
scroll to position [0, 515]
click at [693, 407] on span "Ready Date" at bounding box center [714, 399] width 43 height 27
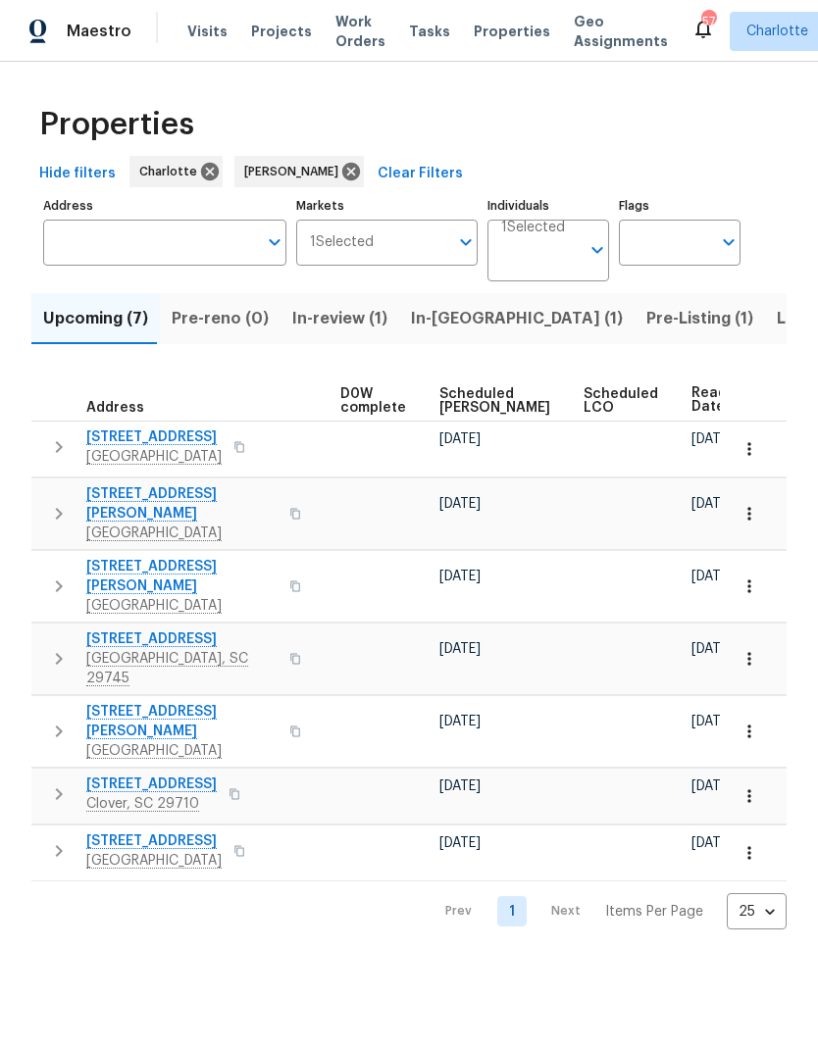
scroll to position [0, 515]
click at [693, 405] on span "Ready Date" at bounding box center [714, 399] width 43 height 27
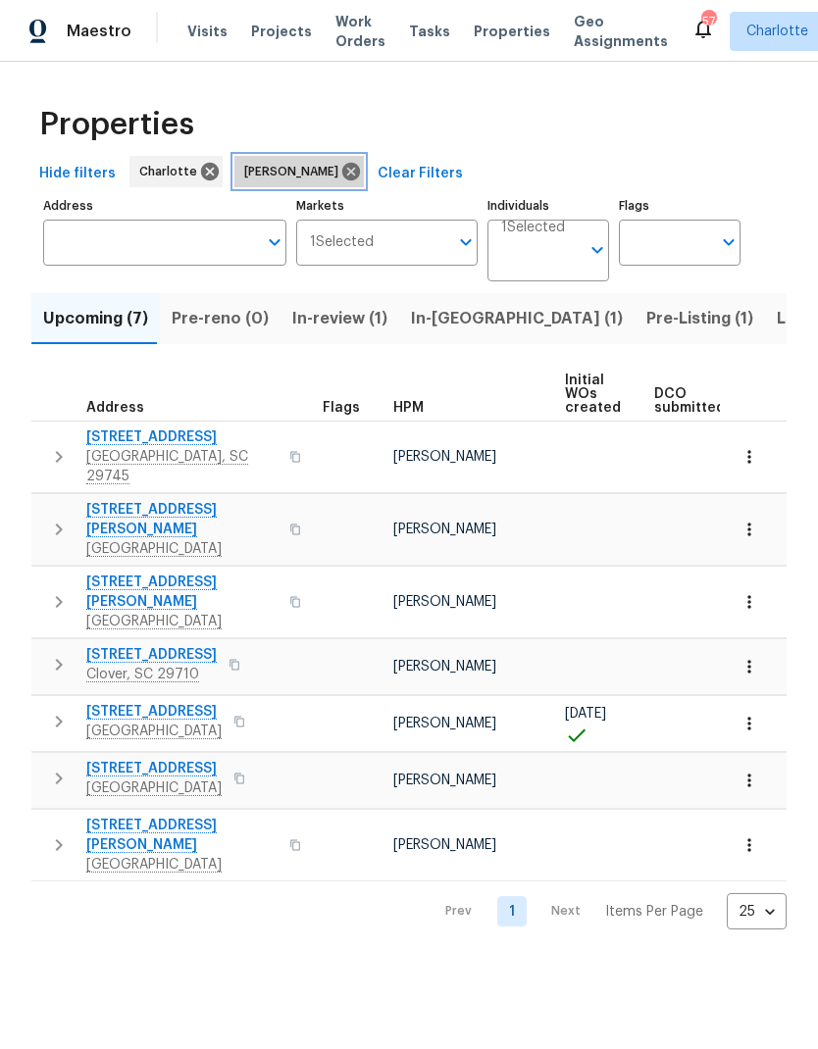
click at [340, 176] on icon at bounding box center [351, 172] width 22 height 22
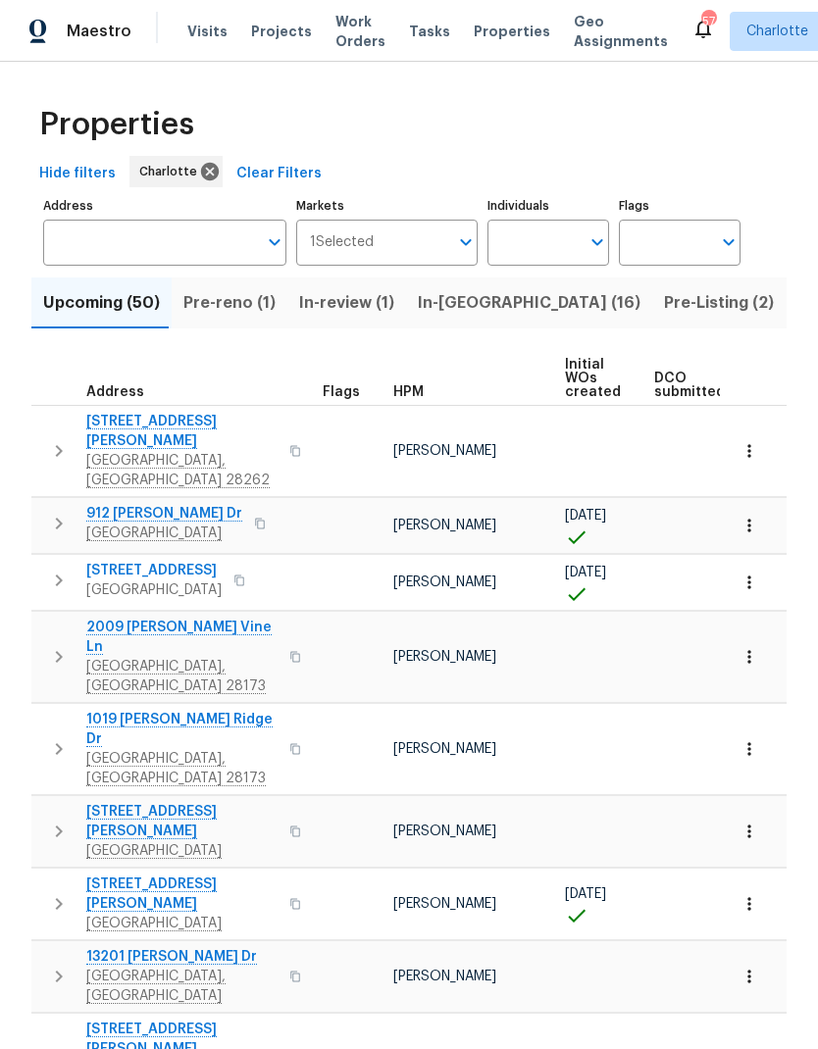
click at [513, 240] on input "Individuals" at bounding box center [533, 243] width 92 height 46
type input "dan"
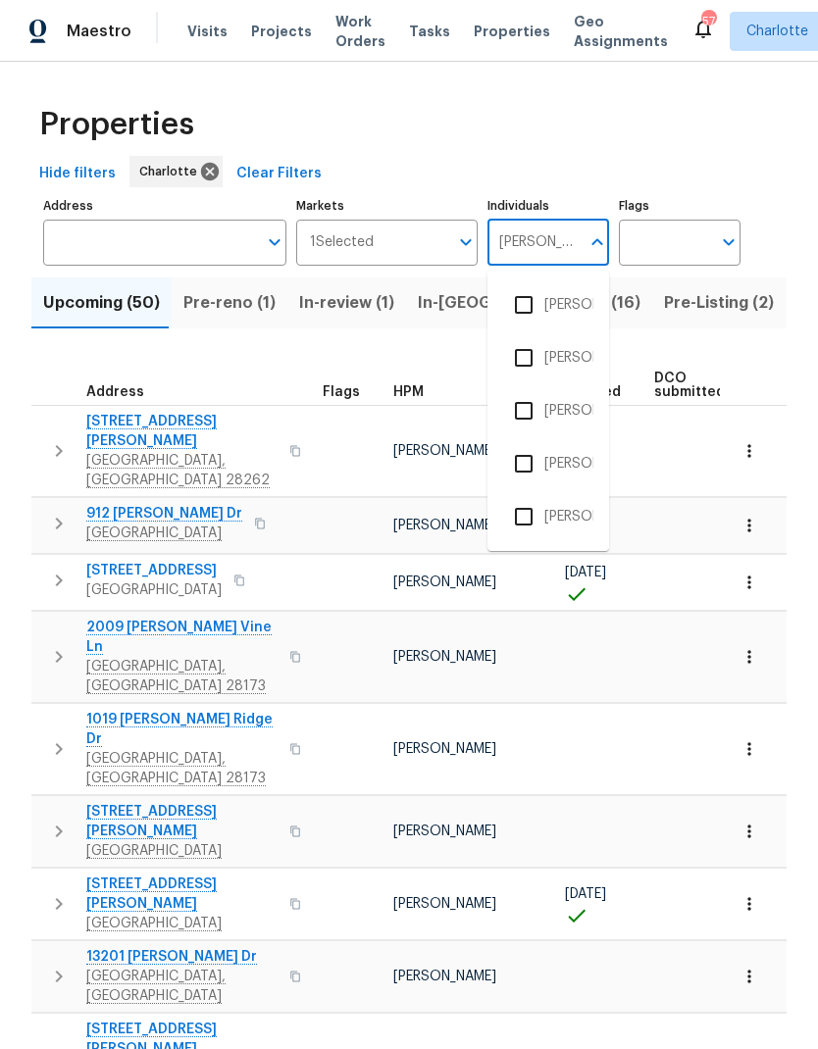
click at [513, 361] on input "checkbox" at bounding box center [523, 357] width 41 height 41
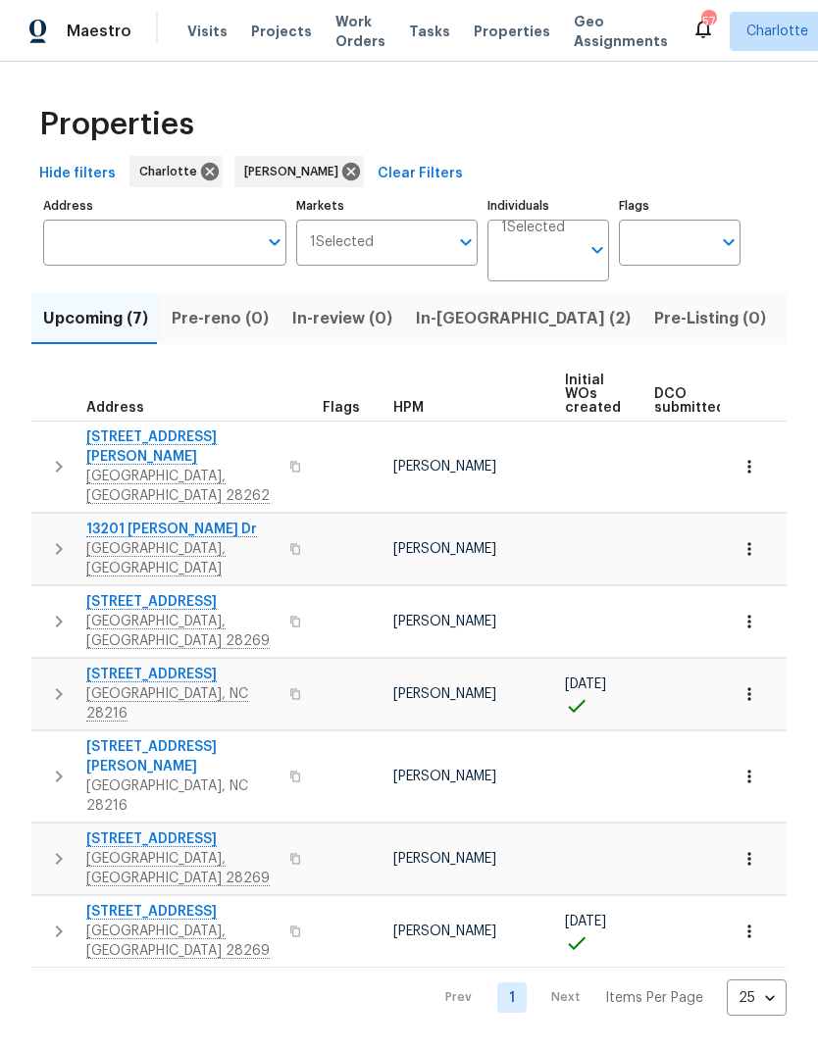
click at [463, 307] on span "In-reno (2)" at bounding box center [523, 318] width 215 height 27
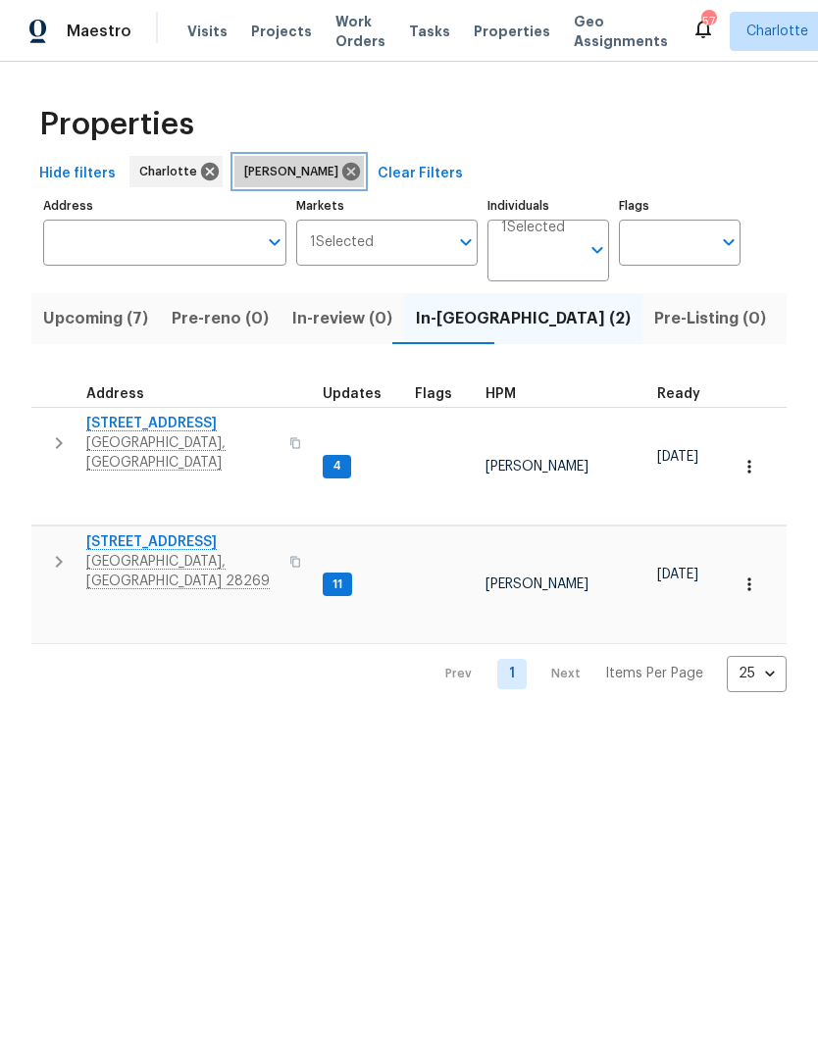
click at [342, 176] on icon at bounding box center [351, 172] width 18 height 18
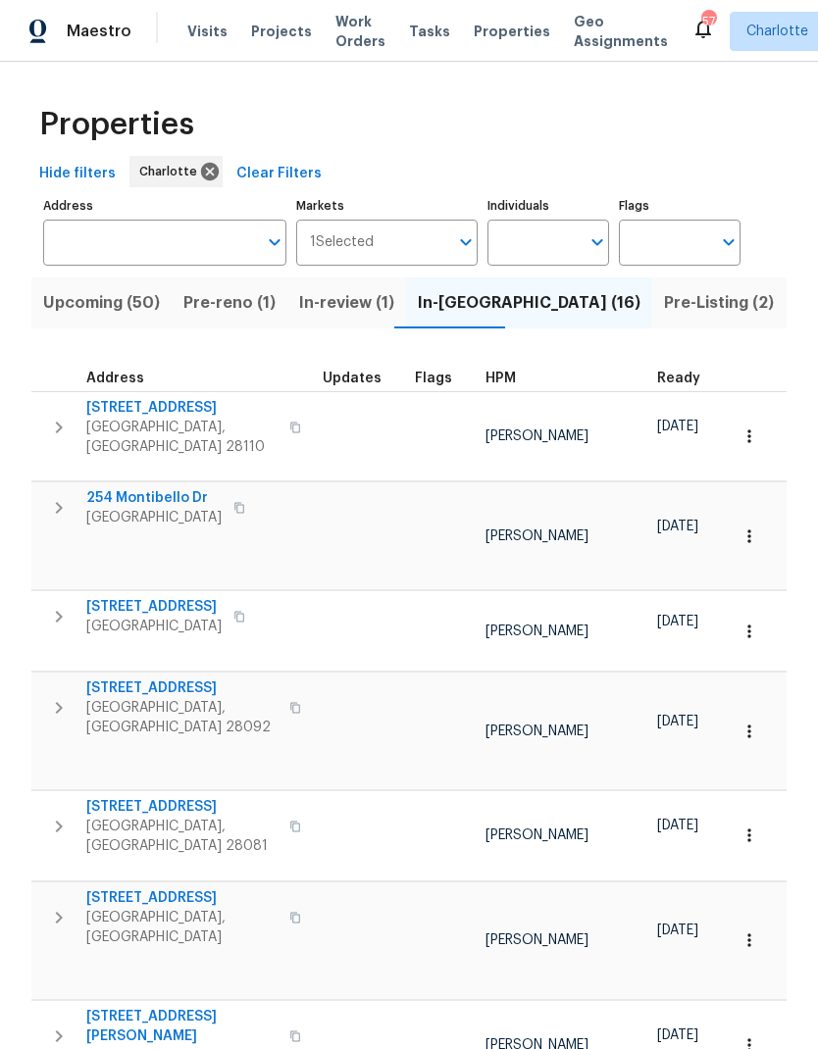
click at [557, 249] on input "text" at bounding box center [533, 243] width 92 height 46
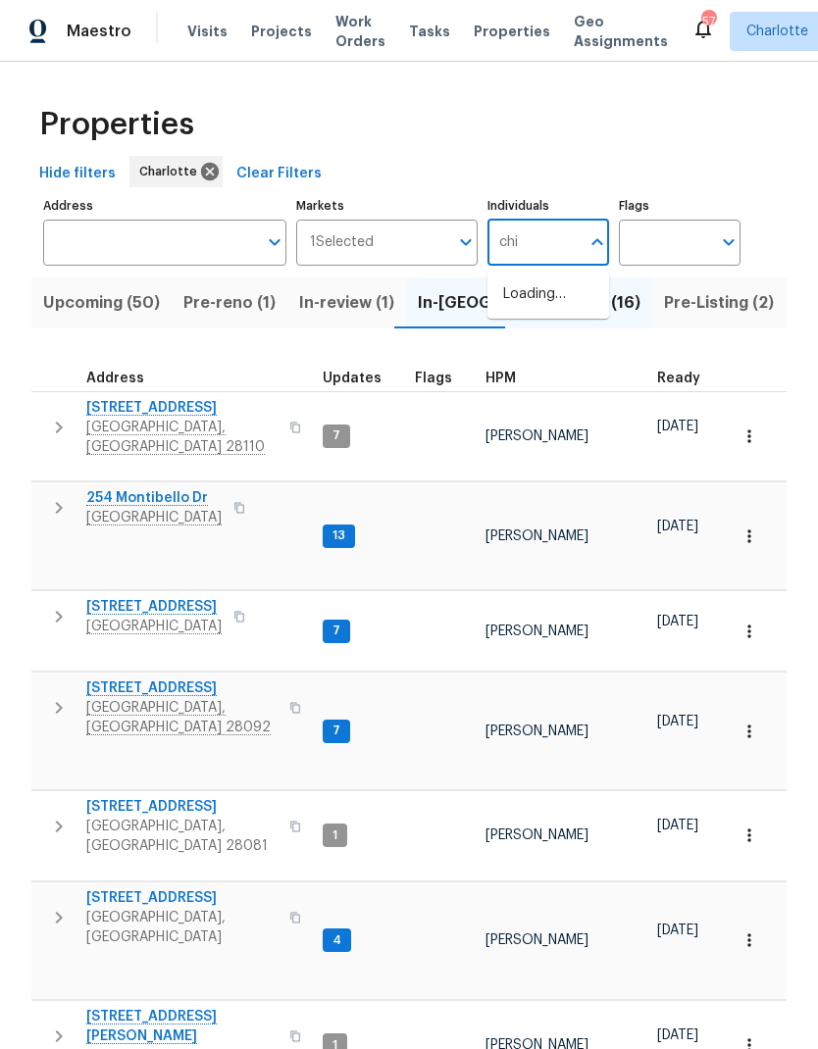
type input "chip"
click at [516, 298] on input "checkbox" at bounding box center [523, 304] width 41 height 41
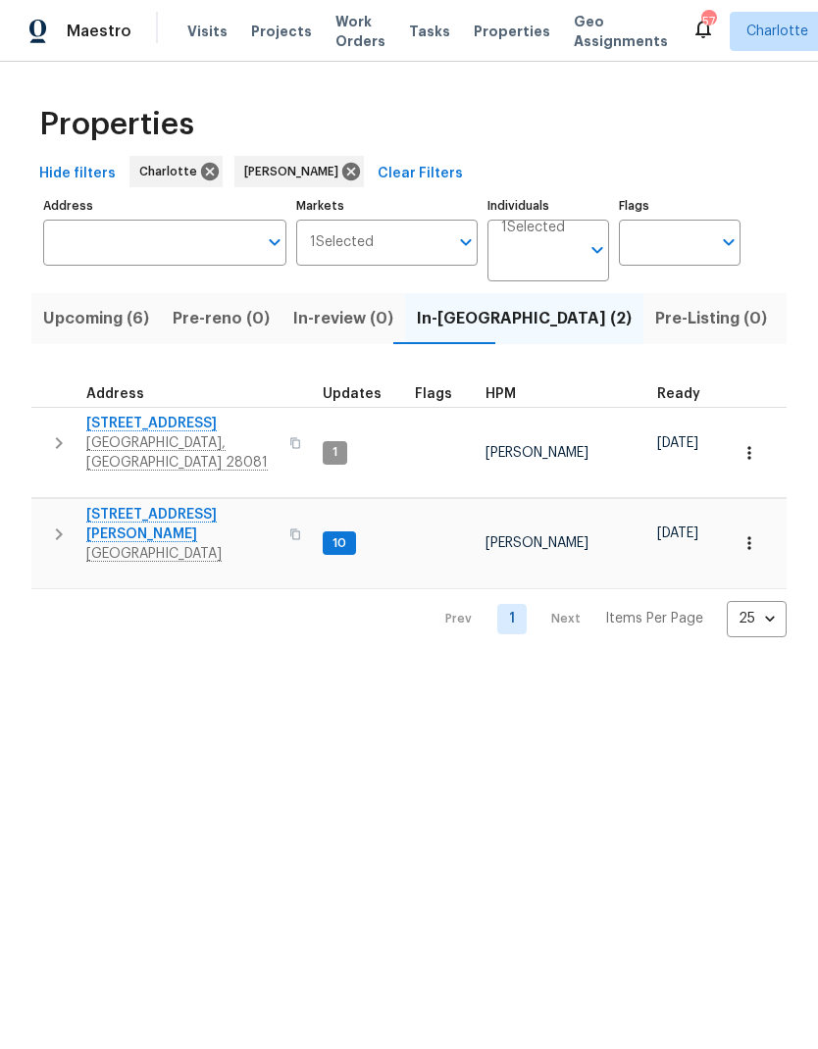
click at [87, 322] on span "Upcoming (6)" at bounding box center [96, 318] width 106 height 27
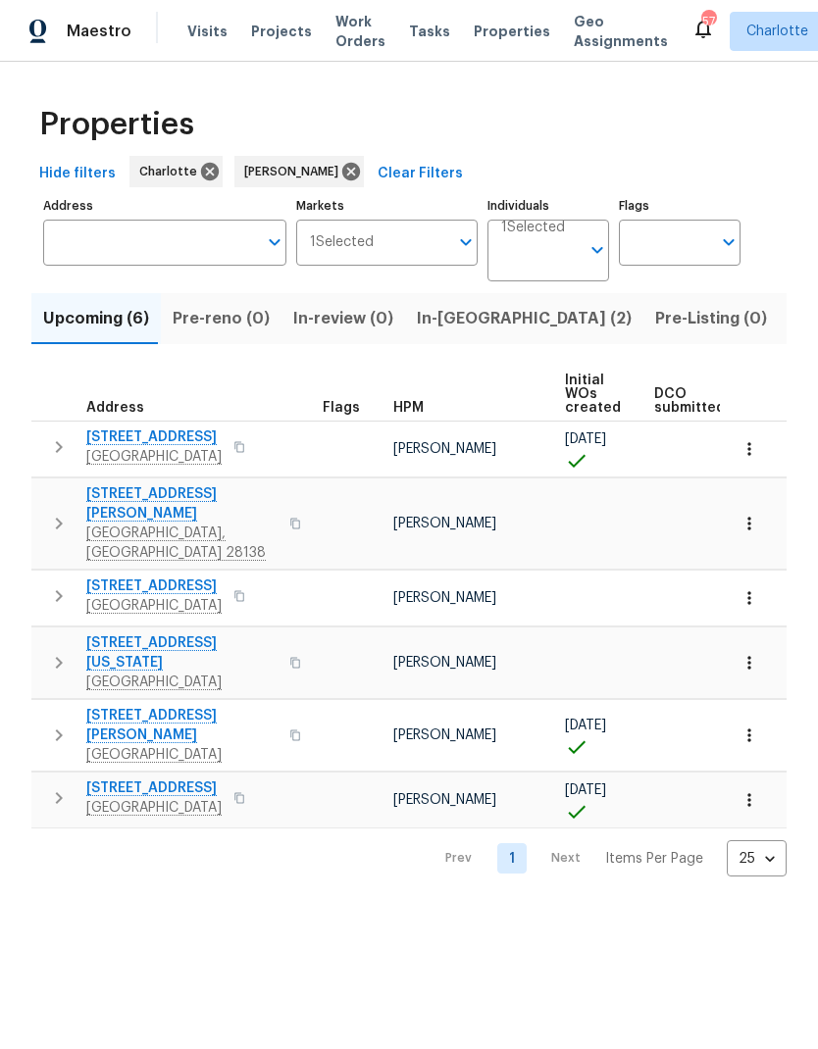
click at [54, 576] on button "button" at bounding box center [58, 595] width 39 height 39
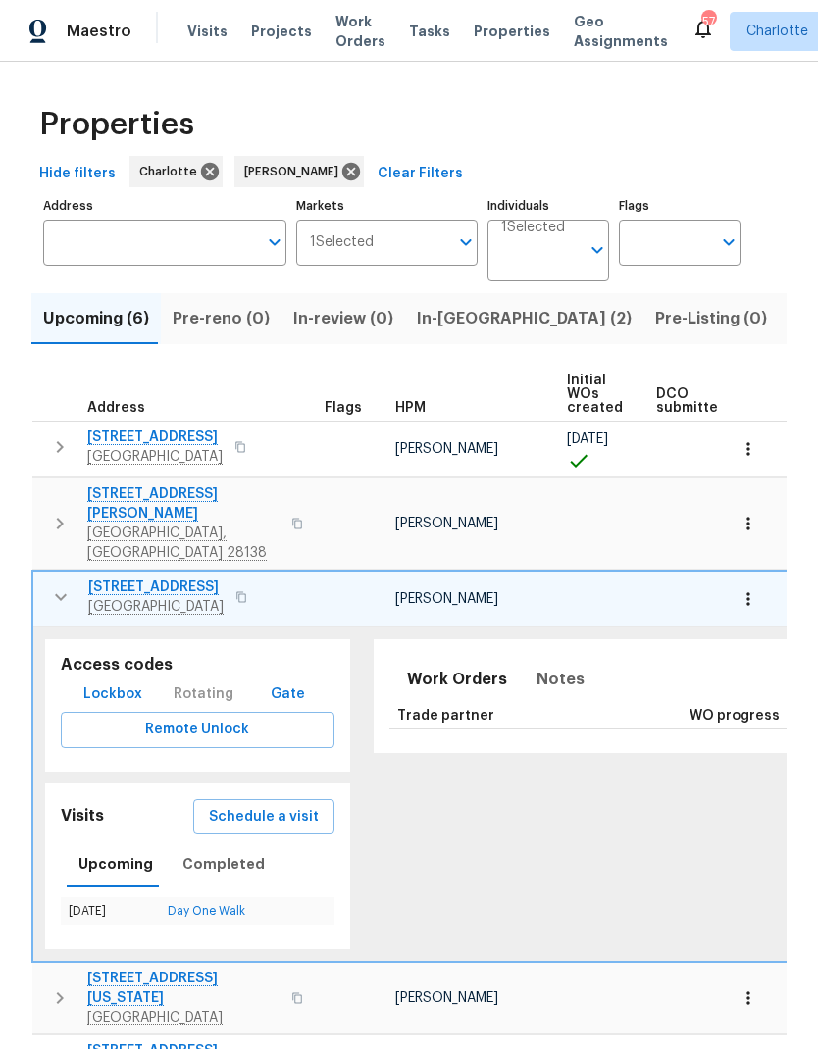
click at [119, 577] on span "4121 Granite St" at bounding box center [155, 587] width 135 height 20
click at [62, 577] on button "button" at bounding box center [60, 596] width 39 height 39
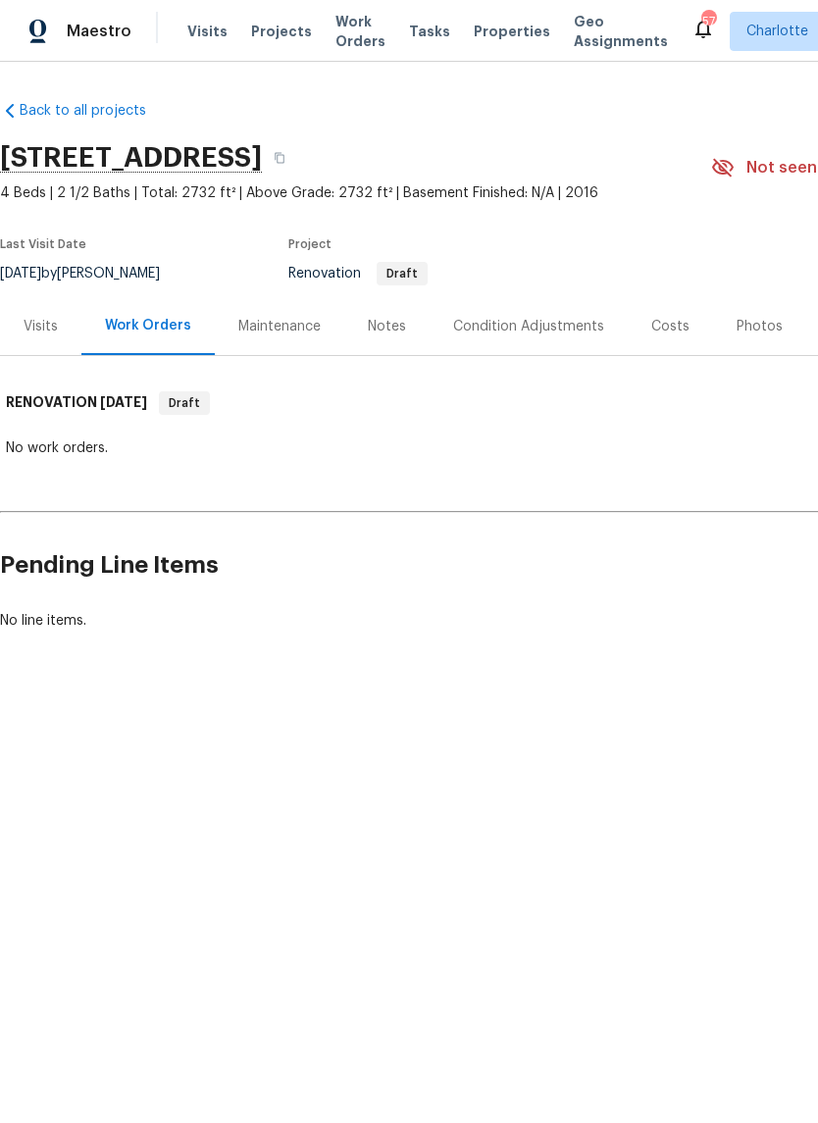
click at [44, 337] on div "Visits" at bounding box center [40, 326] width 81 height 58
